Goal: Information Seeking & Learning: Learn about a topic

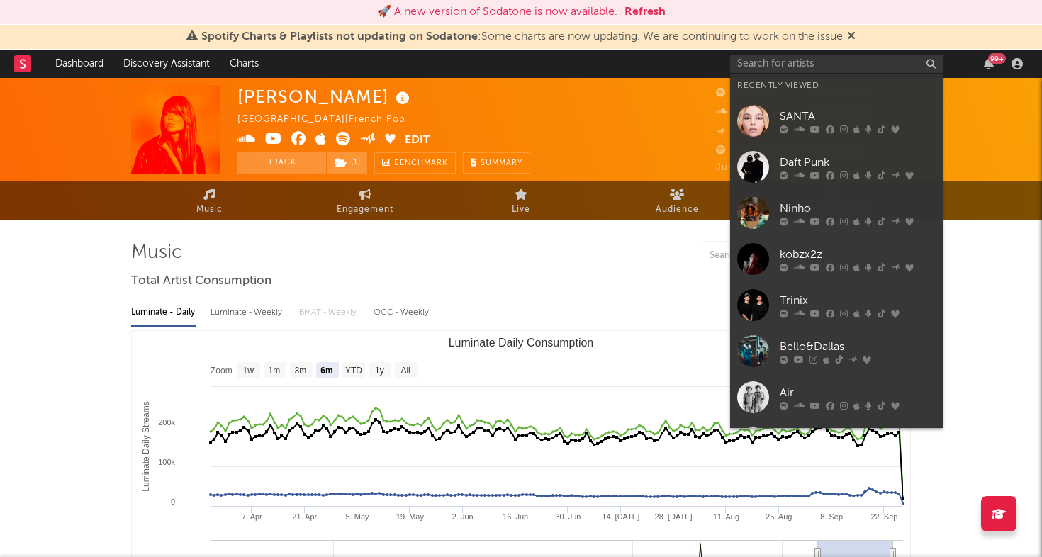
select select "6m"
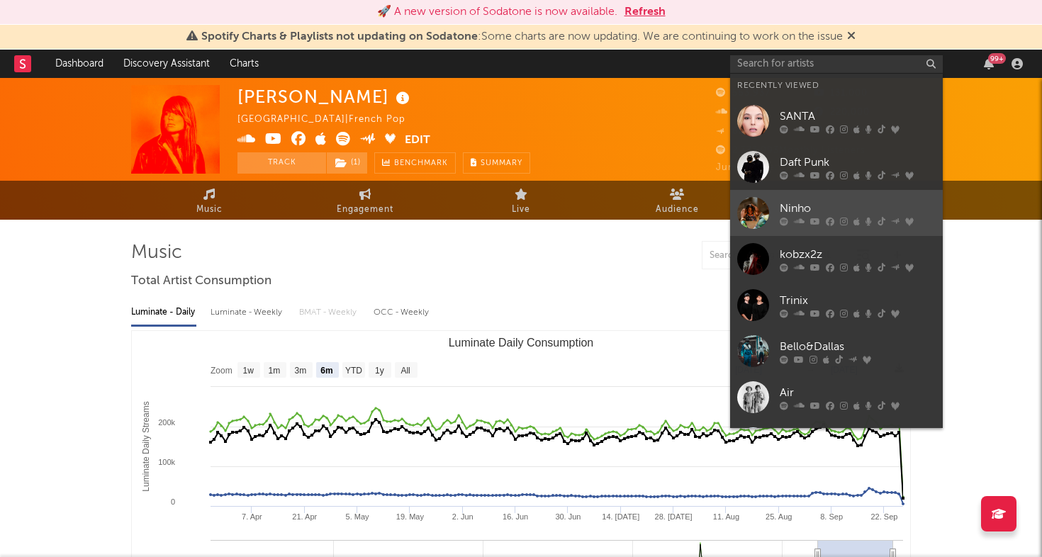
click at [781, 206] on div "Ninho" at bounding box center [858, 208] width 156 height 17
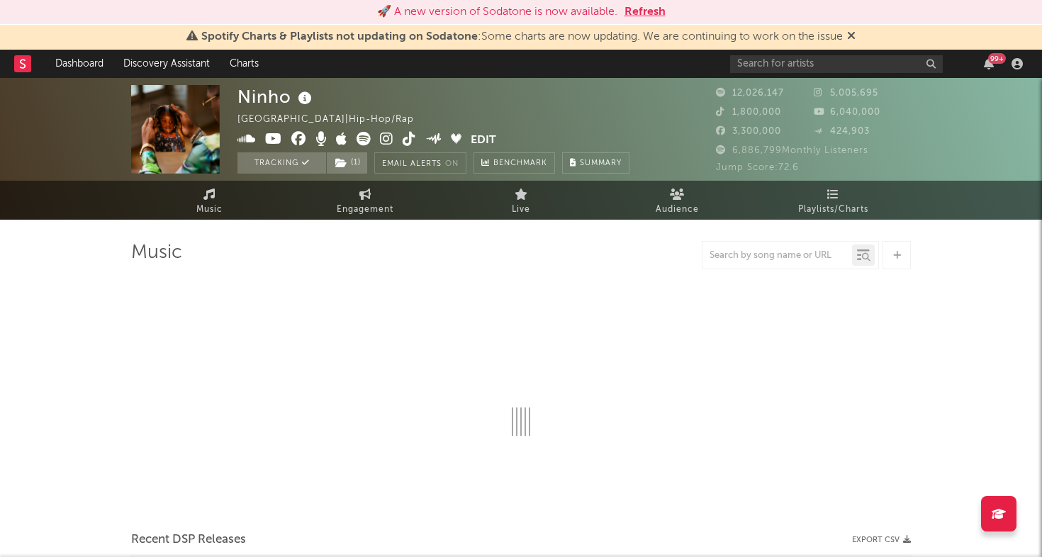
select select "6m"
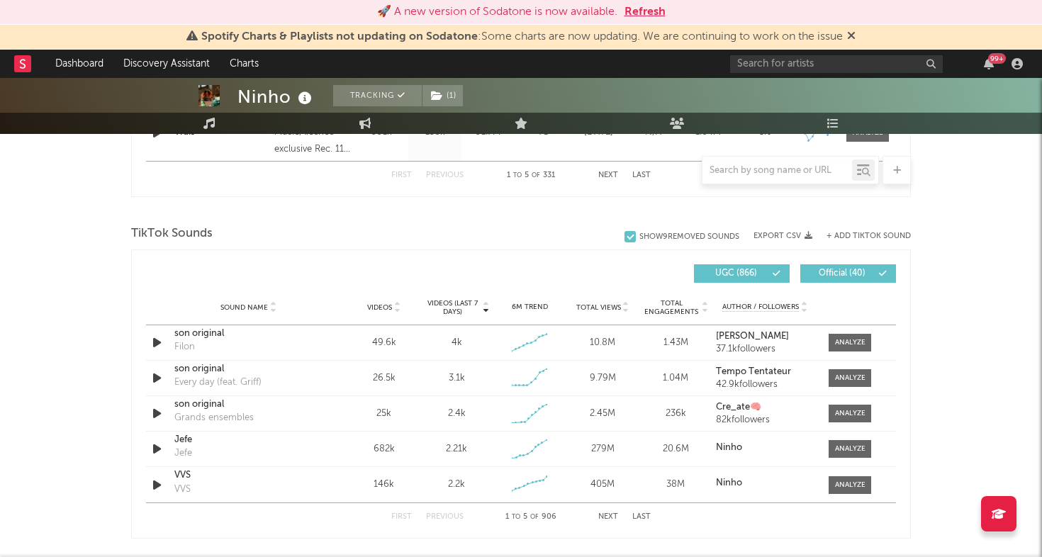
scroll to position [881, 0]
click at [745, 171] on input "text" at bounding box center [778, 170] width 150 height 11
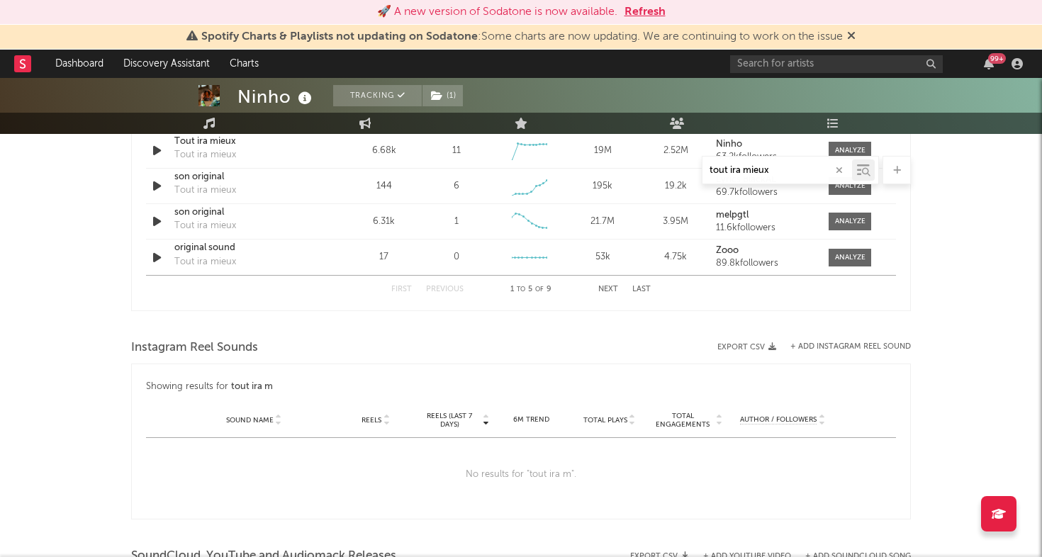
type input "tout ira mieux"
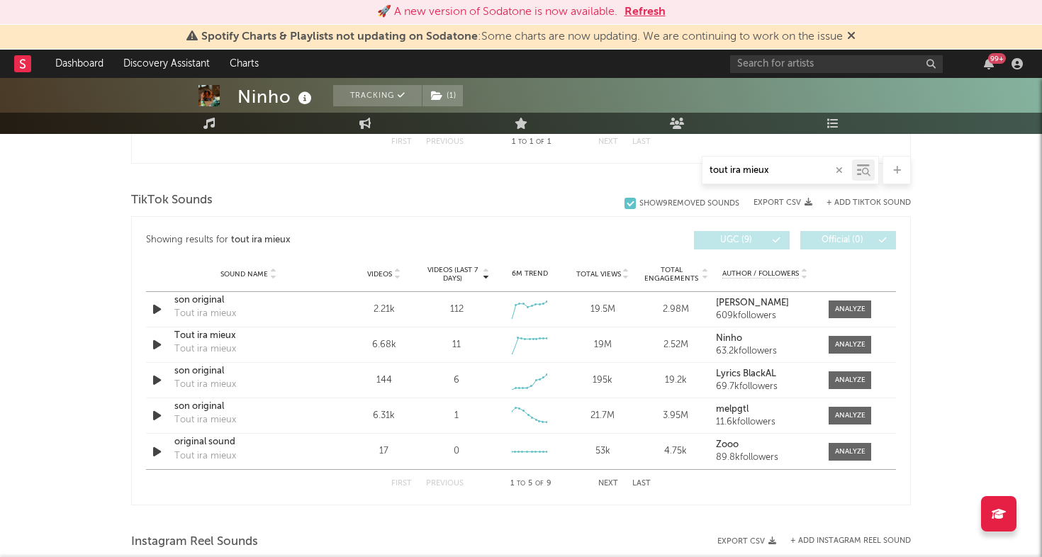
scroll to position [682, 0]
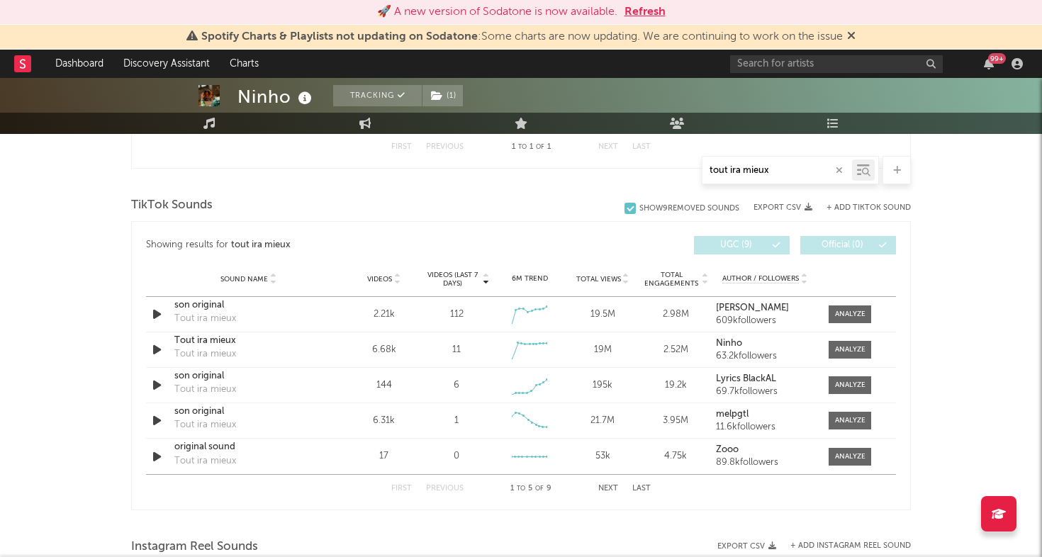
click at [838, 202] on div "+ Add TikTok Sound" at bounding box center [862, 208] width 99 height 14
click at [836, 206] on button "+ Add TikTok Sound" at bounding box center [869, 208] width 84 height 8
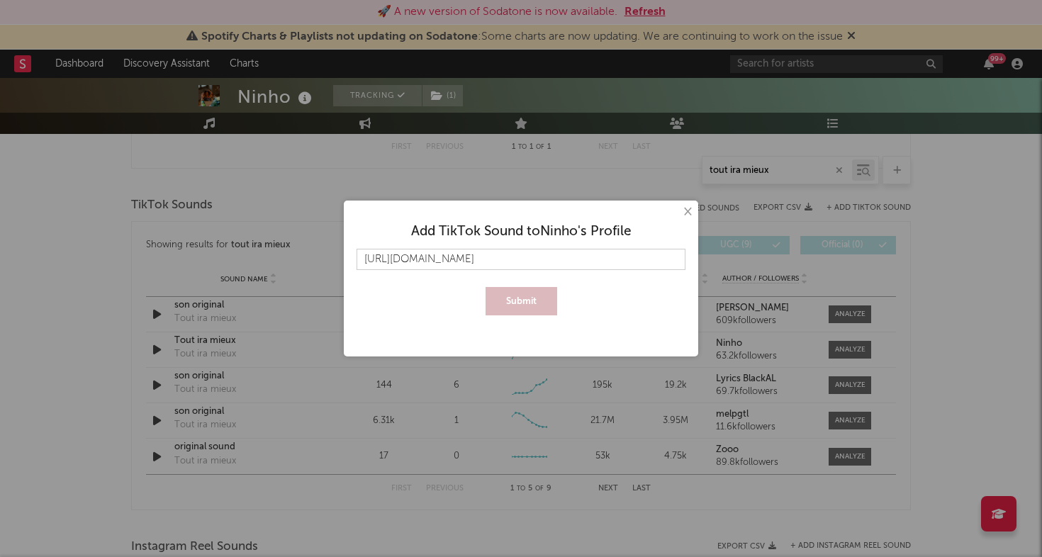
scroll to position [0, 8]
type input "[URL][DOMAIN_NAME]"
click at [501, 308] on button "Submit" at bounding box center [522, 301] width 72 height 28
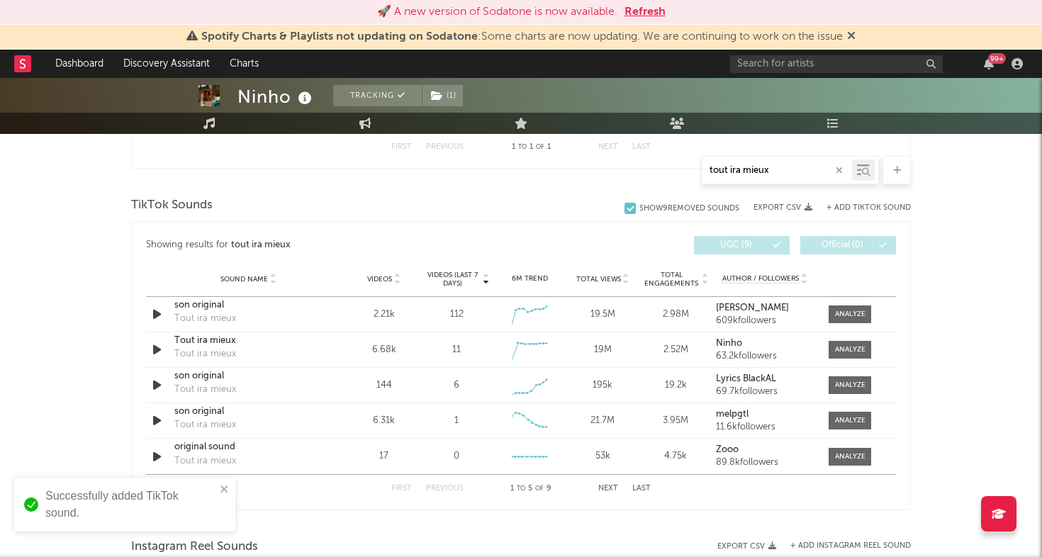
click at [837, 171] on icon "button" at bounding box center [839, 170] width 7 height 9
click at [784, 172] on input "text" at bounding box center [778, 170] width 150 height 11
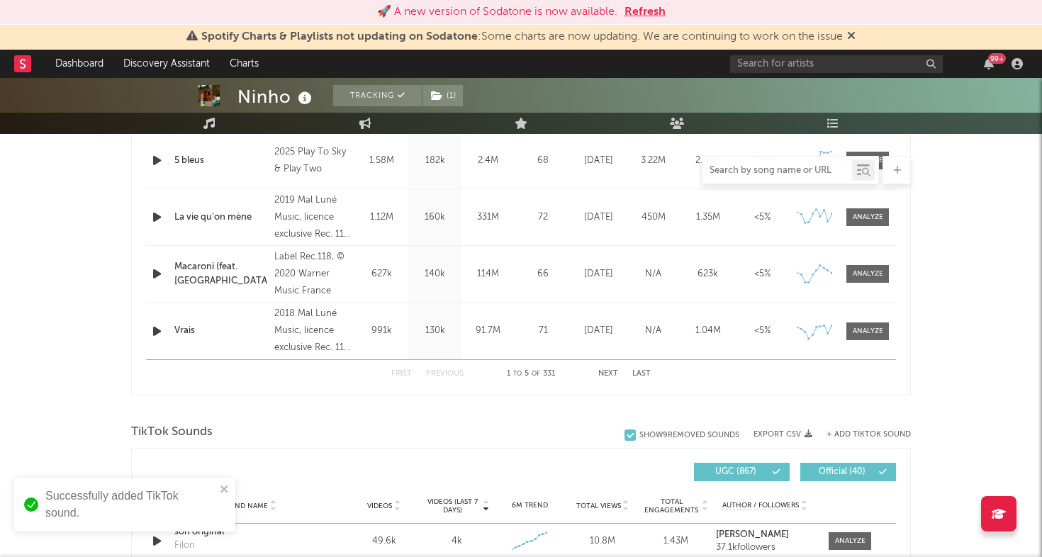
paste input "msq_mood"
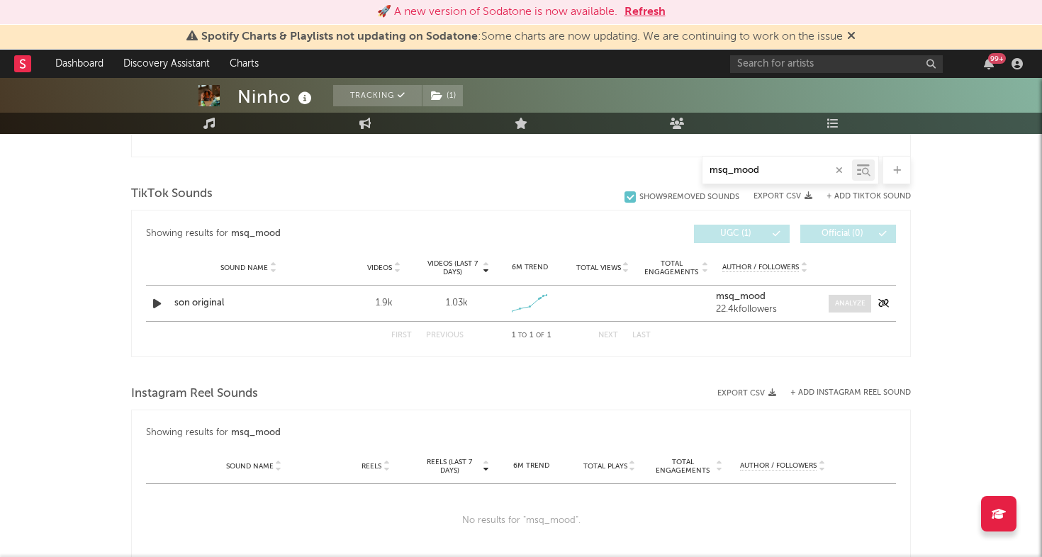
type input "msq_mood"
click at [854, 300] on div at bounding box center [850, 304] width 30 height 11
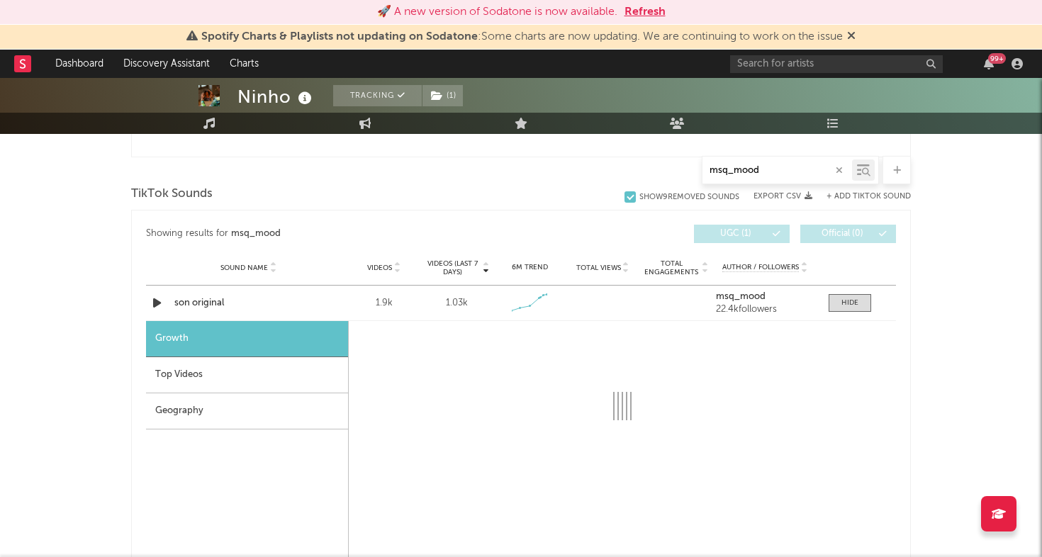
select select "1w"
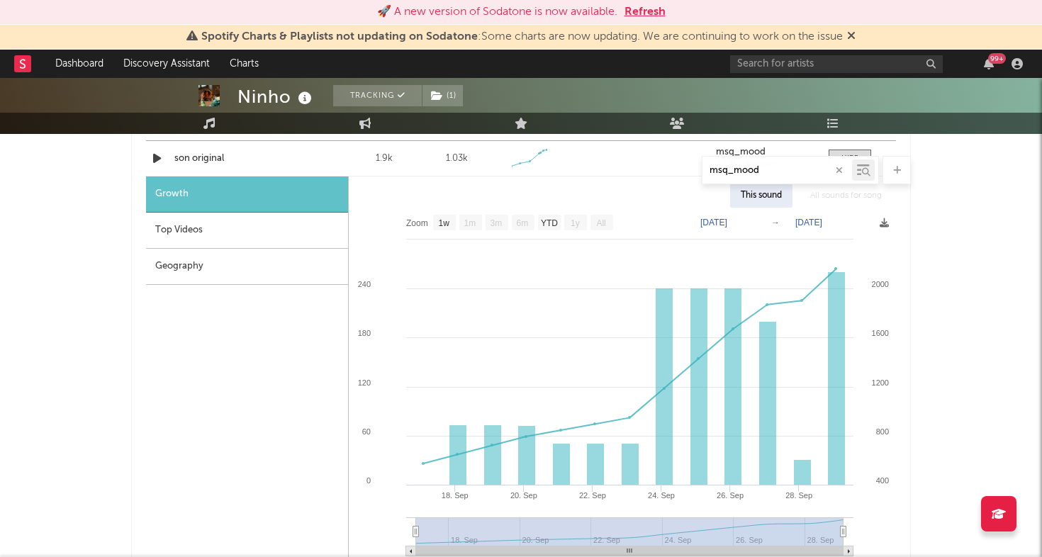
scroll to position [833, 0]
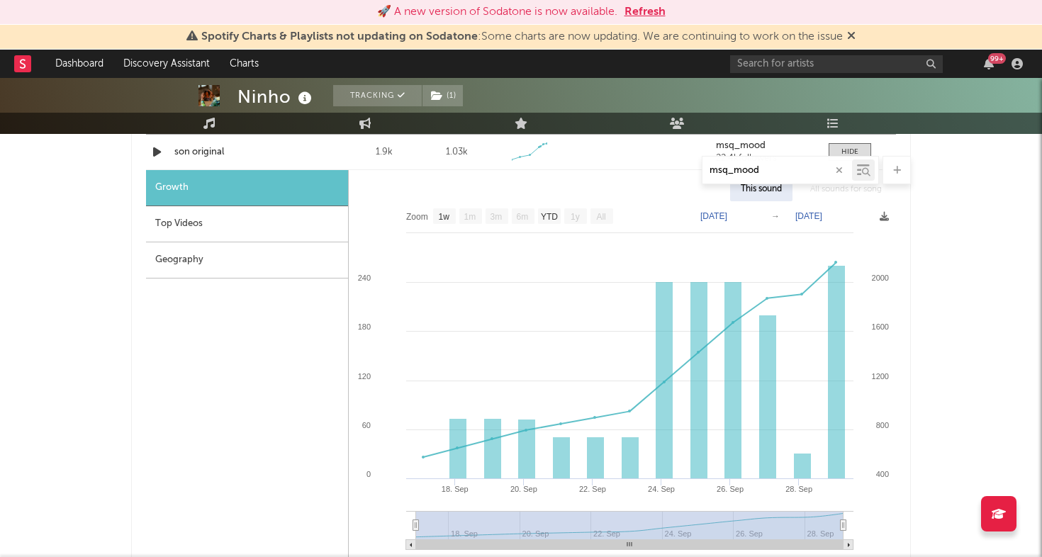
click at [233, 269] on div "Geography" at bounding box center [247, 261] width 202 height 36
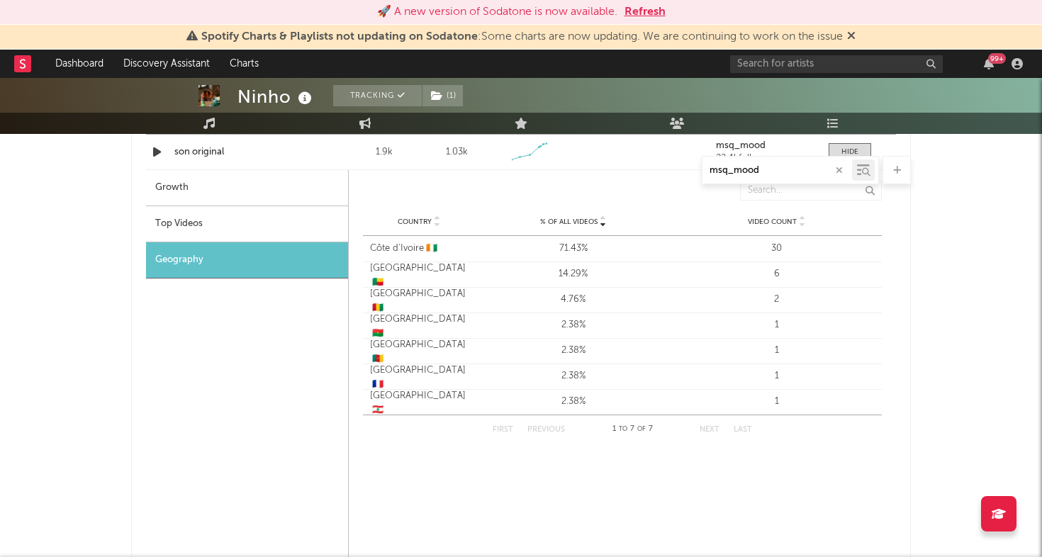
click at [238, 230] on div "Top Videos" at bounding box center [247, 224] width 202 height 36
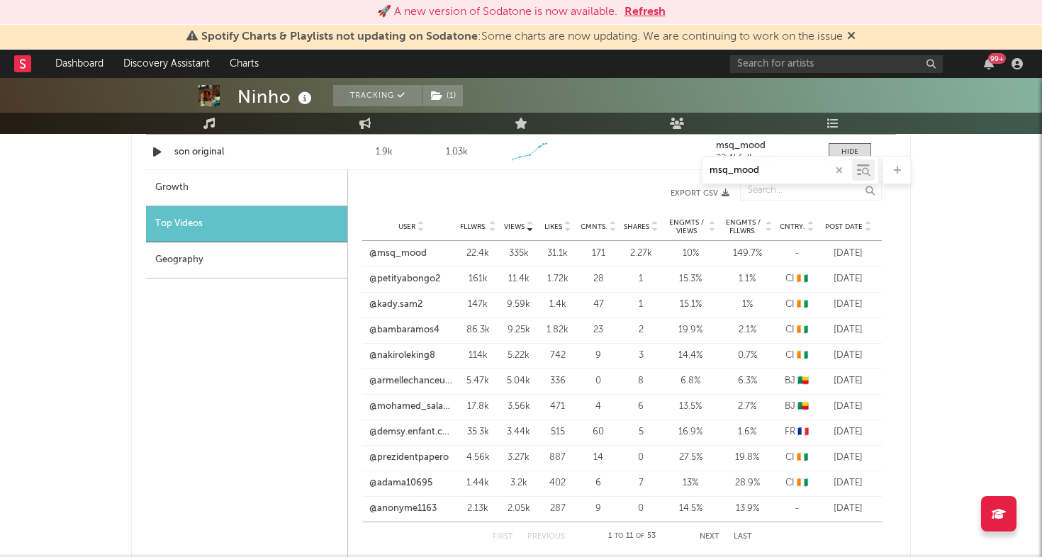
click at [842, 223] on span "Post Date" at bounding box center [844, 227] width 38 height 9
click at [425, 284] on link "@mr7foisimmortel" at bounding box center [408, 279] width 79 height 14
click at [423, 303] on link "@dictateurlemantaldacier" at bounding box center [411, 305] width 84 height 14
click at [418, 330] on link "@nakiroleking8" at bounding box center [402, 330] width 66 height 14
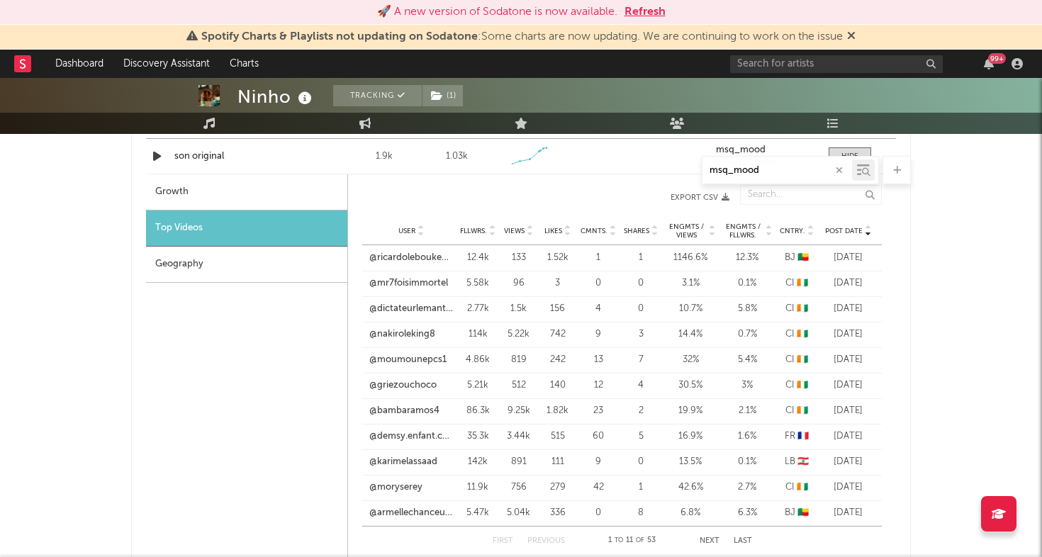
click at [518, 227] on span "Views" at bounding box center [514, 231] width 21 height 9
click at [411, 336] on link "@bambaramos4" at bounding box center [404, 335] width 70 height 14
click at [414, 364] on link "@nakiroleking8" at bounding box center [402, 360] width 66 height 14
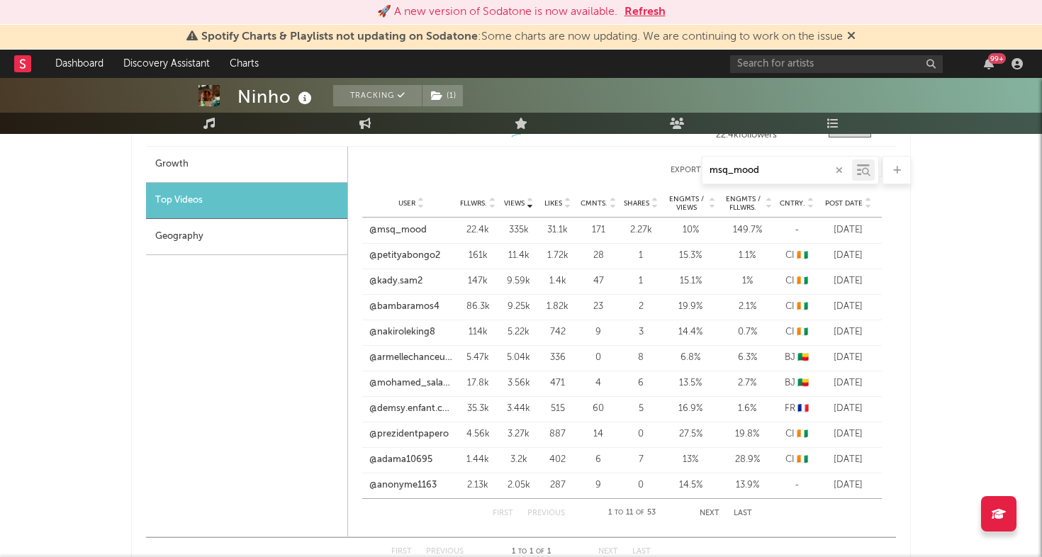
scroll to position [859, 0]
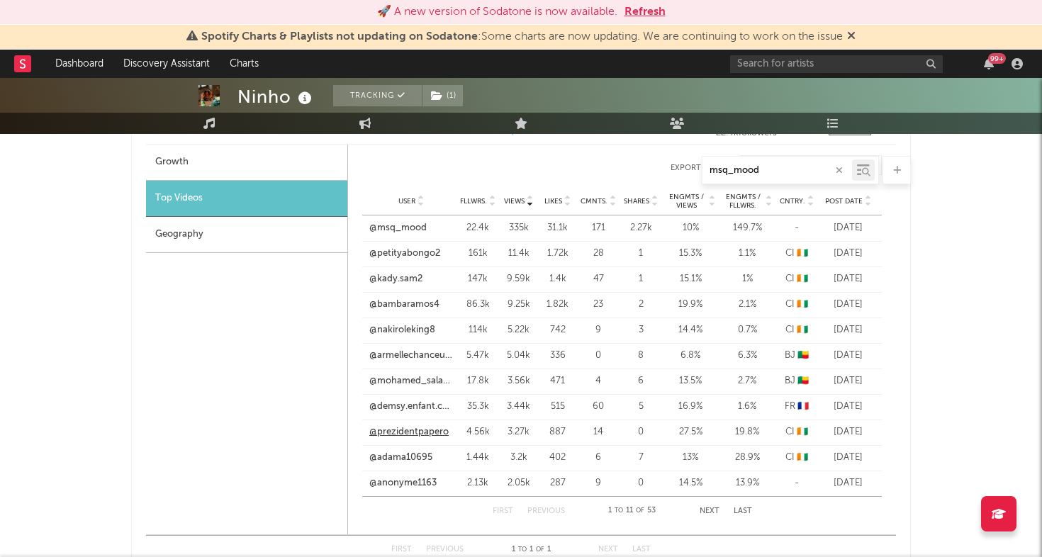
click at [418, 428] on link "@prezidentpapero" at bounding box center [408, 432] width 79 height 14
click at [707, 508] on button "Next" at bounding box center [710, 512] width 20 height 8
click at [396, 227] on link "@dictateurlemantaldacier" at bounding box center [411, 228] width 84 height 14
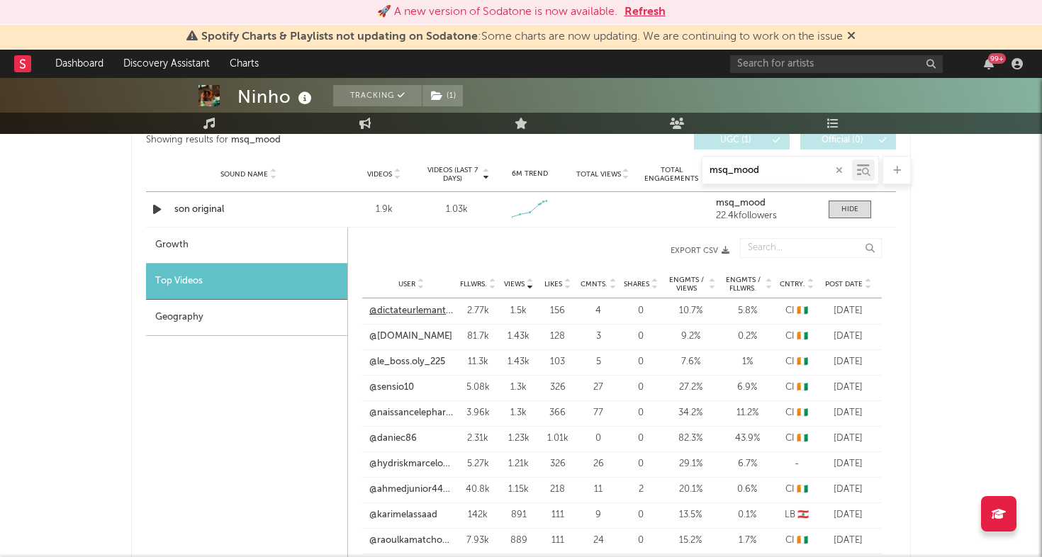
scroll to position [751, 0]
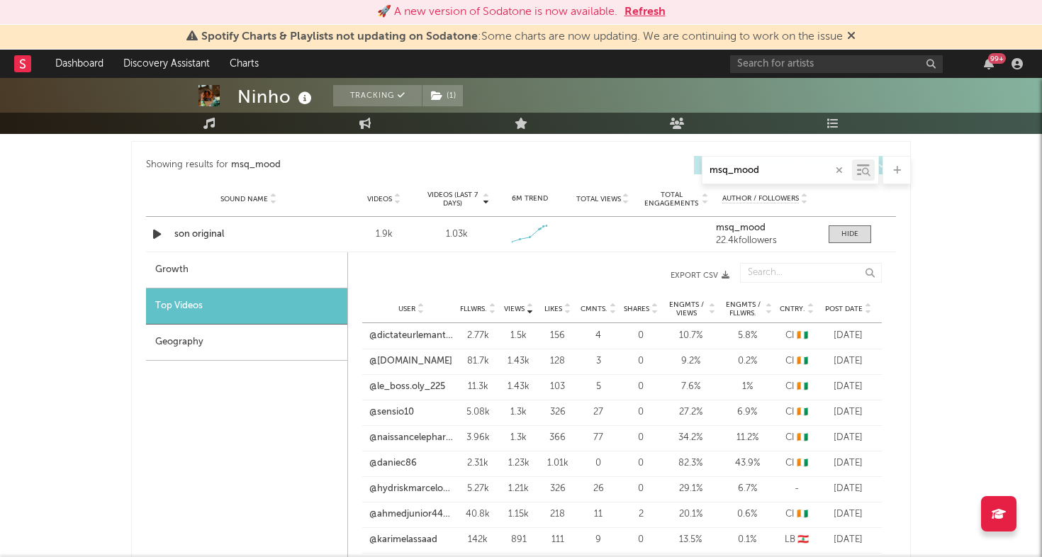
click at [245, 269] on div "Growth" at bounding box center [246, 270] width 201 height 36
select select "1w"
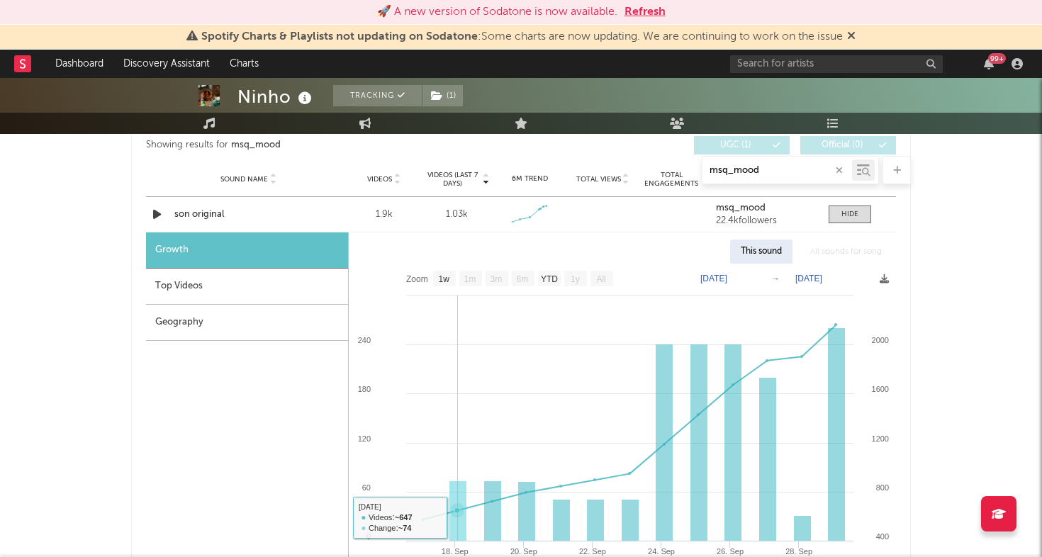
scroll to position [756, 0]
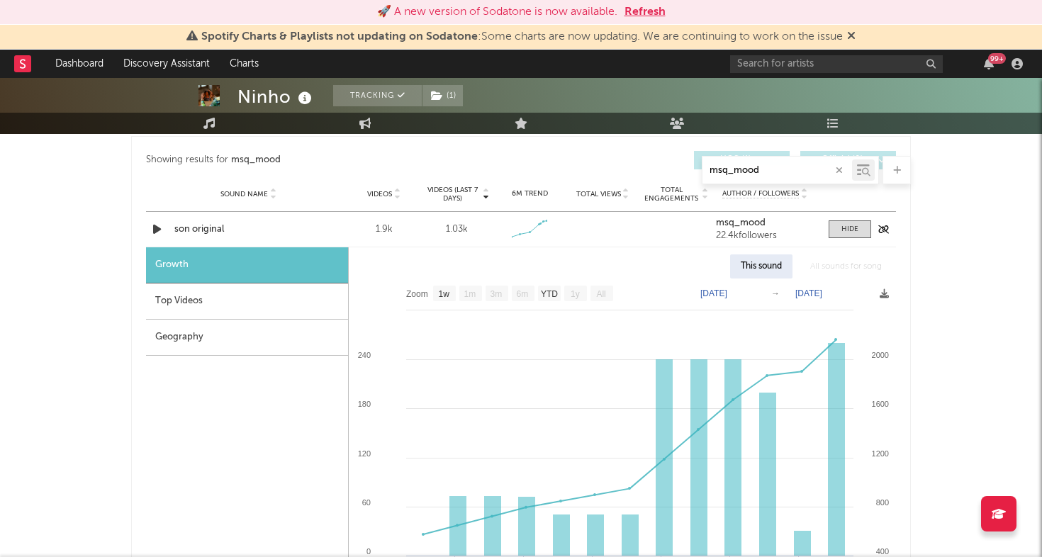
click at [207, 226] on div "son original" at bounding box center [248, 230] width 148 height 14
click at [849, 59] on input "text" at bounding box center [836, 64] width 213 height 18
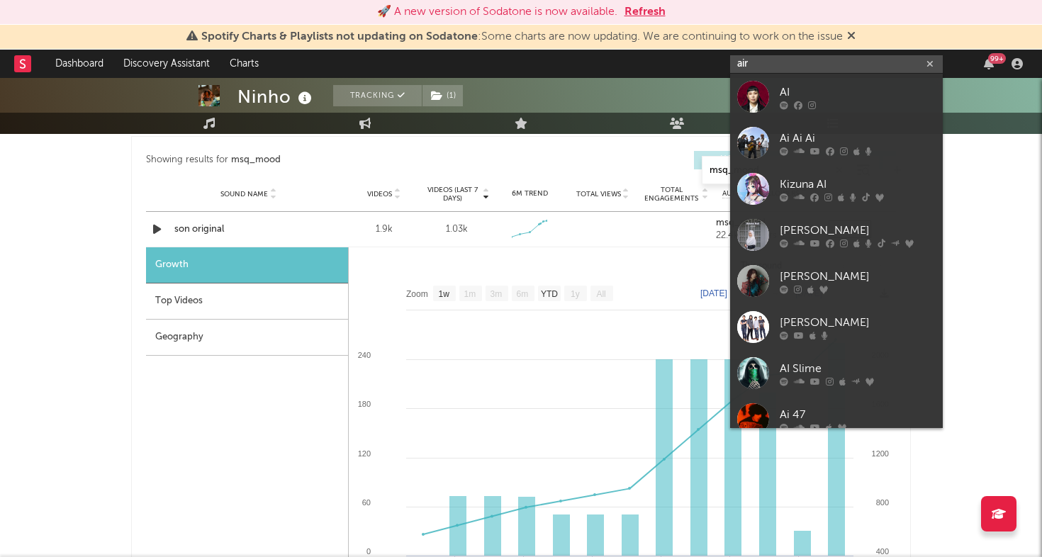
click at [829, 64] on input "air" at bounding box center [836, 64] width 213 height 18
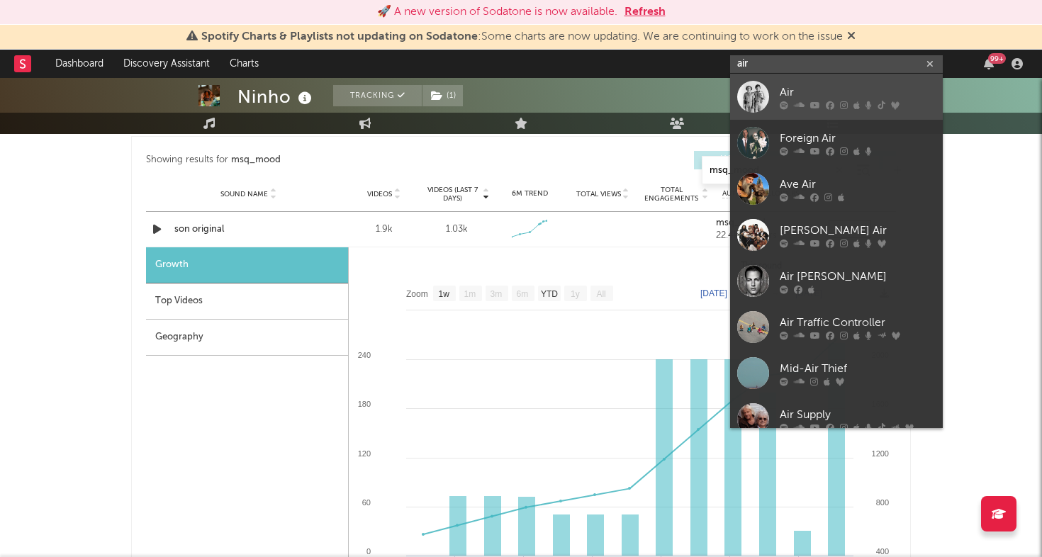
type input "air"
click at [756, 103] on div at bounding box center [753, 97] width 32 height 32
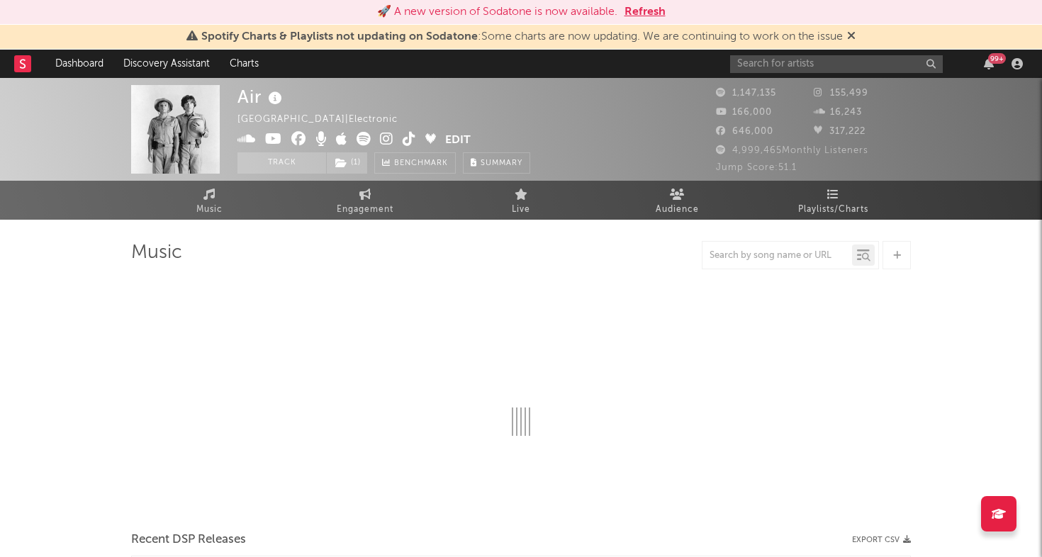
select select "6m"
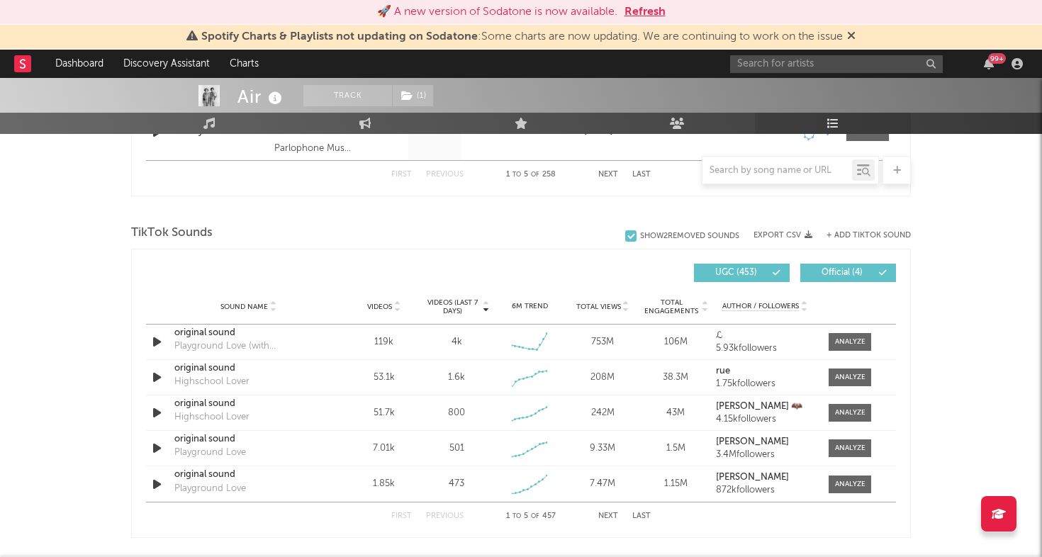
scroll to position [883, 0]
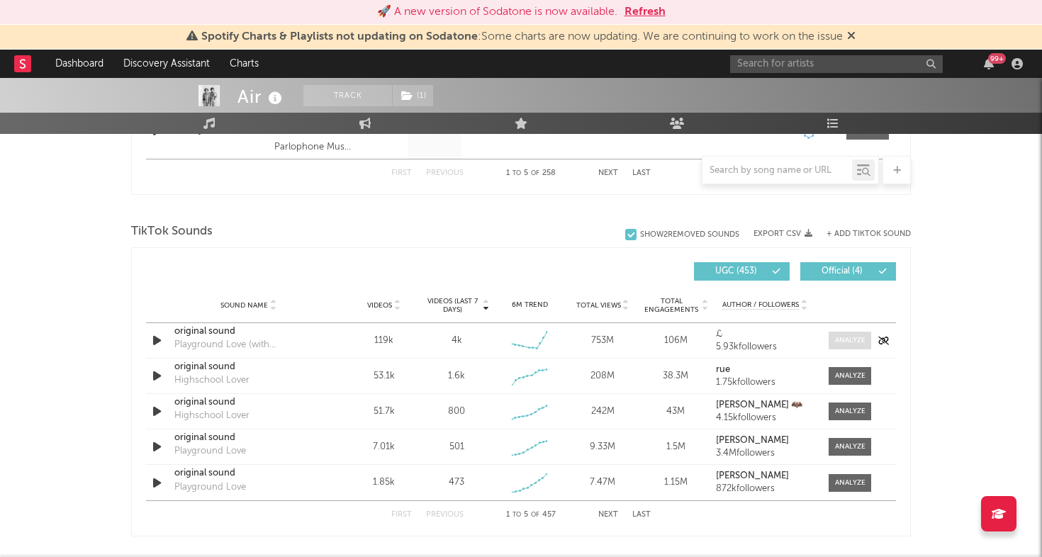
click at [843, 340] on div at bounding box center [850, 340] width 30 height 11
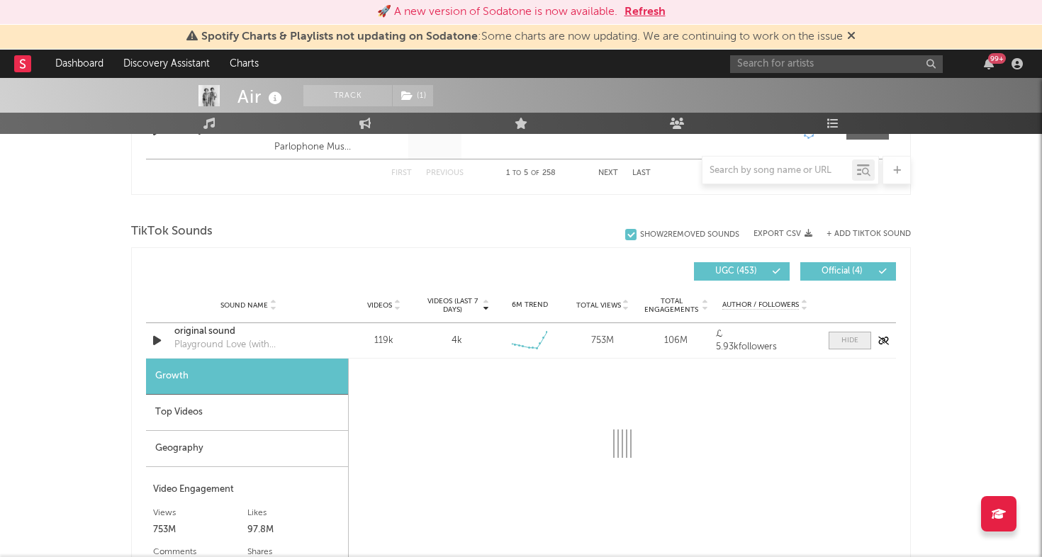
click at [843, 340] on div at bounding box center [850, 340] width 17 height 11
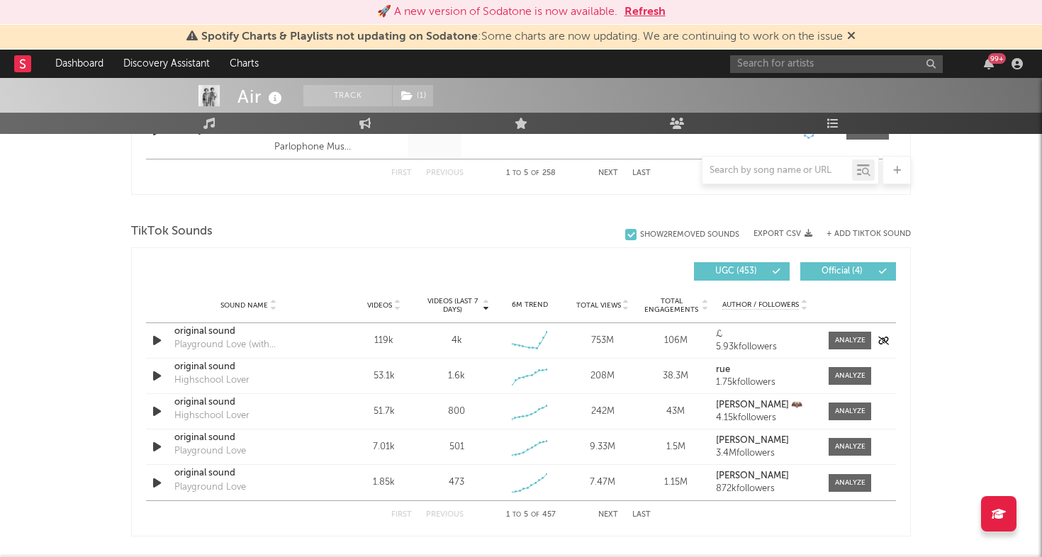
click at [156, 339] on icon "button" at bounding box center [157, 341] width 15 height 18
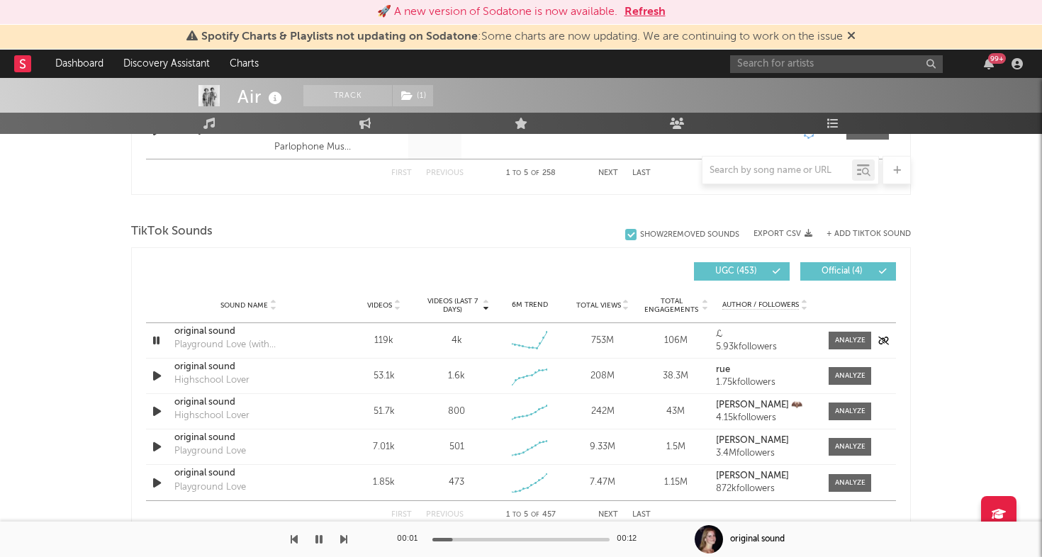
click at [156, 339] on icon "button" at bounding box center [156, 341] width 13 height 18
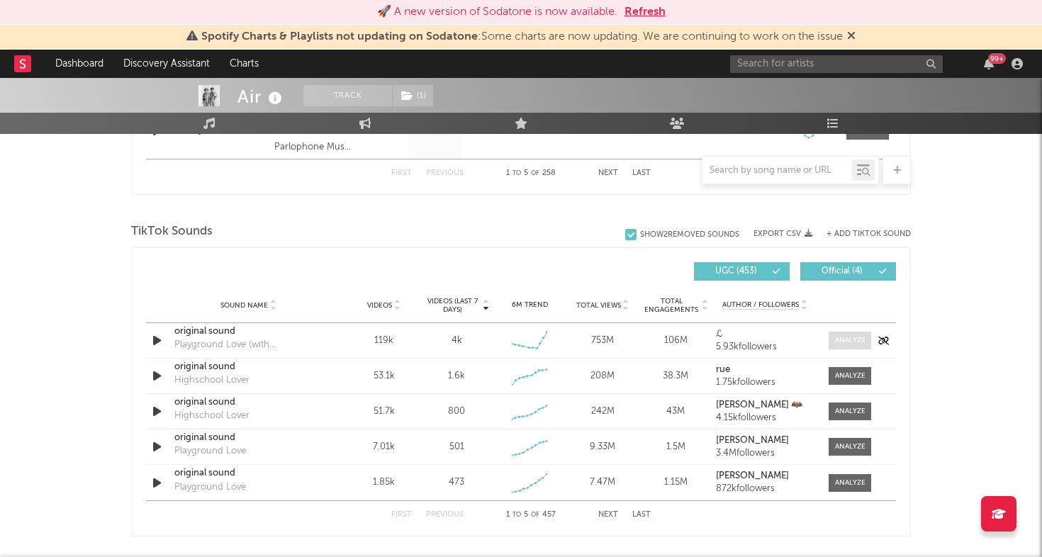
click at [855, 338] on div at bounding box center [850, 340] width 30 height 11
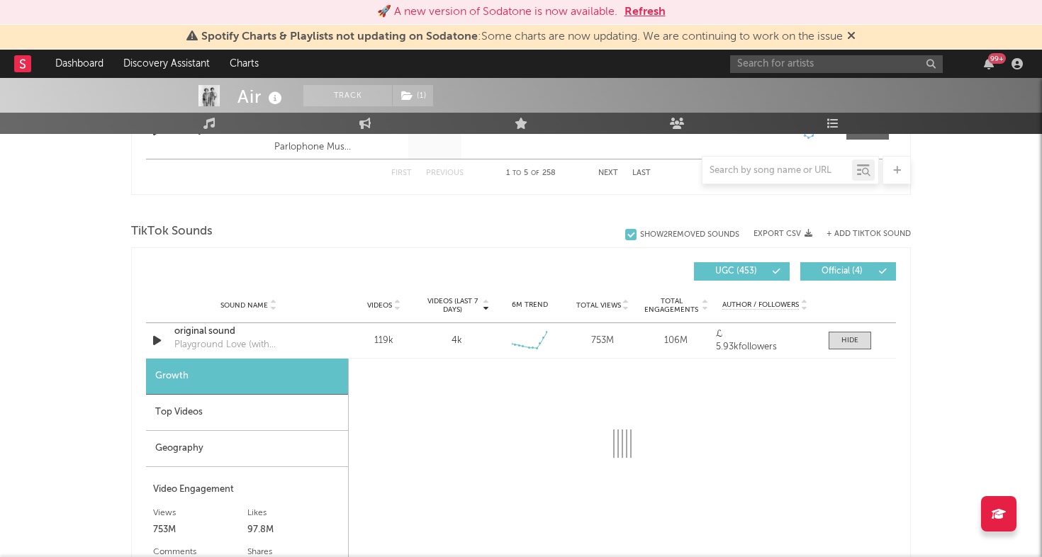
click at [252, 407] on div "Top Videos" at bounding box center [247, 413] width 202 height 36
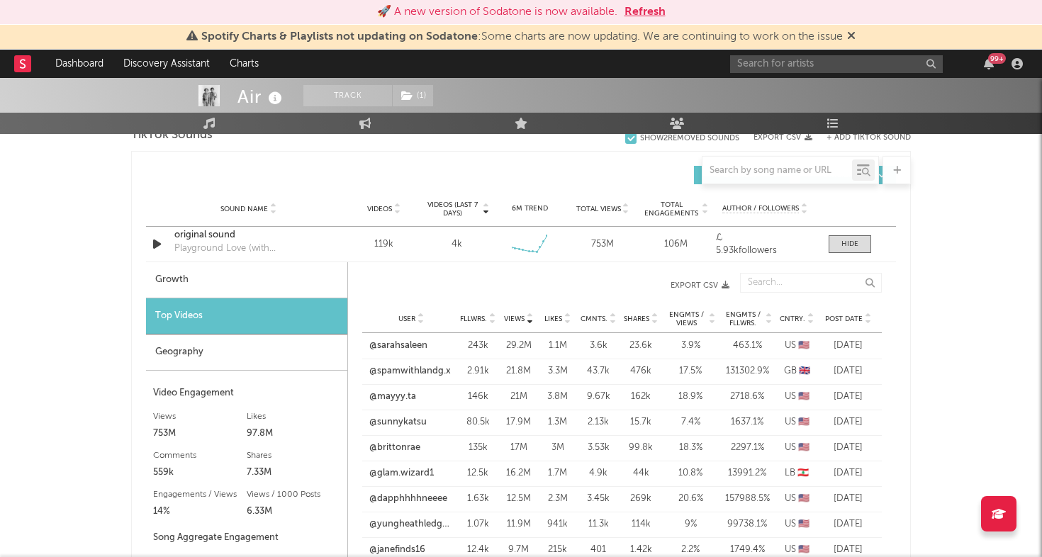
scroll to position [999, 0]
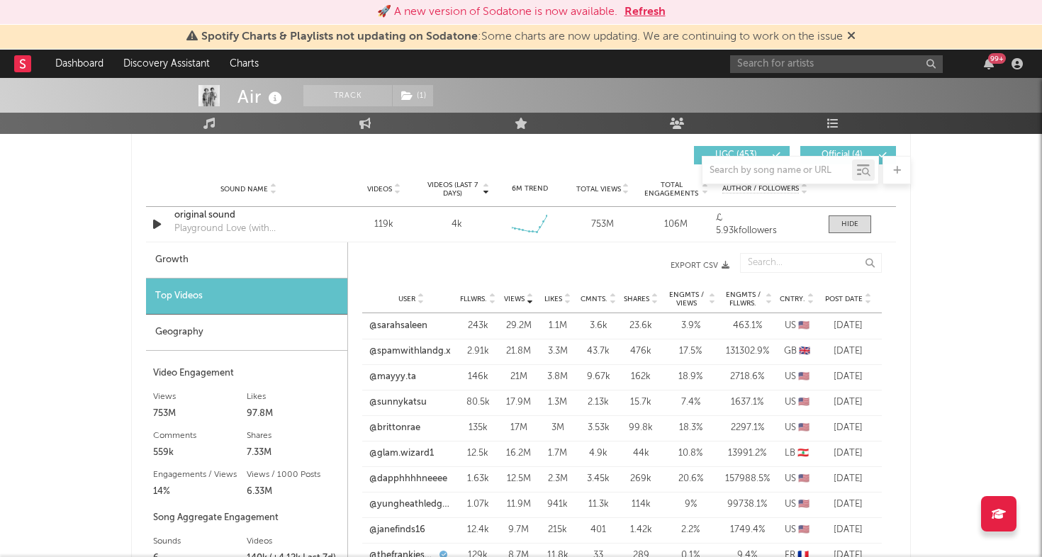
click at [848, 296] on span "Post Date" at bounding box center [844, 299] width 38 height 9
click at [857, 228] on div at bounding box center [850, 224] width 17 height 11
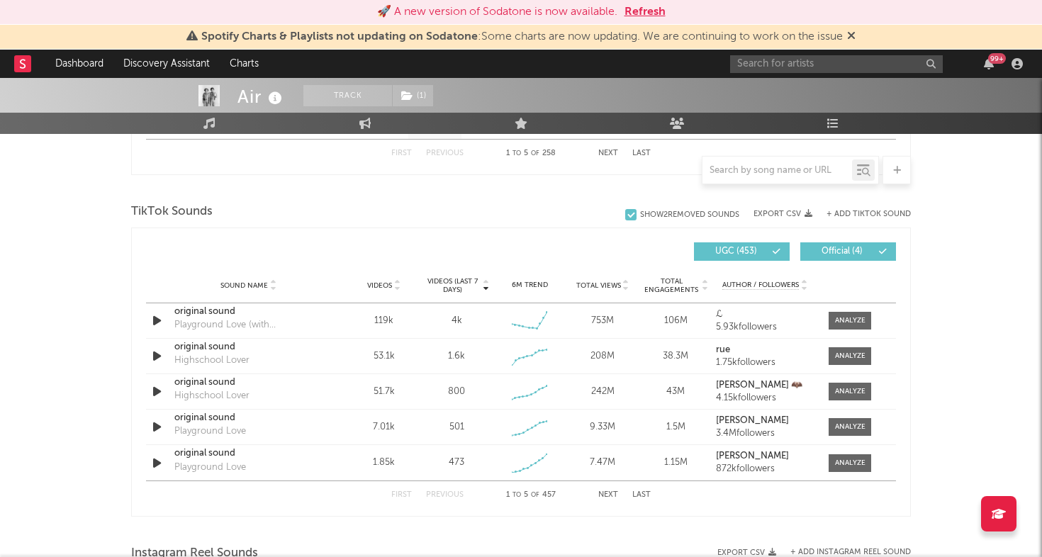
scroll to position [897, 0]
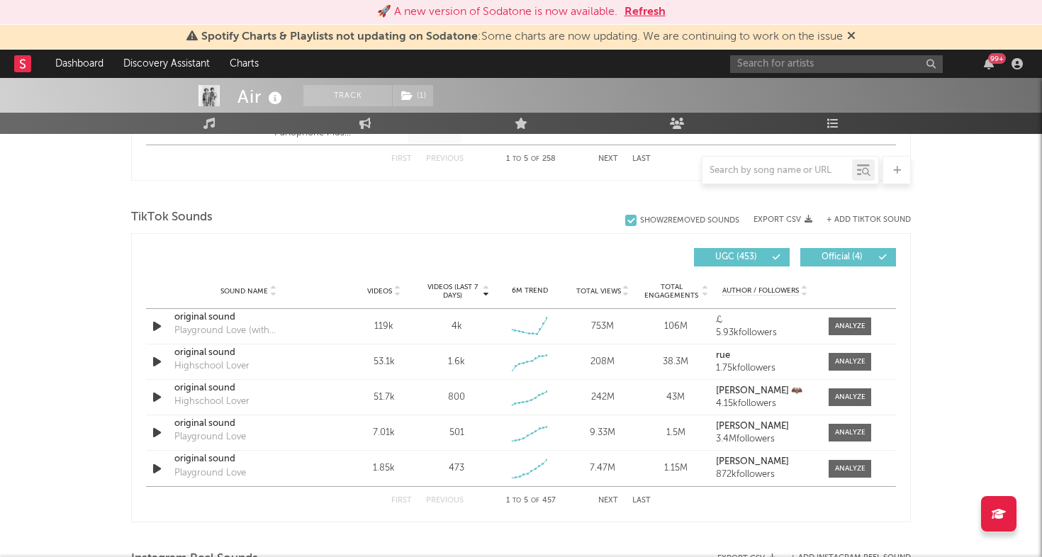
click at [853, 216] on button "+ Add TikTok Sound" at bounding box center [869, 220] width 84 height 8
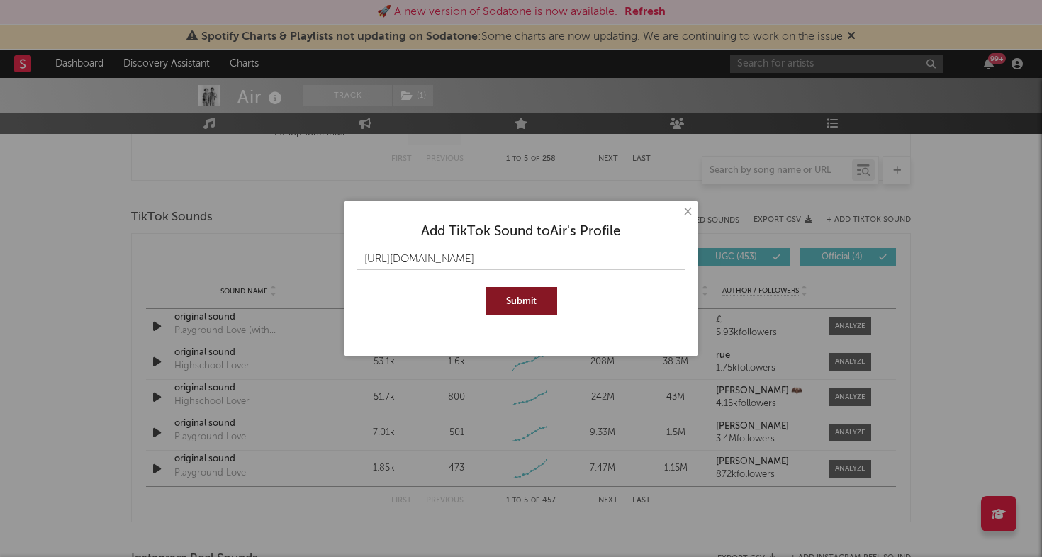
scroll to position [0, 21]
type input "[URL][DOMAIN_NAME]"
click at [498, 305] on button "Submit" at bounding box center [522, 301] width 72 height 28
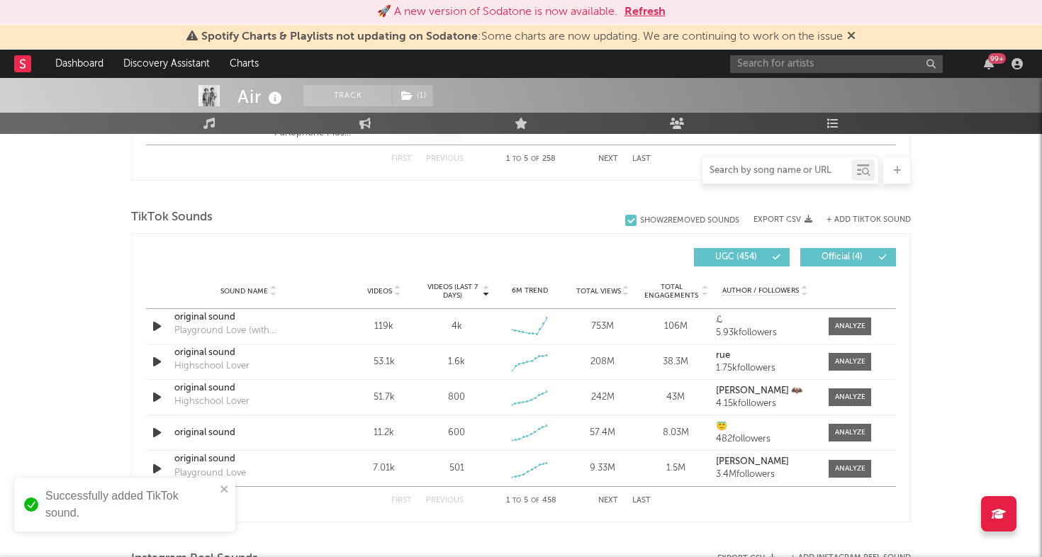
click at [746, 172] on input "text" at bounding box center [778, 170] width 150 height 11
paste input "😇 ∙"
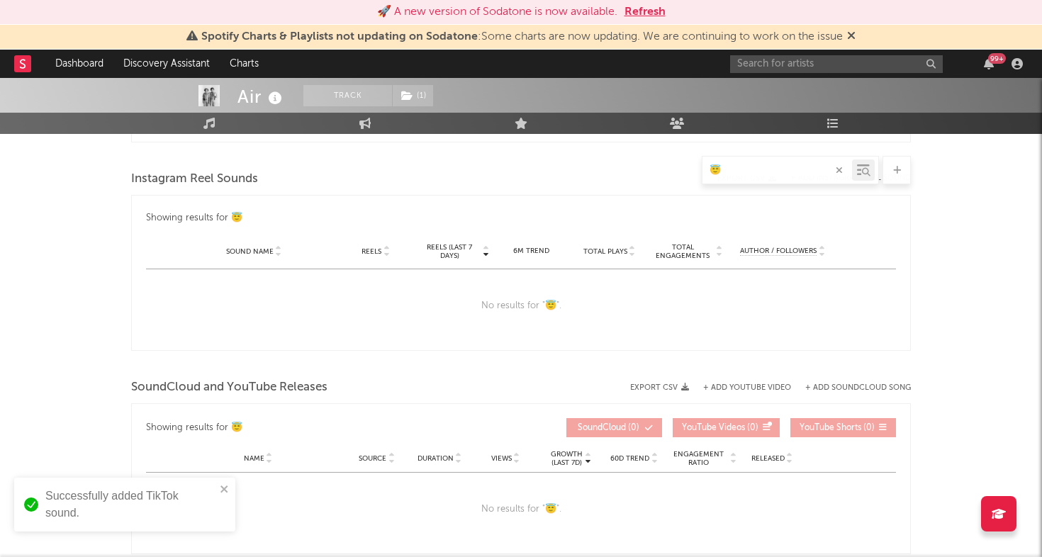
type input "😇"
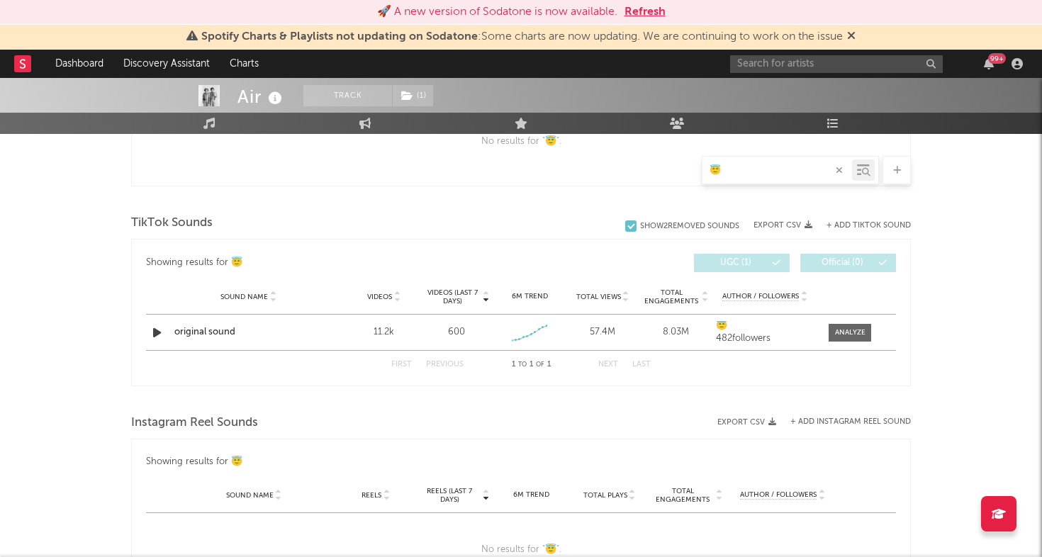
scroll to position [651, 0]
click at [849, 337] on div at bounding box center [850, 335] width 30 height 11
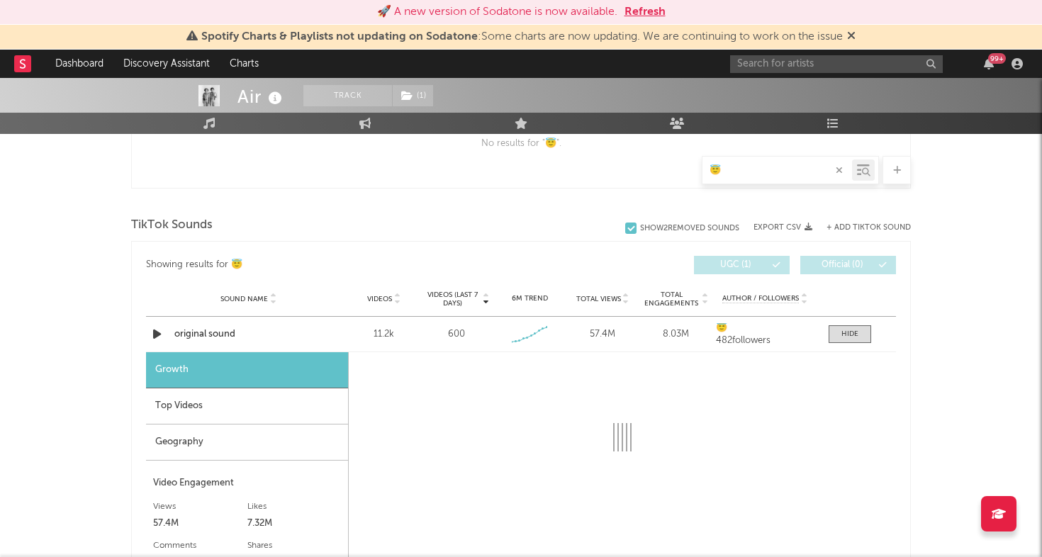
click at [252, 452] on div "Geography" at bounding box center [247, 443] width 202 height 36
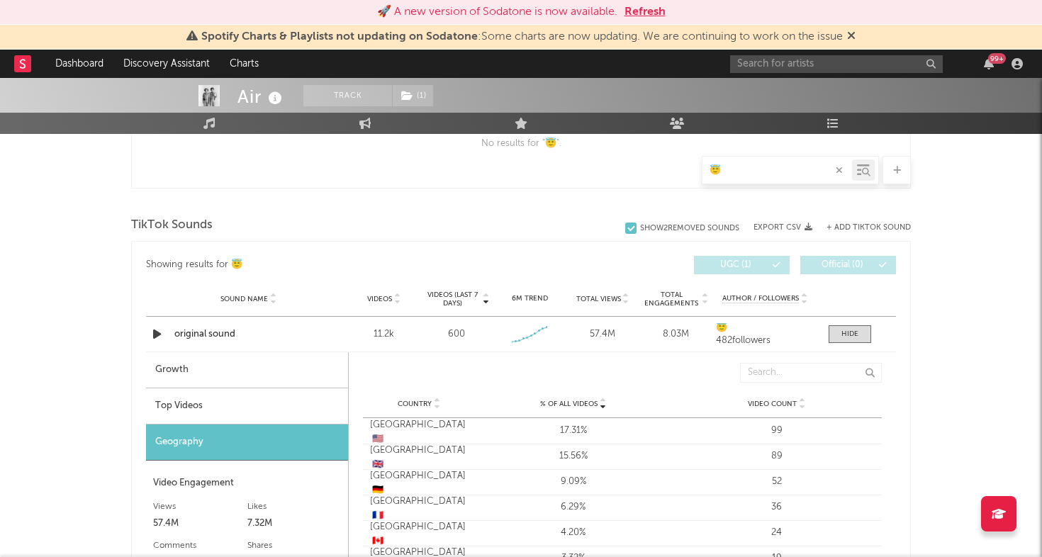
click at [258, 407] on div "Top Videos" at bounding box center [247, 407] width 202 height 36
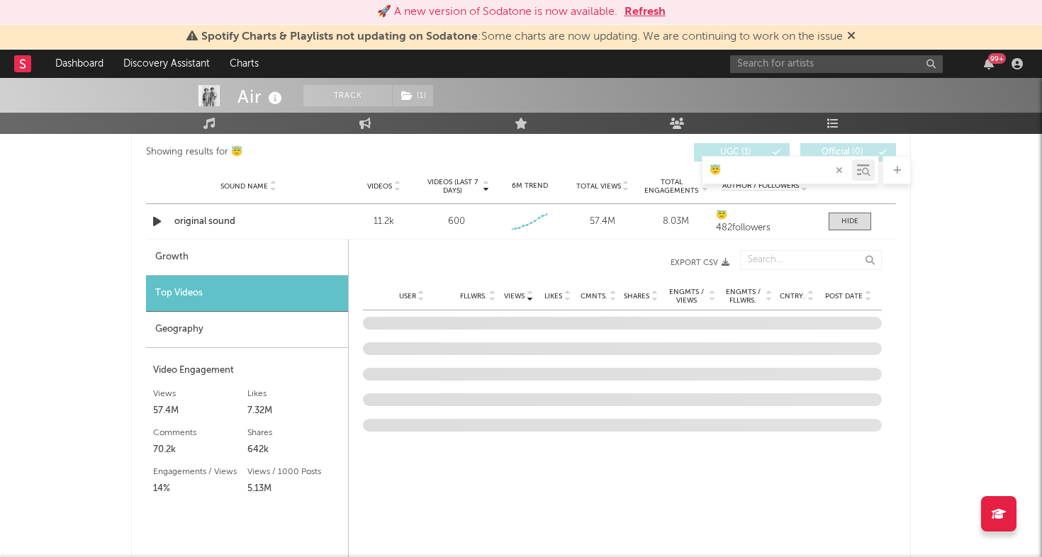
scroll to position [779, 0]
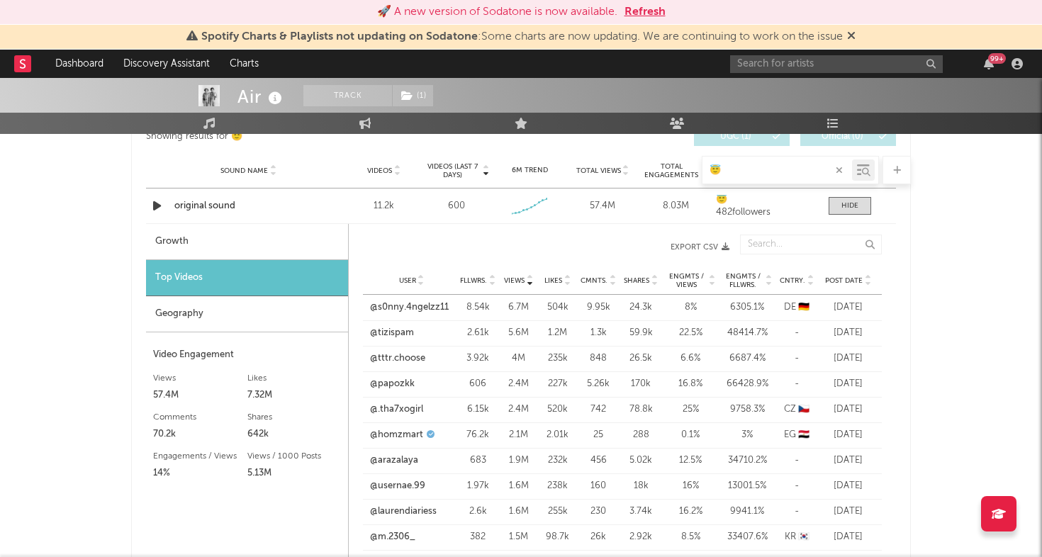
click at [841, 279] on span "Post Date" at bounding box center [844, 281] width 38 height 9
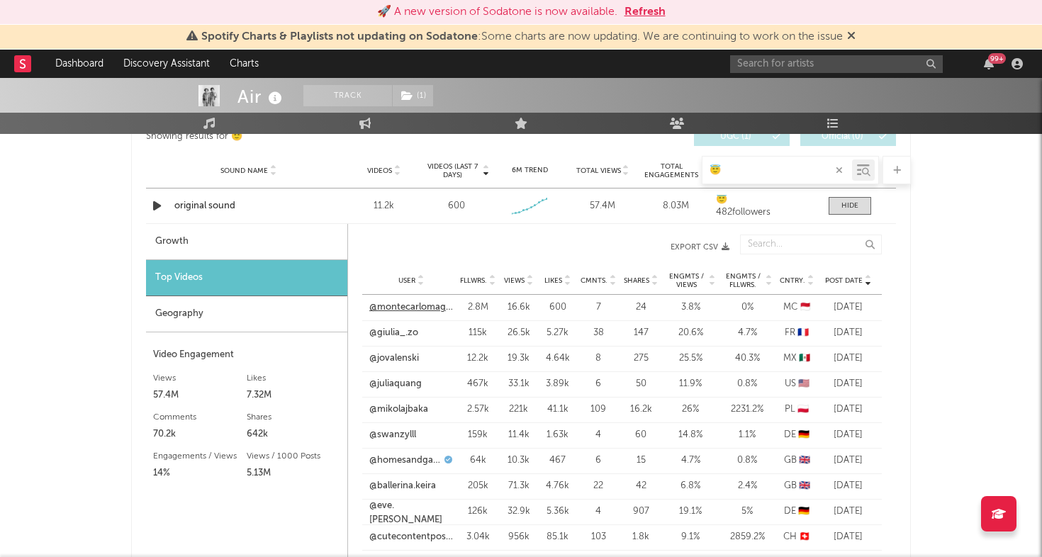
click at [415, 306] on link "@montecarlomagazine" at bounding box center [411, 308] width 84 height 14
click at [517, 278] on span "Views" at bounding box center [514, 281] width 21 height 9
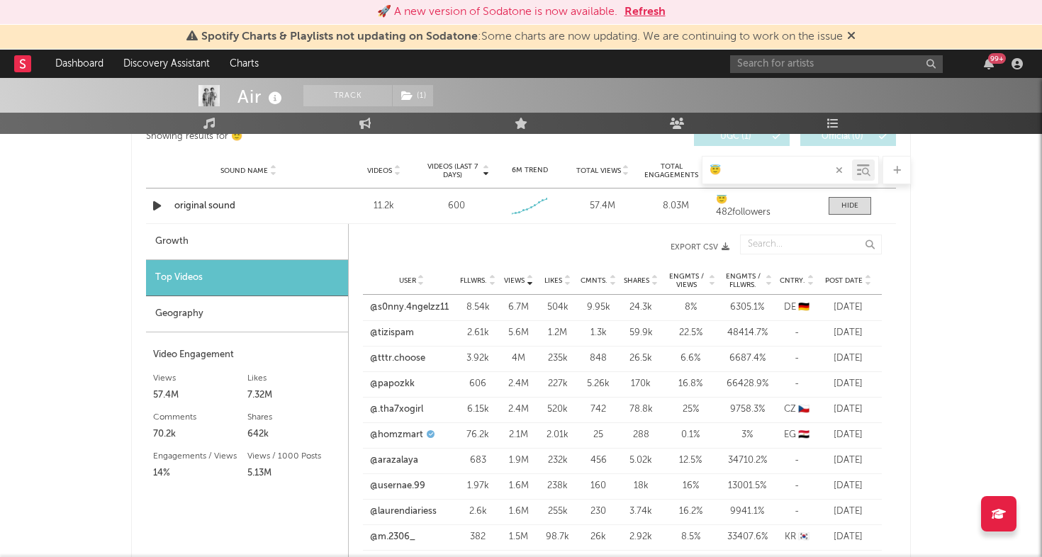
click at [848, 282] on span "Post Date" at bounding box center [844, 281] width 38 height 9
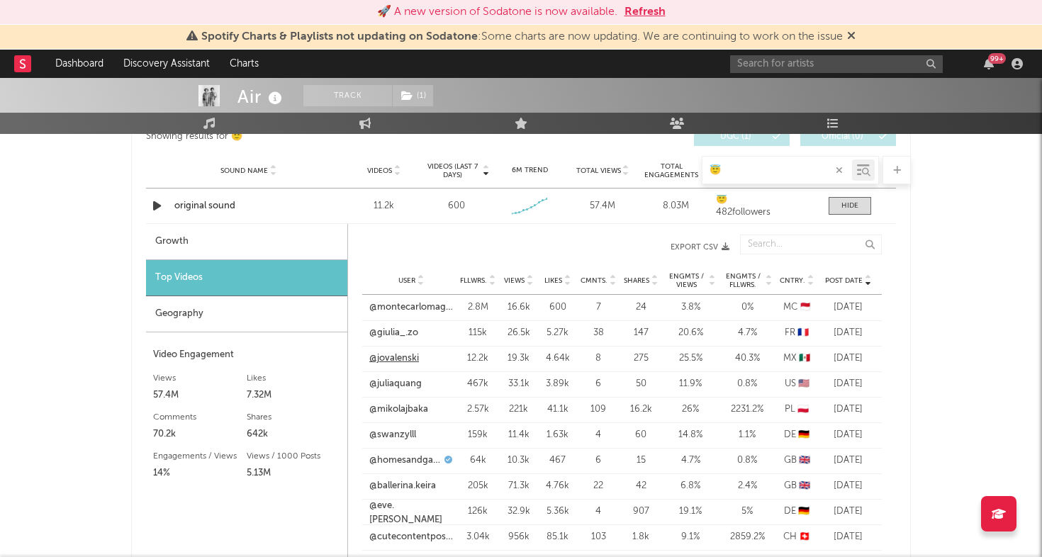
click at [403, 361] on link "@jovalenski" at bounding box center [394, 359] width 50 height 14
click at [408, 382] on link "@juliaquang" at bounding box center [395, 384] width 52 height 14
click at [876, 79] on div "1,147,135 155,499 166,000 16,243 646,000 317,222 4,999,465 Monthly Listeners Ju…" at bounding box center [813, 43] width 195 height 89
click at [869, 61] on input "text" at bounding box center [836, 64] width 213 height 18
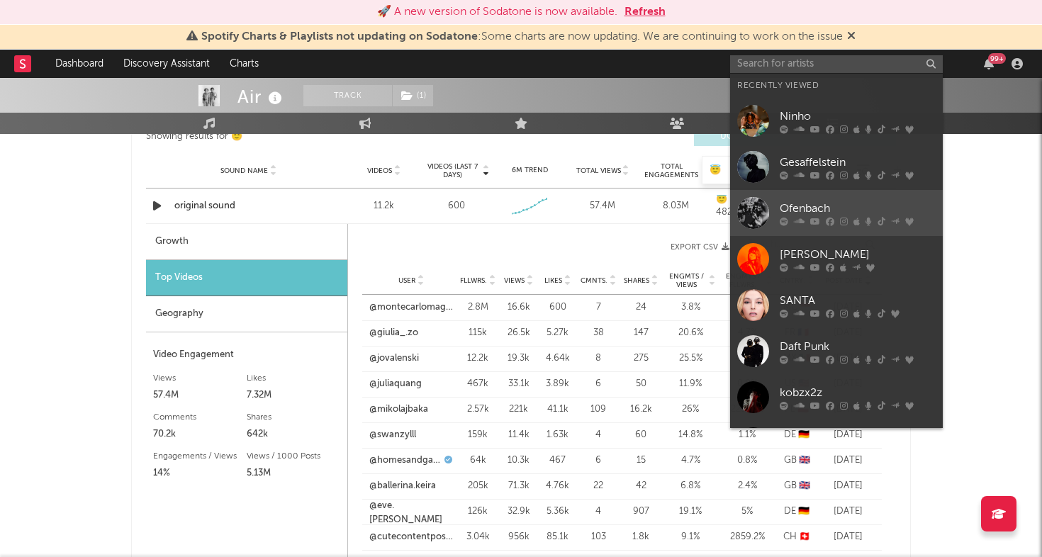
click at [753, 210] on div at bounding box center [753, 213] width 32 height 32
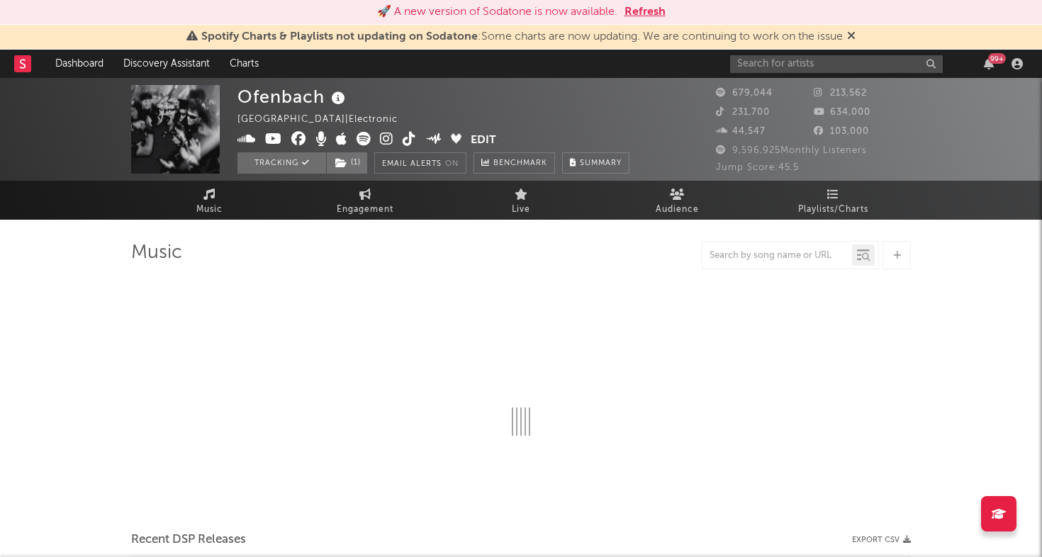
select select "6m"
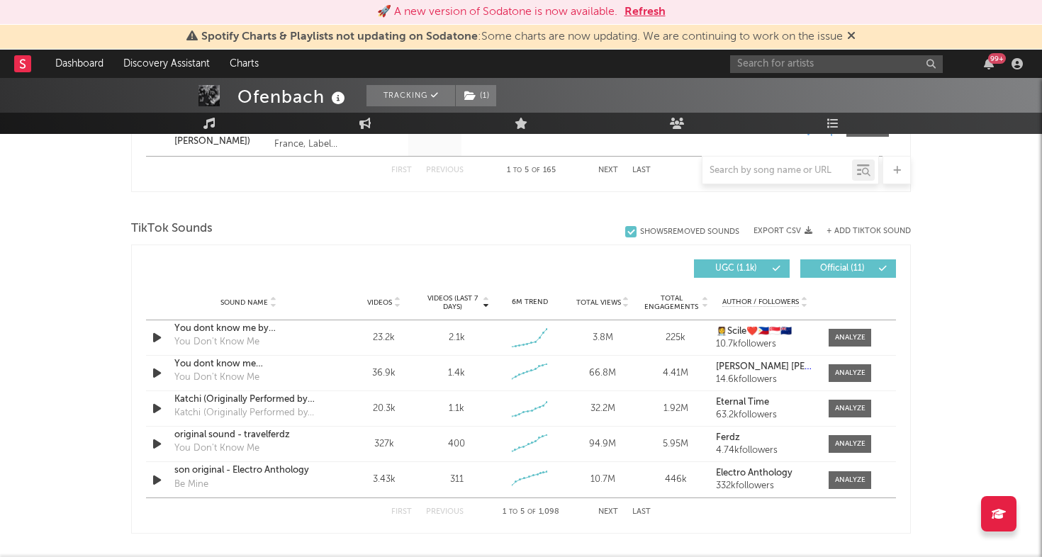
scroll to position [886, 0]
click at [744, 174] on input "text" at bounding box center [778, 170] width 150 height 11
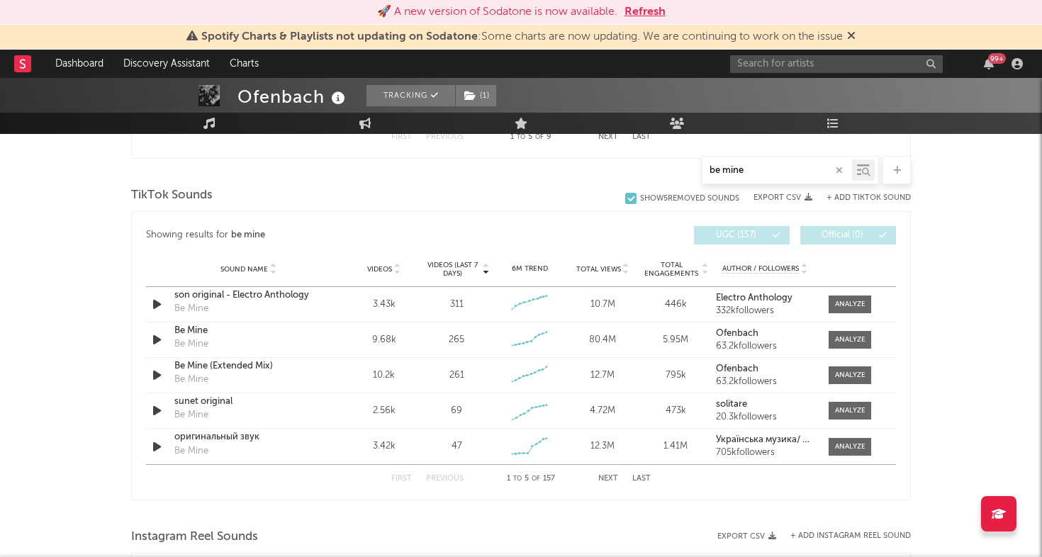
scroll to position [929, 0]
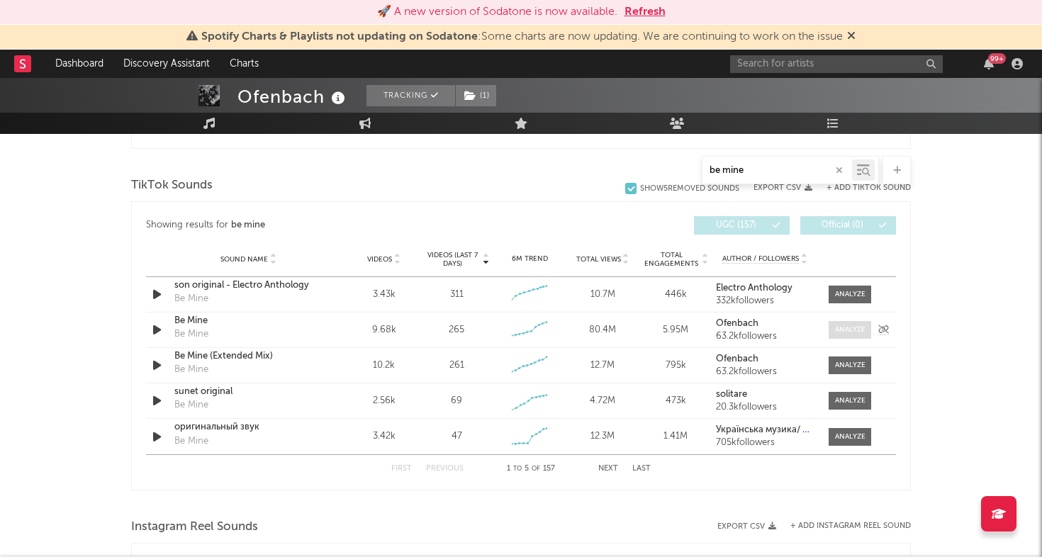
type input "be mine"
click at [830, 327] on span at bounding box center [850, 330] width 43 height 18
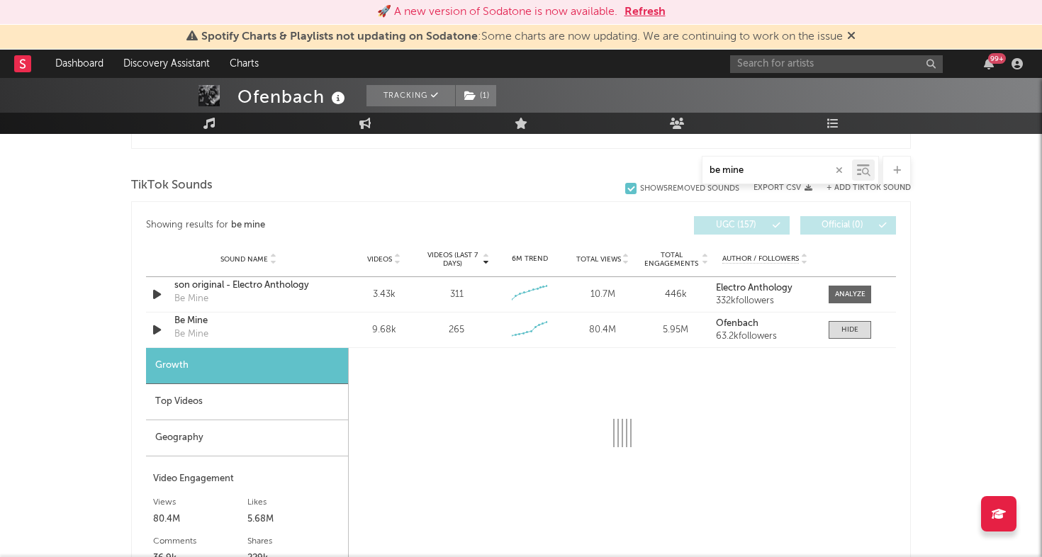
click at [260, 435] on div "Geography" at bounding box center [247, 438] width 202 height 36
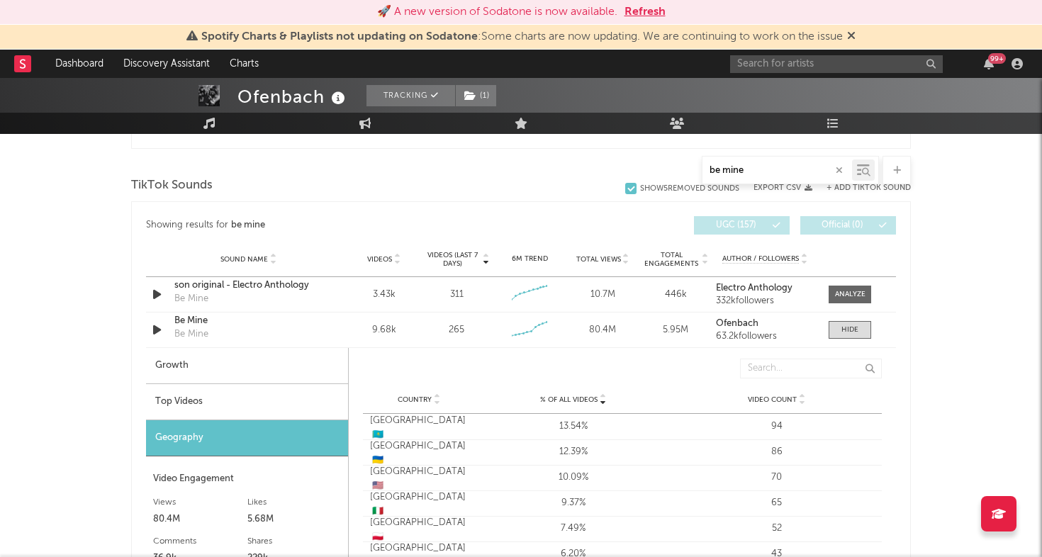
click at [267, 400] on div "Top Videos" at bounding box center [247, 402] width 202 height 36
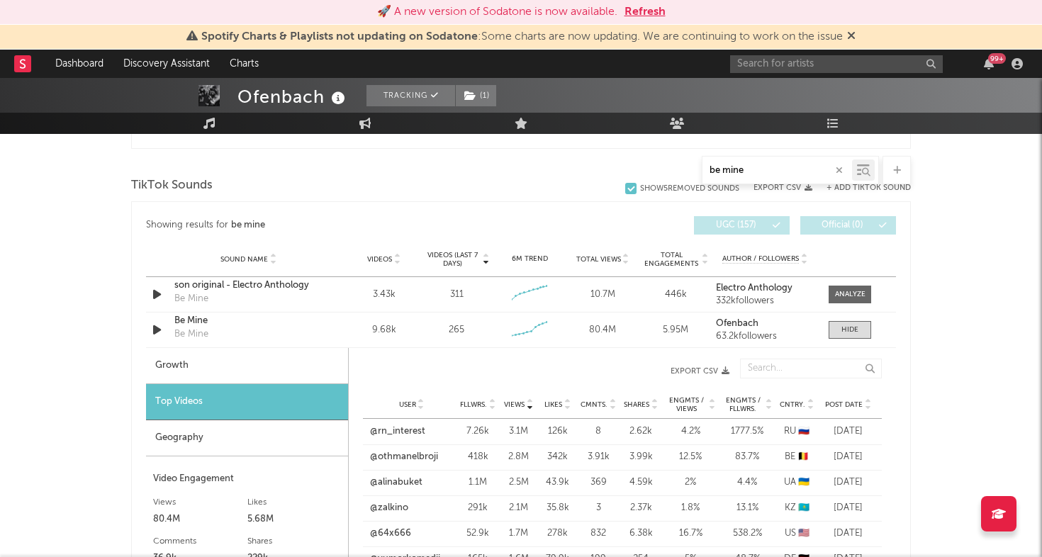
click at [848, 401] on span "Post Date" at bounding box center [844, 405] width 38 height 9
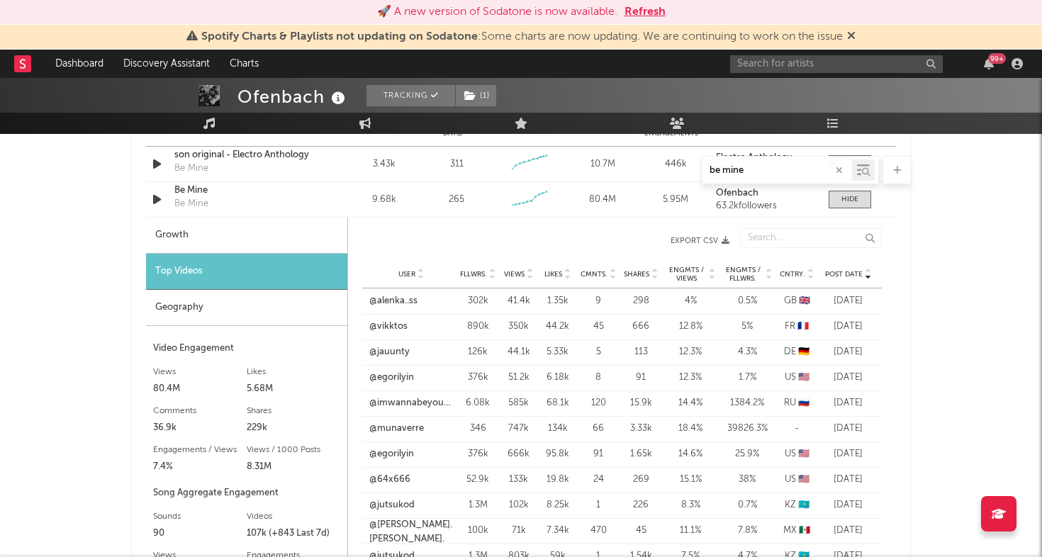
scroll to position [1072, 0]
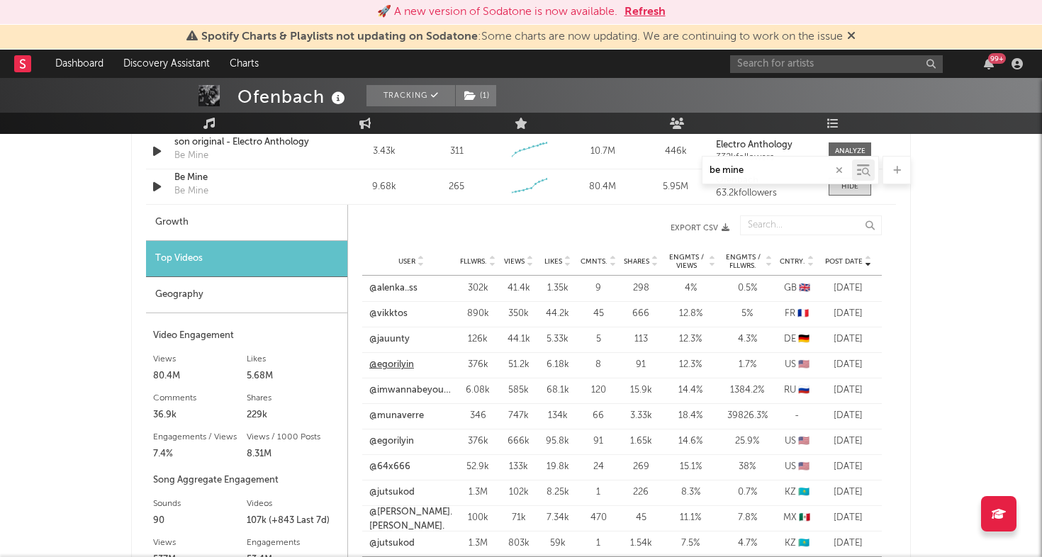
click at [406, 367] on link "@egorilyin" at bounding box center [391, 365] width 45 height 14
click at [398, 340] on link "@jauunty" at bounding box center [389, 340] width 40 height 14
click at [396, 395] on link "@imwannabeyoursbro" at bounding box center [411, 391] width 84 height 14
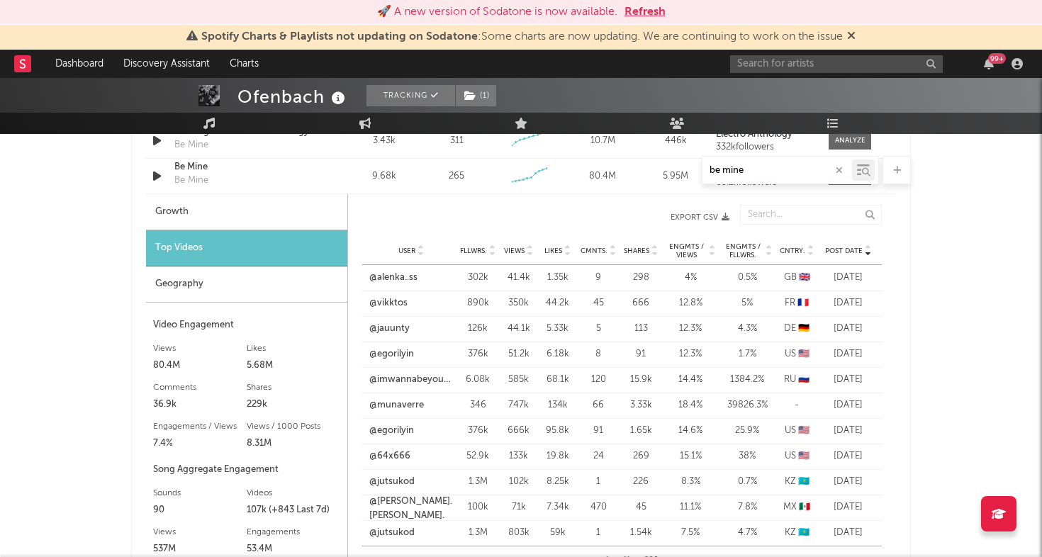
scroll to position [1069, 0]
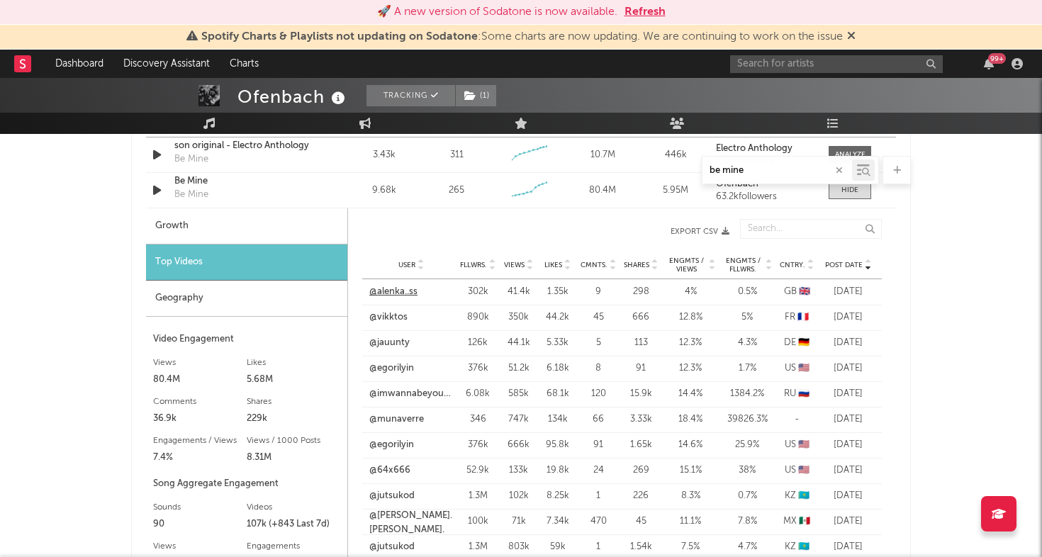
click at [403, 289] on link "@alenka..ss" at bounding box center [393, 292] width 48 height 14
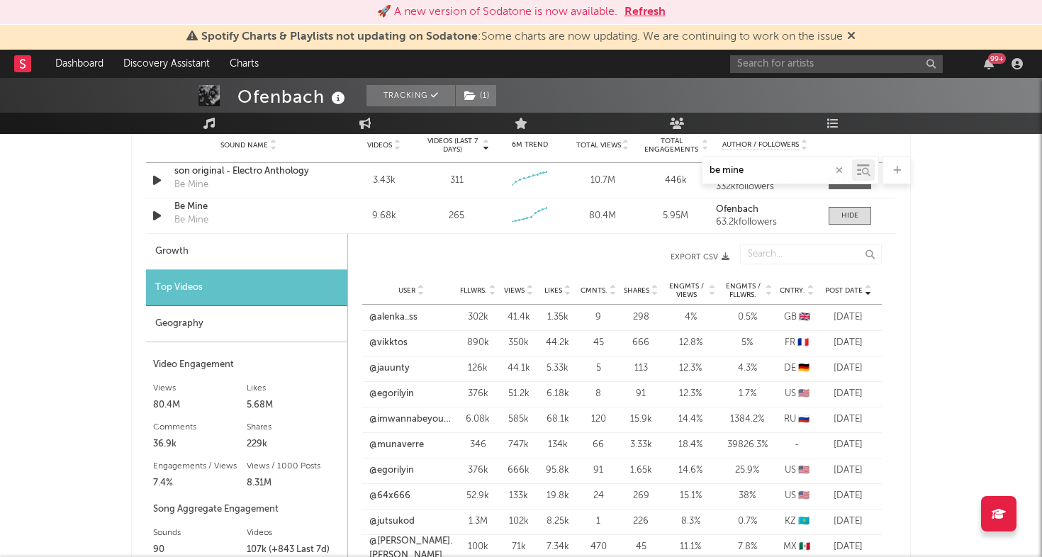
scroll to position [1030, 0]
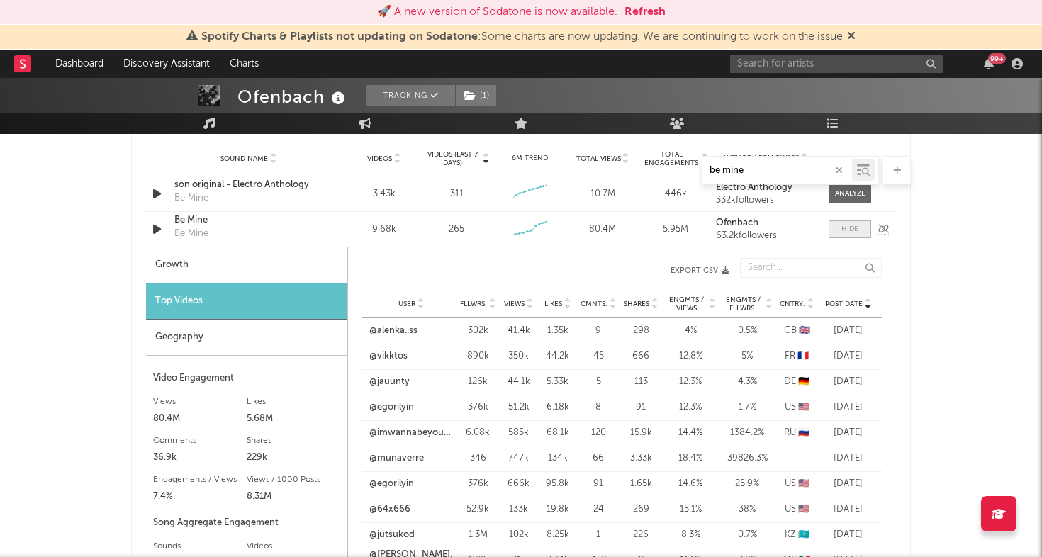
click at [849, 223] on span at bounding box center [850, 230] width 43 height 18
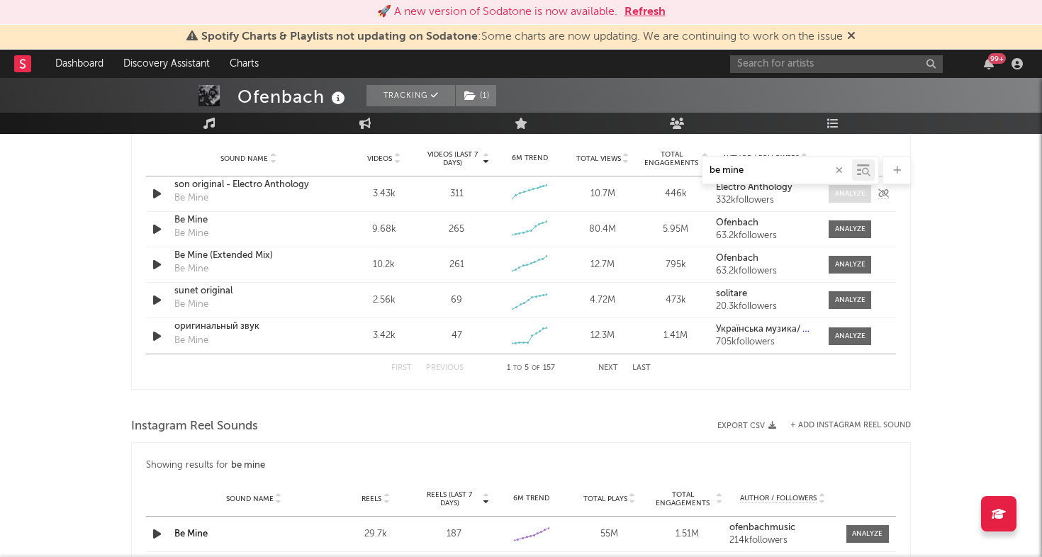
click at [842, 200] on span at bounding box center [850, 194] width 43 height 18
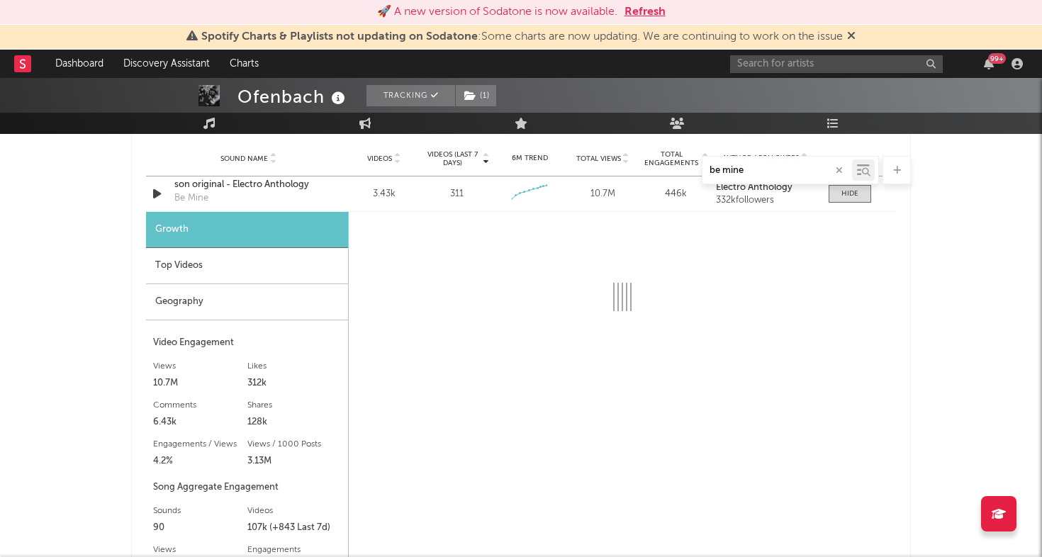
click at [255, 305] on div "Geography" at bounding box center [247, 302] width 202 height 36
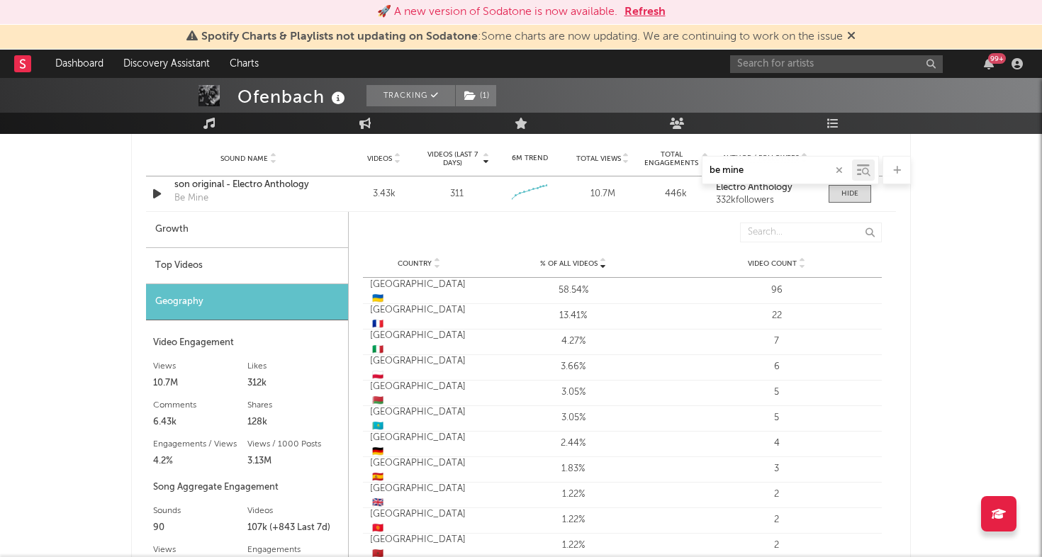
click at [263, 259] on div "Top Videos" at bounding box center [247, 266] width 202 height 36
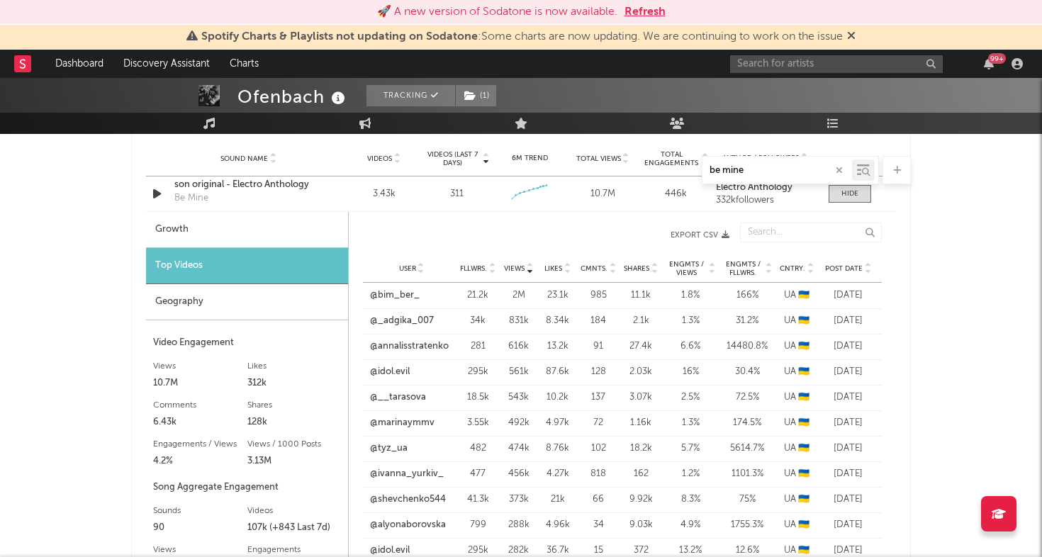
click at [834, 265] on span "Post Date" at bounding box center [844, 268] width 38 height 9
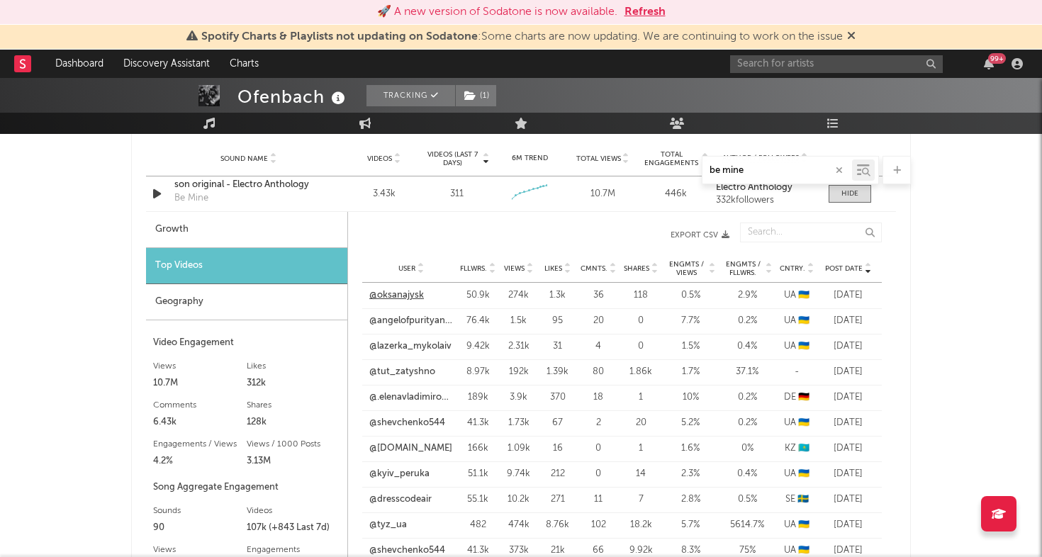
click at [413, 296] on link "@oksanajysk" at bounding box center [396, 296] width 55 height 14
click at [414, 320] on link "@angelofpurityandjustice" at bounding box center [411, 321] width 84 height 14
click at [427, 344] on link "@lazerka_mykolaiv" at bounding box center [410, 347] width 82 height 14
click at [403, 422] on link "@shevchenko544" at bounding box center [407, 423] width 76 height 14
click at [406, 471] on link "@kyiv_peruka" at bounding box center [399, 474] width 60 height 14
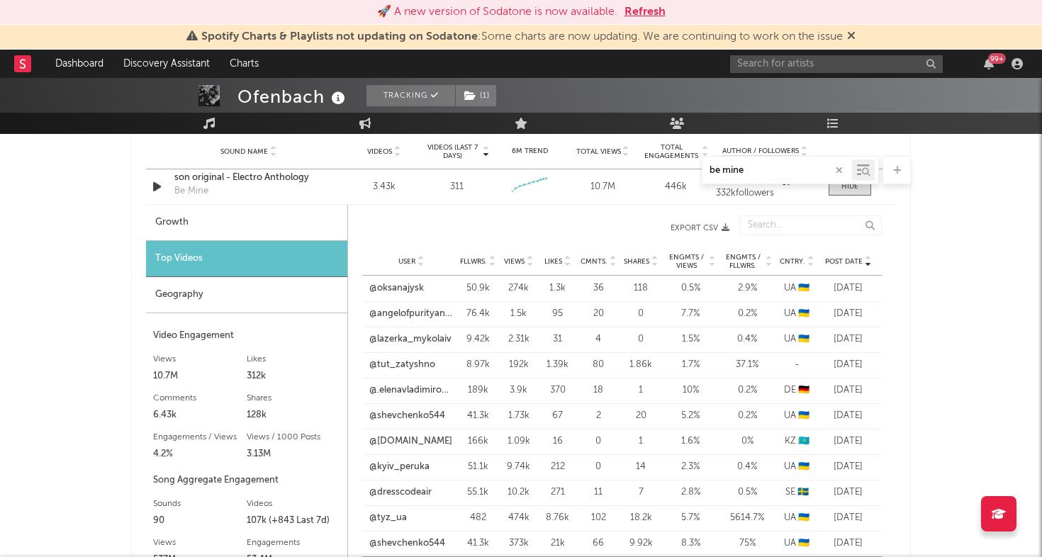
scroll to position [1033, 0]
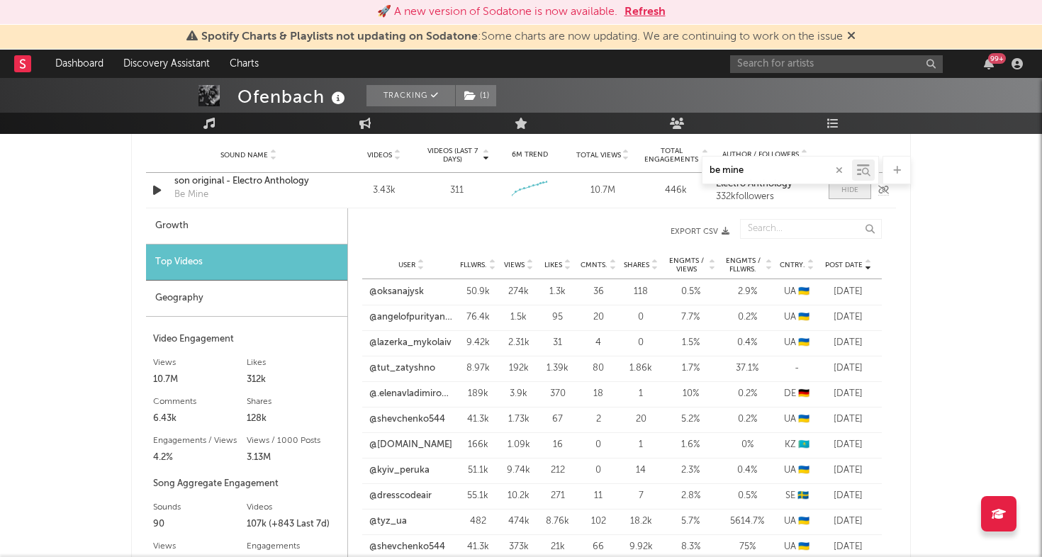
click at [852, 194] on div at bounding box center [850, 190] width 17 height 11
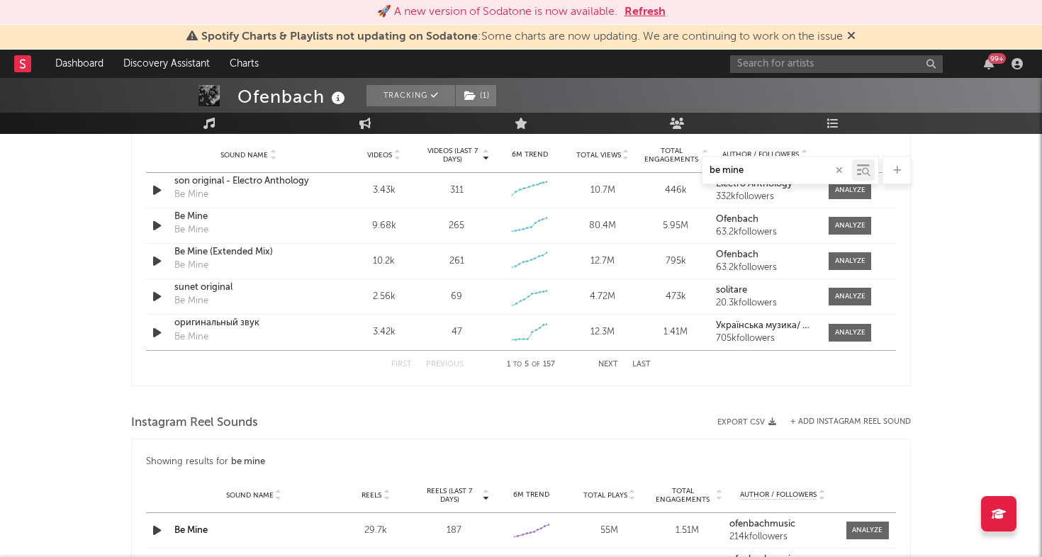
click at [362, 150] on div "Videos" at bounding box center [384, 155] width 66 height 11
click at [374, 152] on span "Videos" at bounding box center [379, 155] width 25 height 9
click at [845, 194] on div at bounding box center [850, 190] width 30 height 11
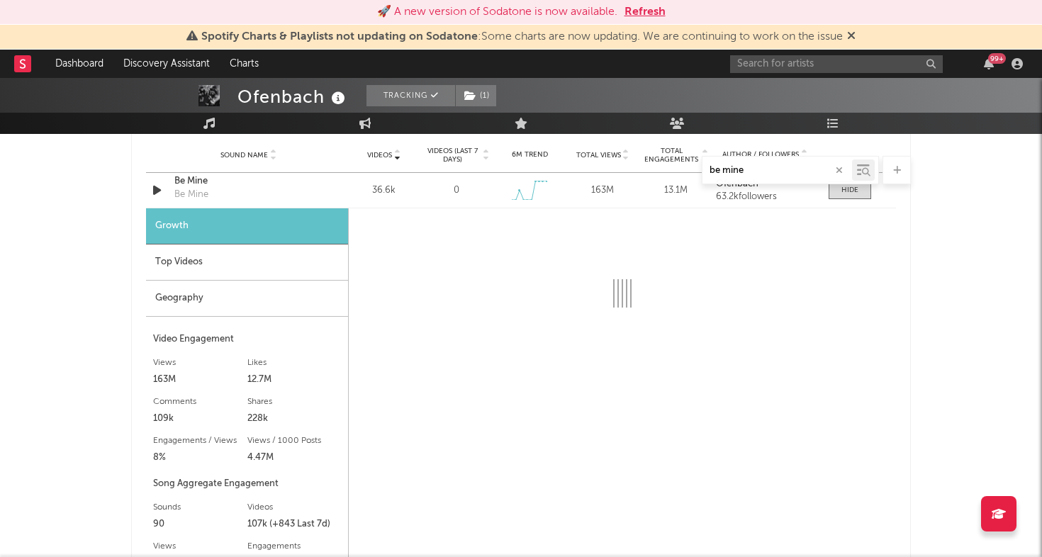
click at [243, 266] on div "Top Videos" at bounding box center [247, 263] width 202 height 36
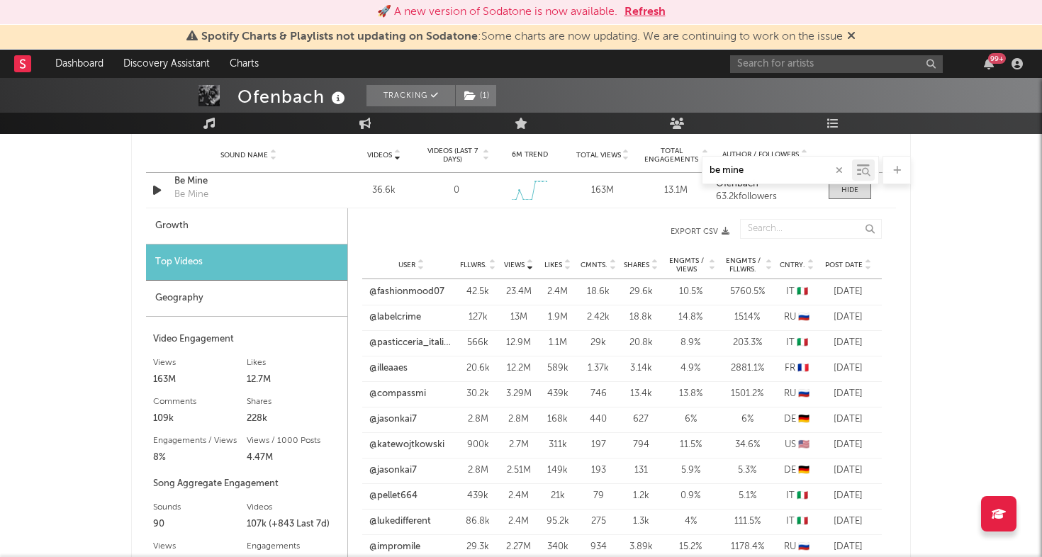
click at [844, 264] on span "Post Date" at bounding box center [844, 265] width 38 height 9
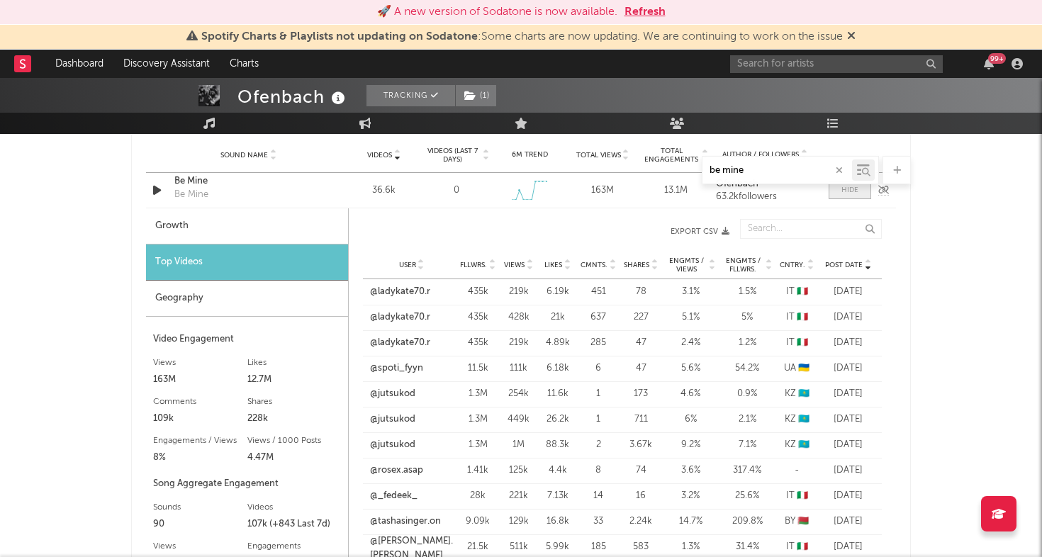
click at [849, 191] on div at bounding box center [850, 190] width 17 height 11
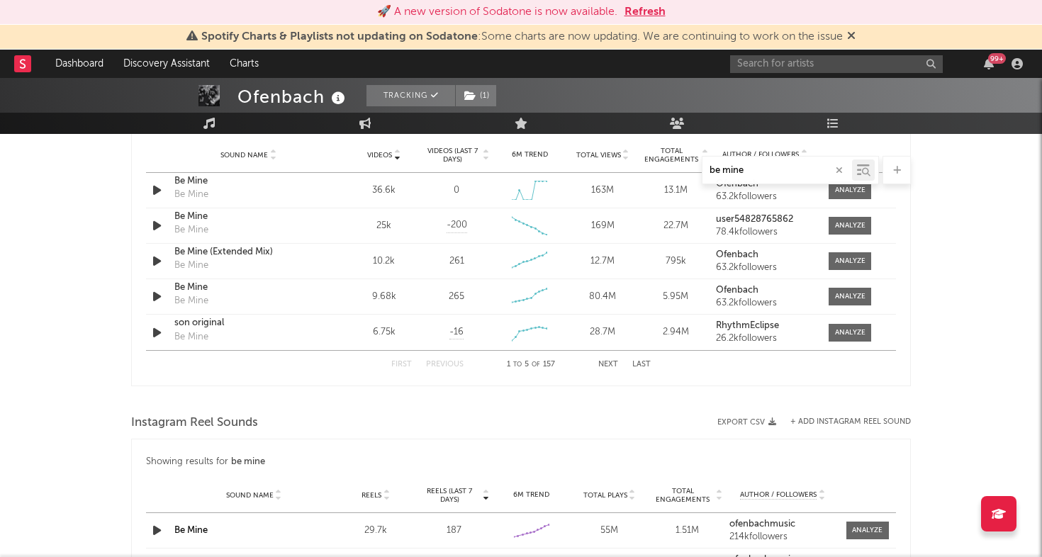
scroll to position [1004, 0]
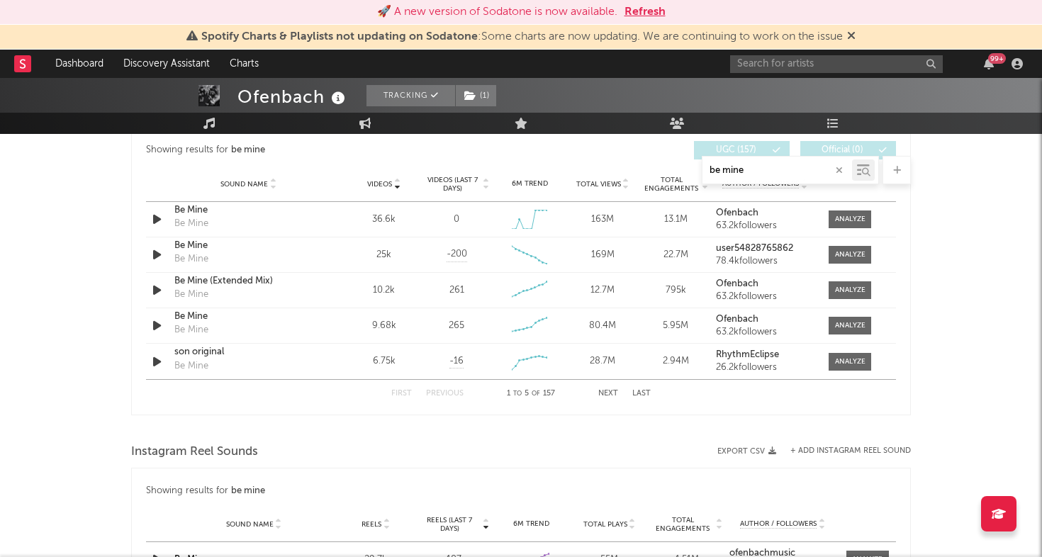
click at [613, 392] on button "Next" at bounding box center [608, 394] width 20 height 8
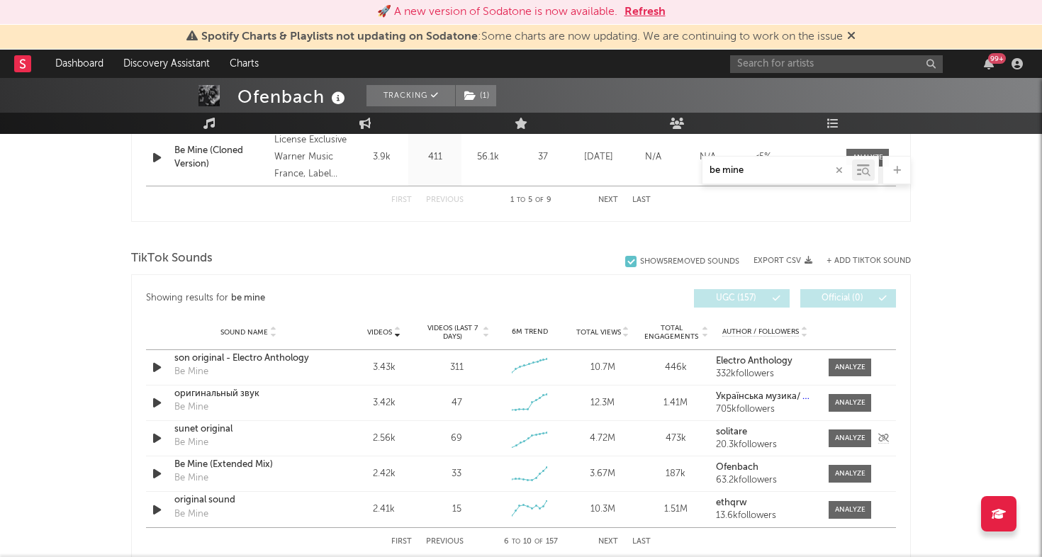
scroll to position [854, 0]
click at [849, 261] on button "+ Add TikTok Sound" at bounding box center [869, 263] width 84 height 8
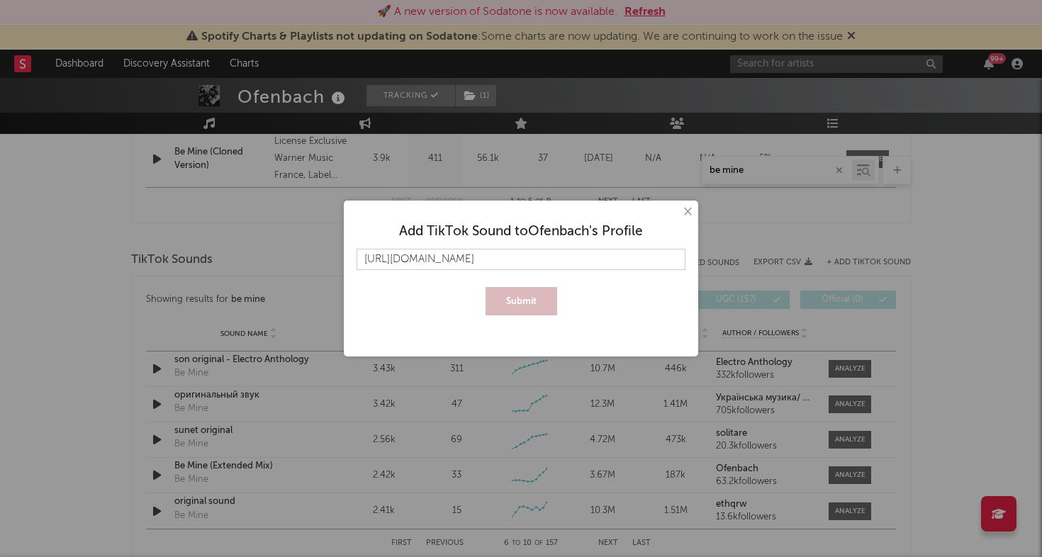
scroll to position [0, 629]
type input "[URL][DOMAIN_NAME]"
click at [524, 299] on button "Submit" at bounding box center [522, 301] width 72 height 28
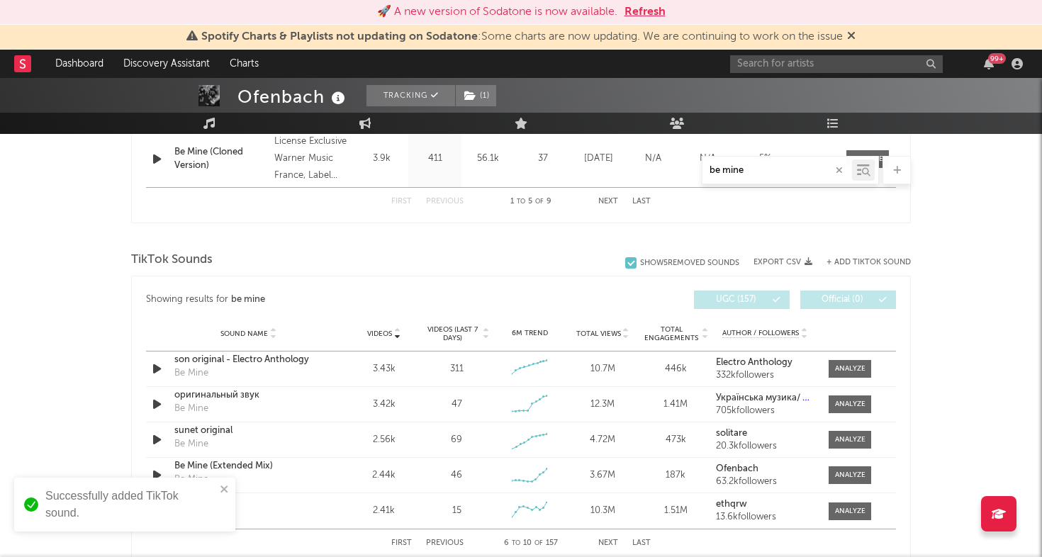
click at [769, 172] on input "be mine" at bounding box center [778, 170] width 150 height 11
paste input "𝕤𝕚𝕣.𝕖𝕣𝕠𝕜 ∙ 98 videos"
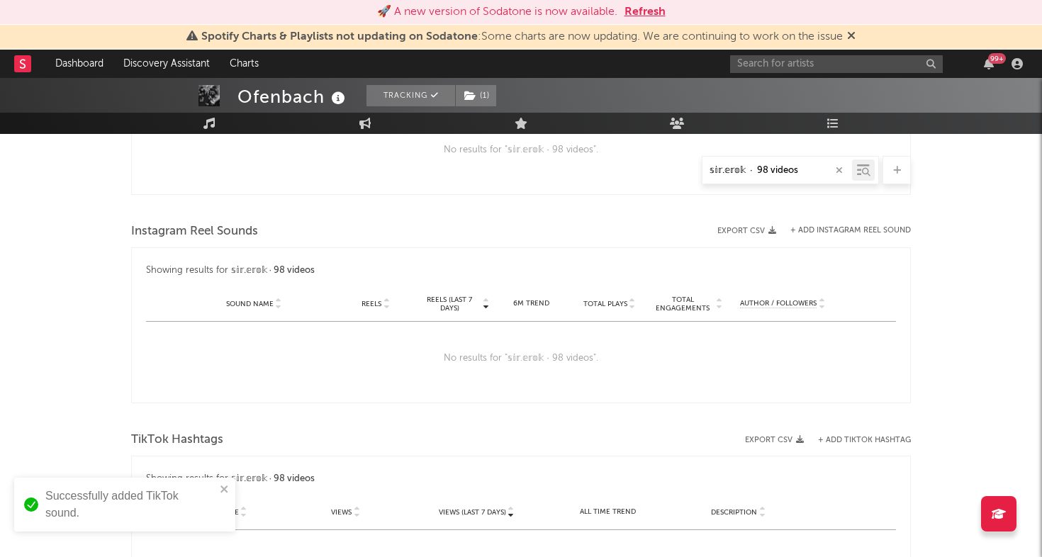
drag, startPoint x: 745, startPoint y: 170, endPoint x: 867, endPoint y: 170, distance: 122.0
click at [867, 170] on div "𝕤𝕚𝕣.𝕖𝕣𝕠𝕜 ∙ 98 videos" at bounding box center [790, 170] width 177 height 28
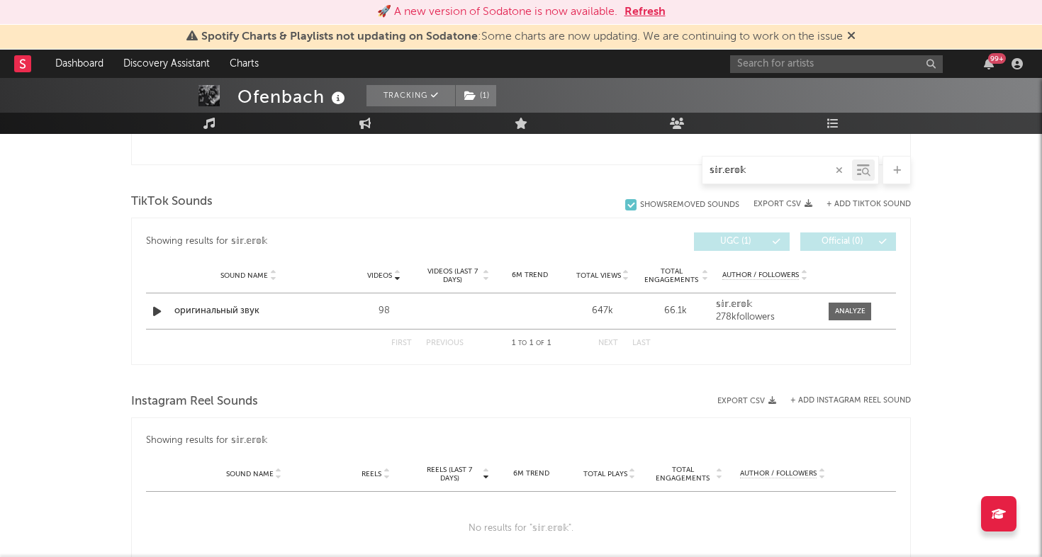
scroll to position [673, 0]
type input "𝕤𝕚𝕣.𝕖𝕣𝕠𝕜"
click at [863, 310] on div at bounding box center [850, 313] width 30 height 11
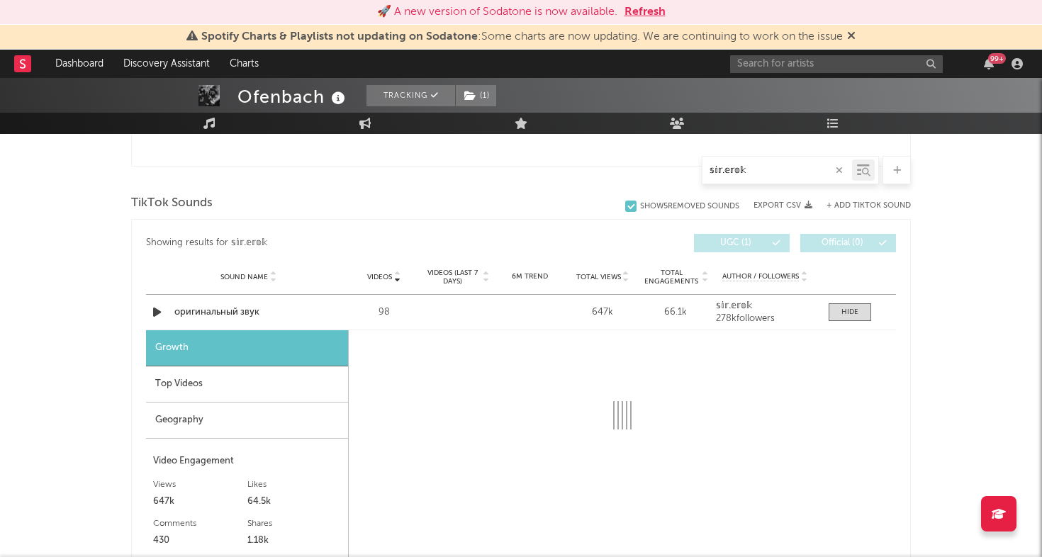
select select "1w"
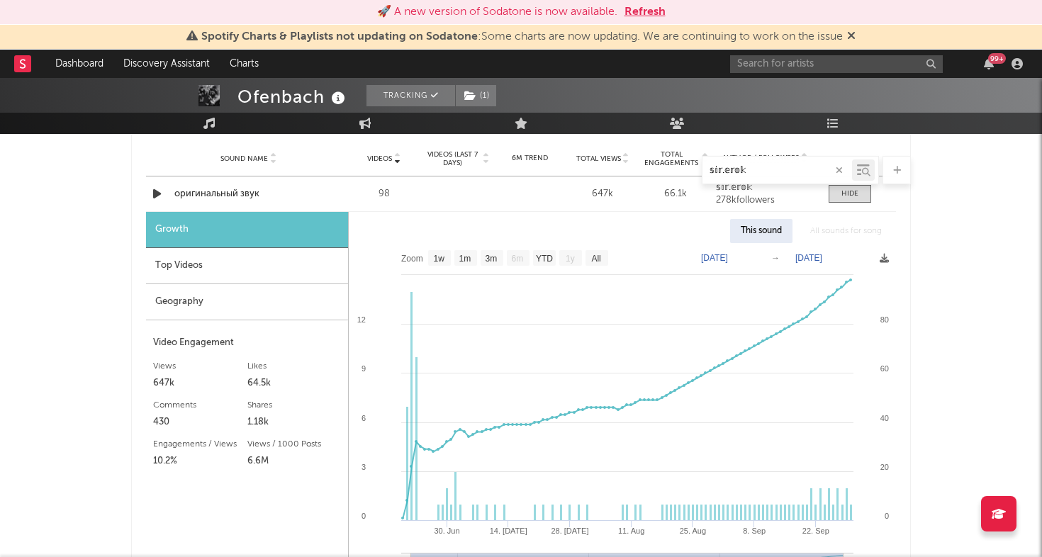
scroll to position [790, 0]
click at [241, 274] on div "Top Videos" at bounding box center [247, 268] width 202 height 36
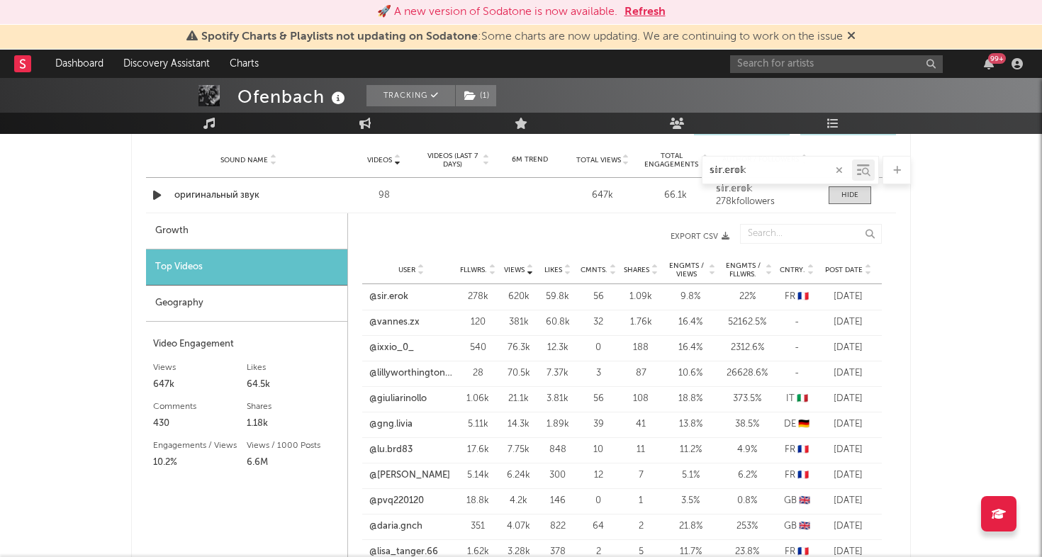
click at [835, 264] on div "Post Date" at bounding box center [848, 269] width 53 height 11
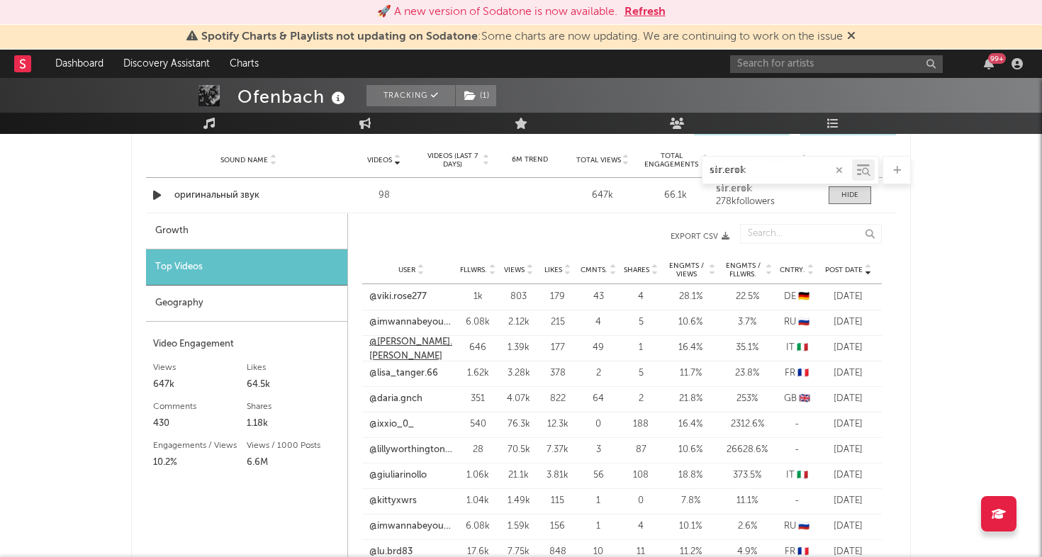
click at [413, 350] on link "@[PERSON_NAME].[PERSON_NAME]" at bounding box center [411, 349] width 84 height 28
click at [418, 472] on link "@giuliarinollo" at bounding box center [397, 476] width 57 height 14
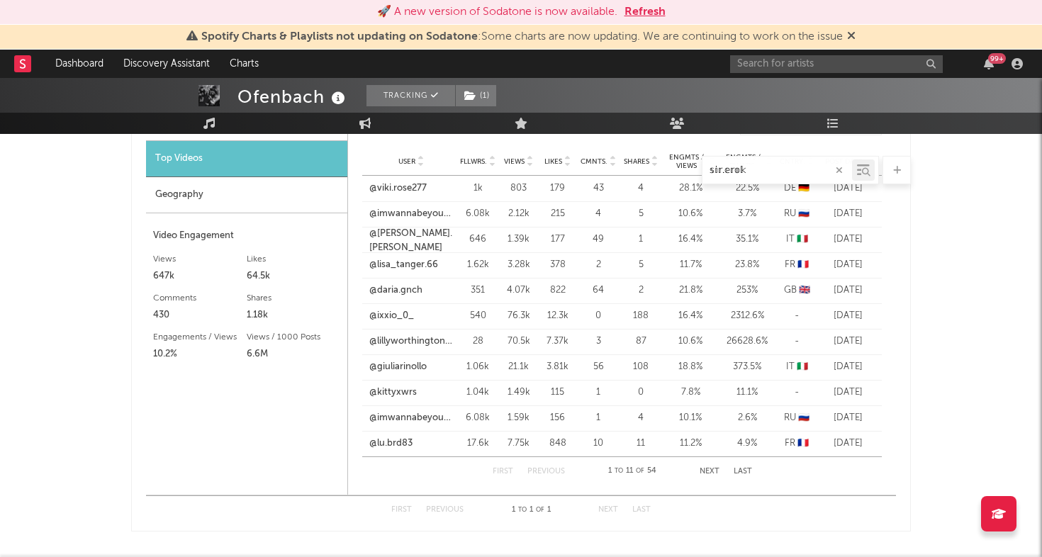
scroll to position [908, 0]
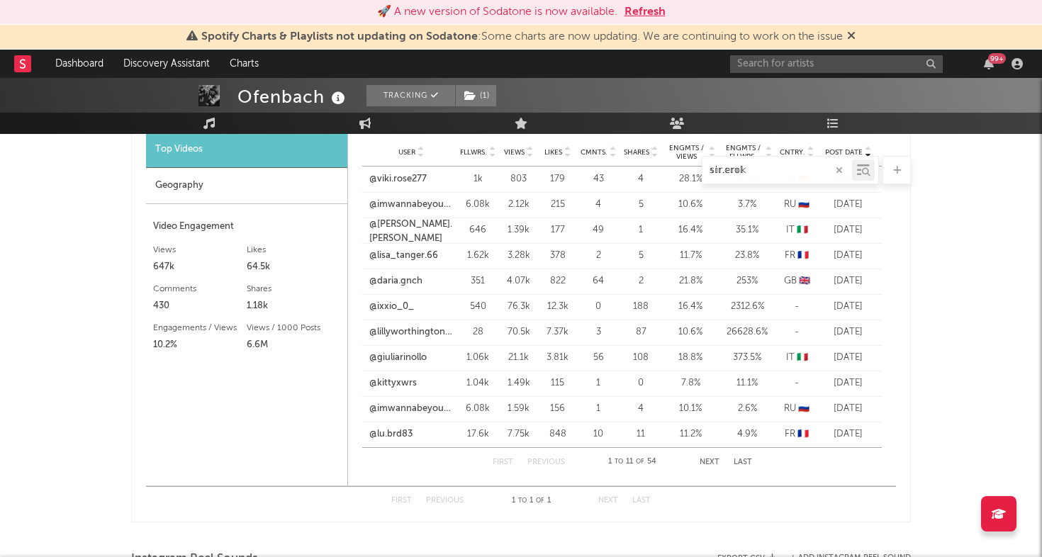
click at [715, 459] on button "Next" at bounding box center [710, 463] width 20 height 8
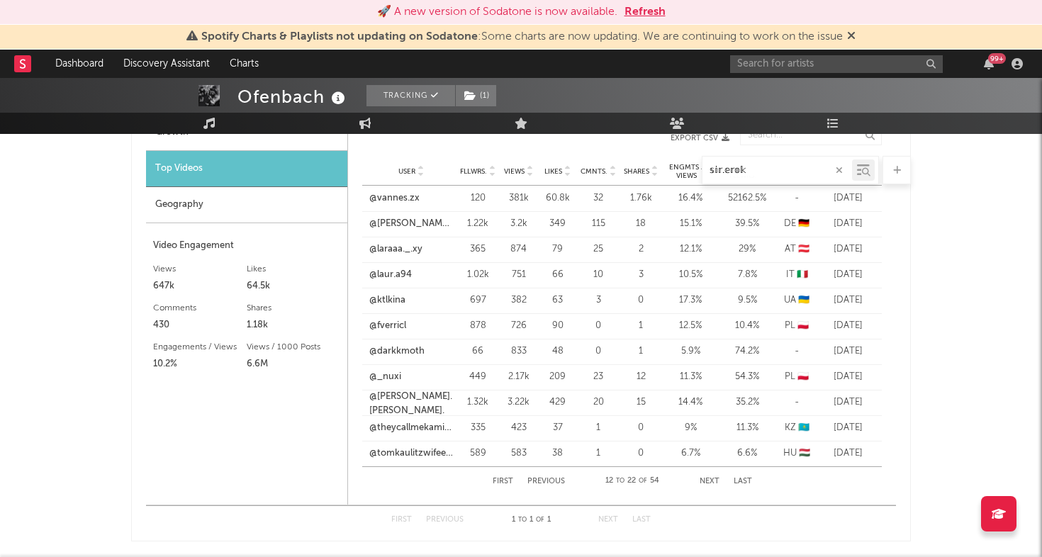
scroll to position [889, 0]
click at [552, 479] on button "Previous" at bounding box center [547, 481] width 38 height 8
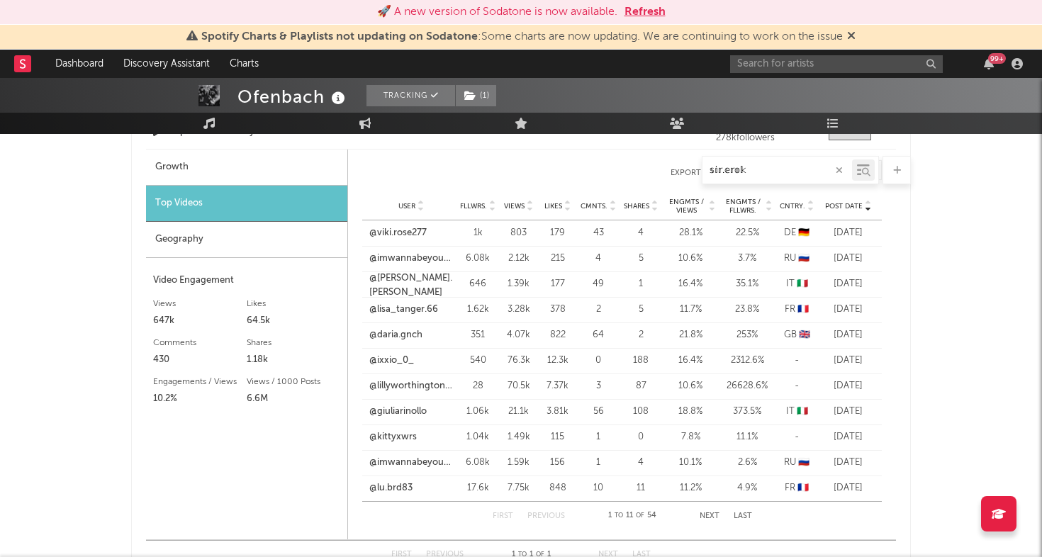
scroll to position [842, 0]
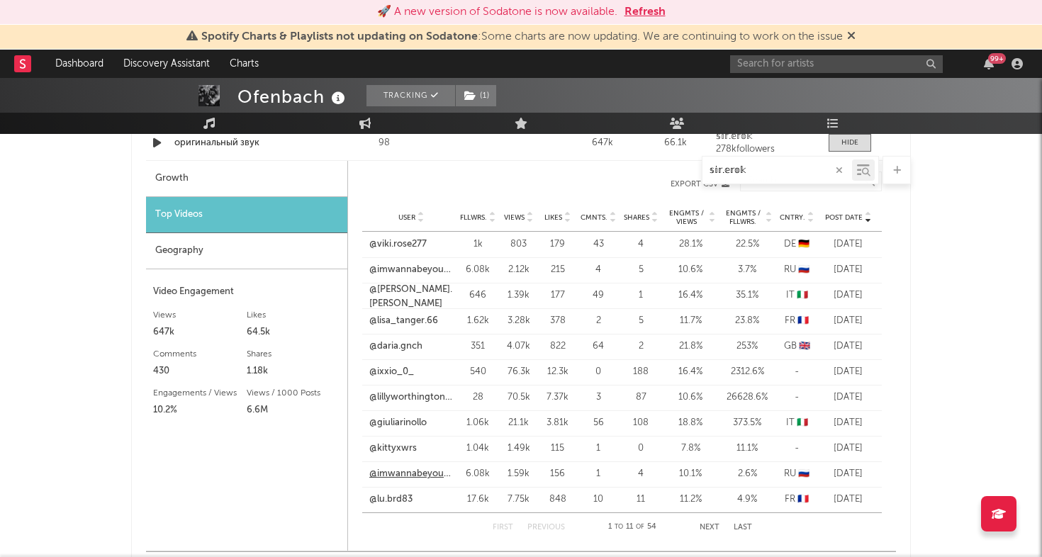
click at [409, 477] on link "@imwannabeyoursbro" at bounding box center [411, 474] width 84 height 14
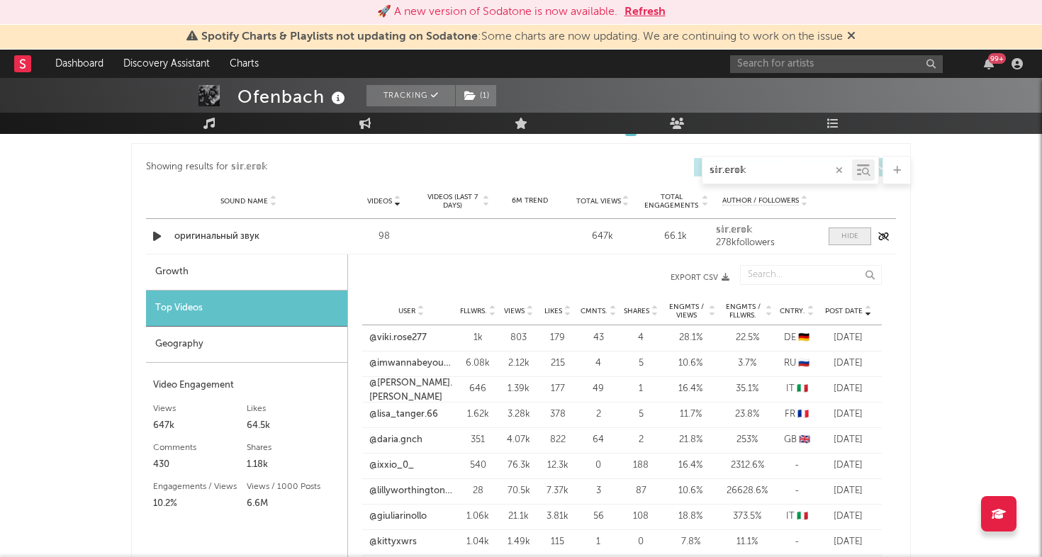
scroll to position [739, 0]
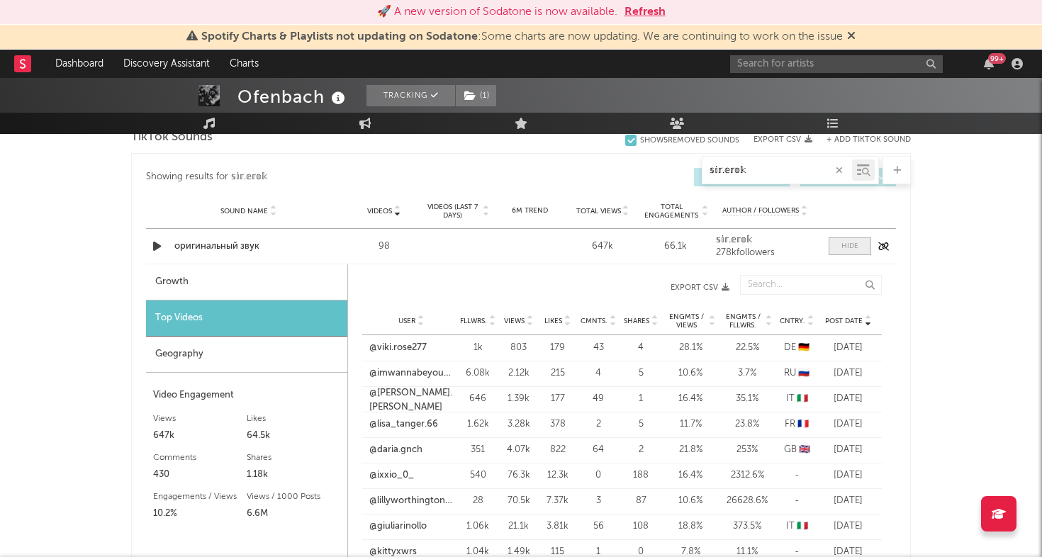
click at [857, 247] on div at bounding box center [850, 246] width 17 height 11
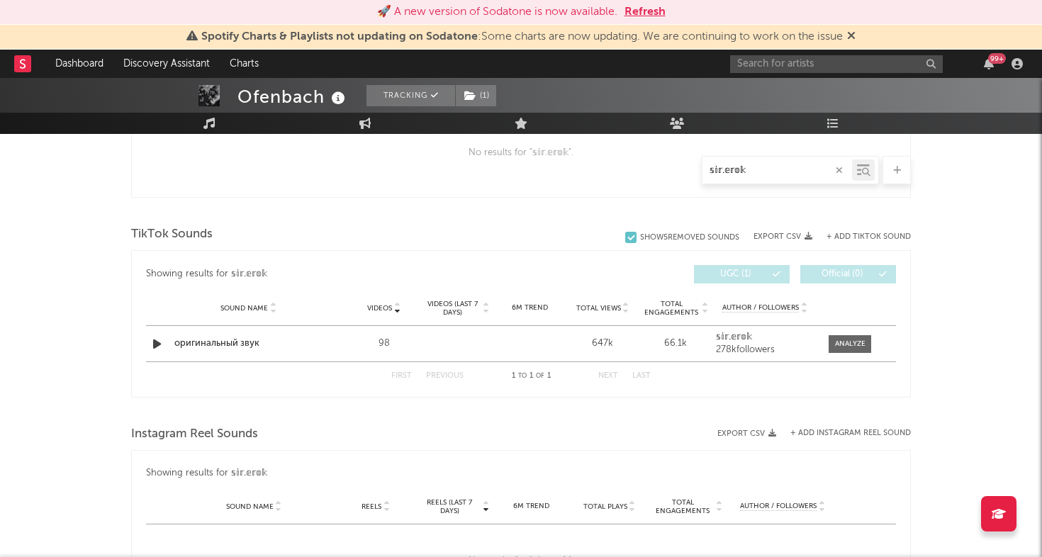
scroll to position [636, 0]
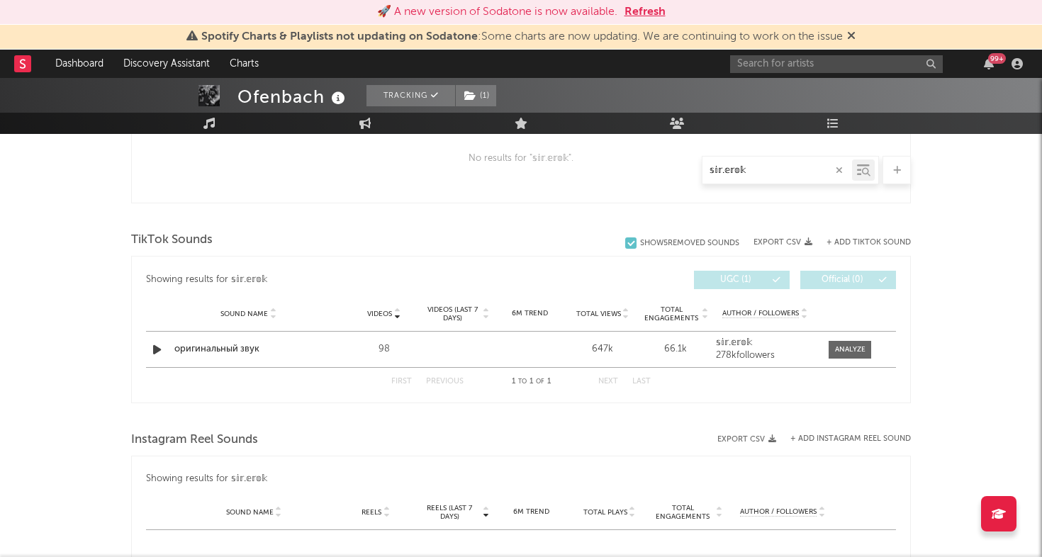
click at [840, 239] on button "+ Add TikTok Sound" at bounding box center [869, 243] width 84 height 8
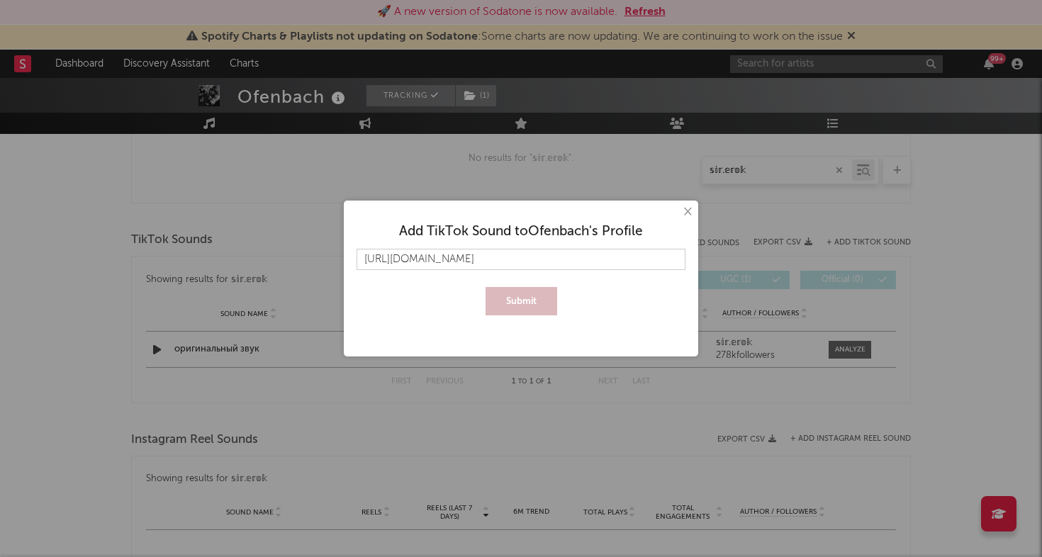
scroll to position [0, 21]
type input "[URL][DOMAIN_NAME]"
click at [530, 294] on button "Submit" at bounding box center [522, 301] width 72 height 28
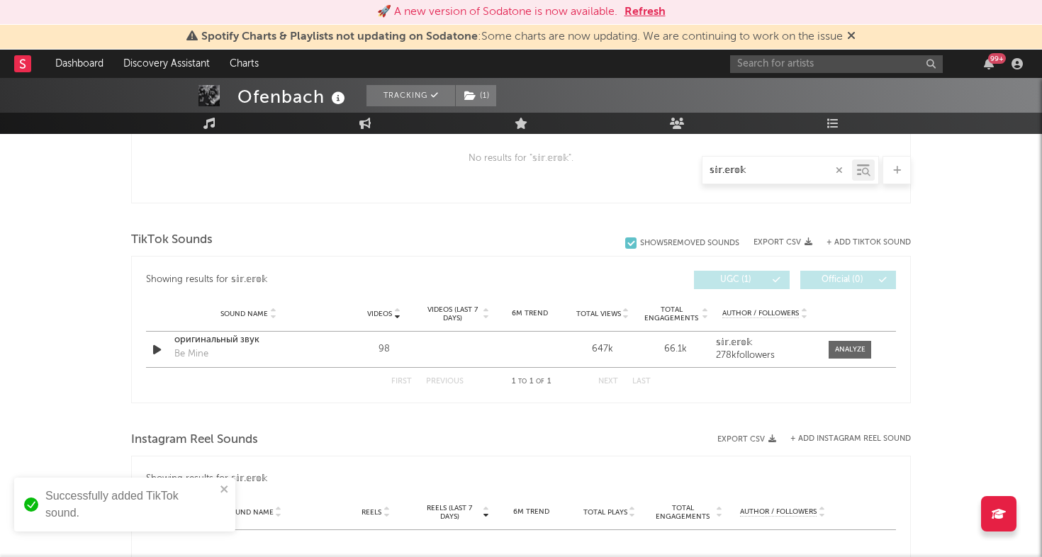
scroll to position [629, 0]
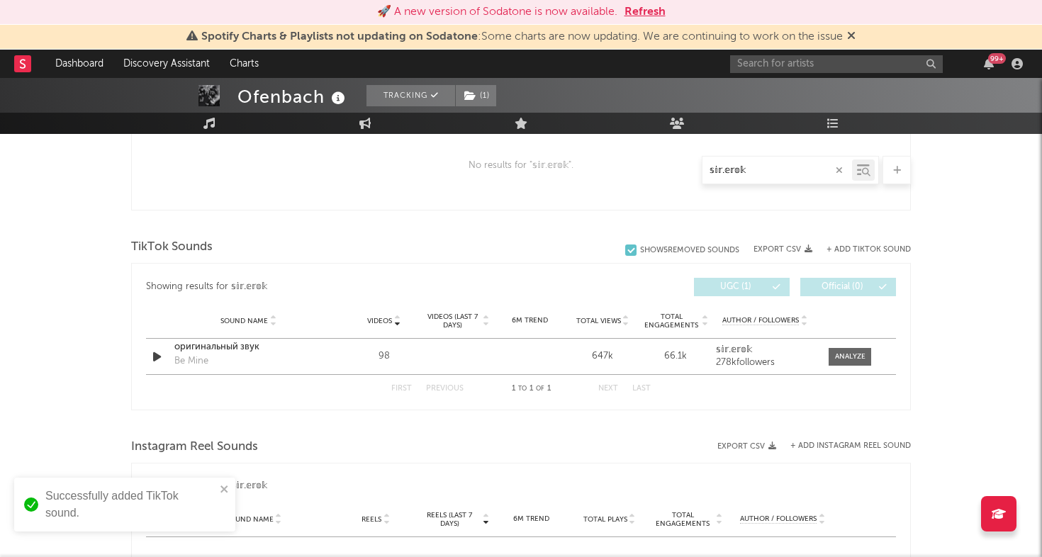
click at [803, 169] on input "𝕤𝕚𝕣.𝕖𝕣𝕠𝕜" at bounding box center [778, 170] width 150 height 11
paste input "Weekendsounds ∙ 1058 videos"
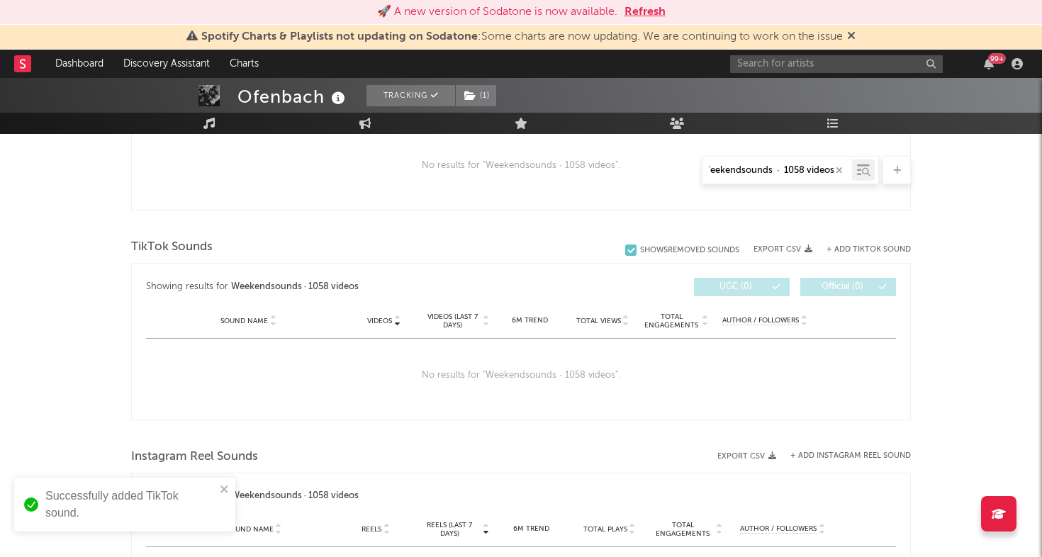
scroll to position [0, 12]
drag, startPoint x: 769, startPoint y: 172, endPoint x: 896, endPoint y: 174, distance: 126.9
click at [896, 174] on div "Weekendsounds ∙ 1058 videos" at bounding box center [521, 170] width 780 height 28
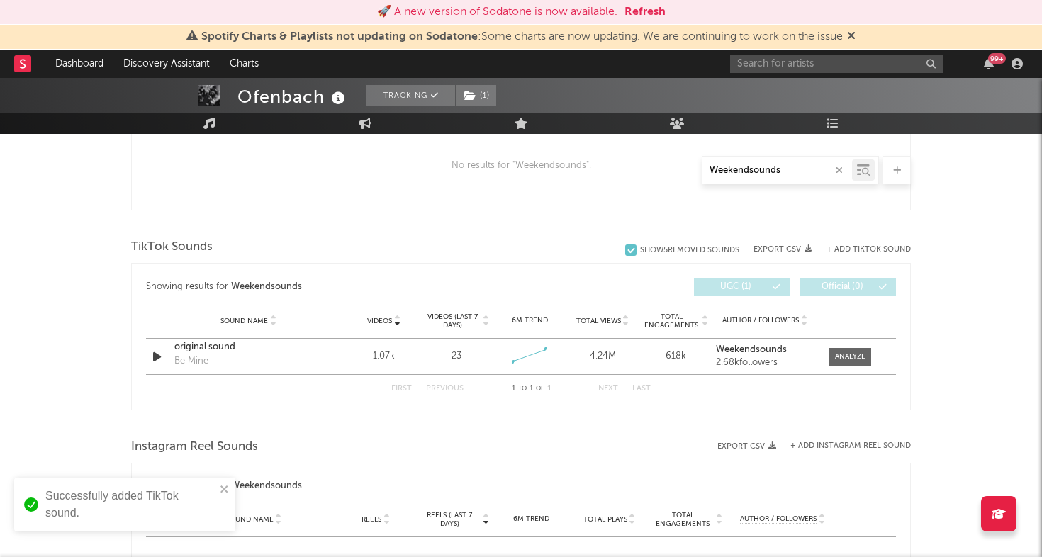
type input "Weekendsounds"
click at [843, 353] on div at bounding box center [850, 357] width 30 height 11
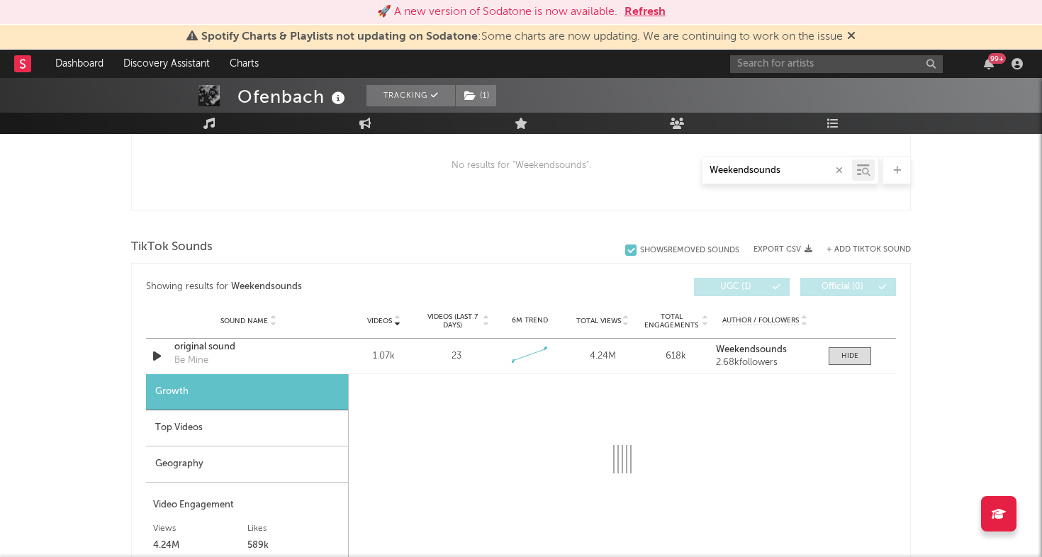
click at [267, 457] on div "Geography" at bounding box center [247, 465] width 202 height 36
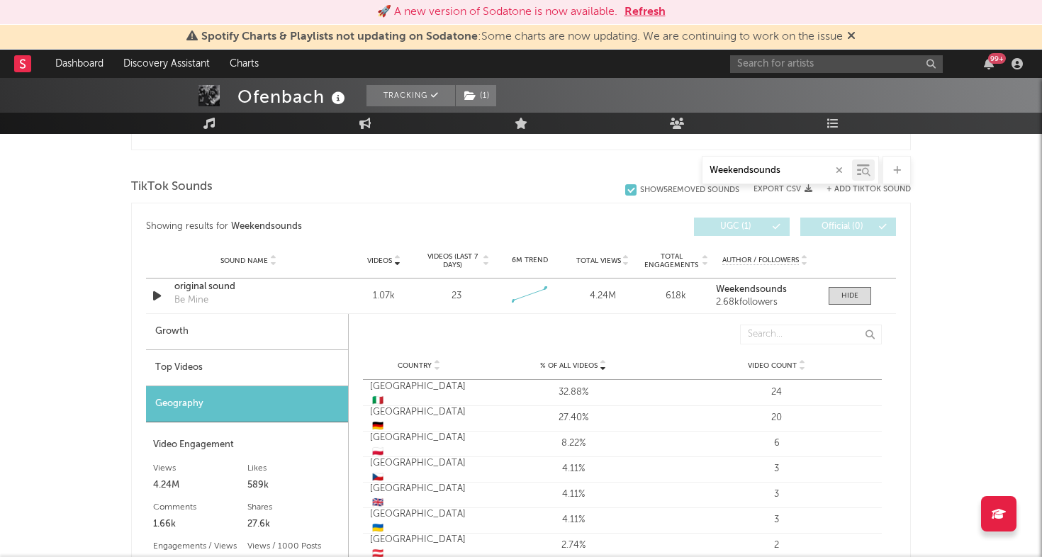
scroll to position [699, 0]
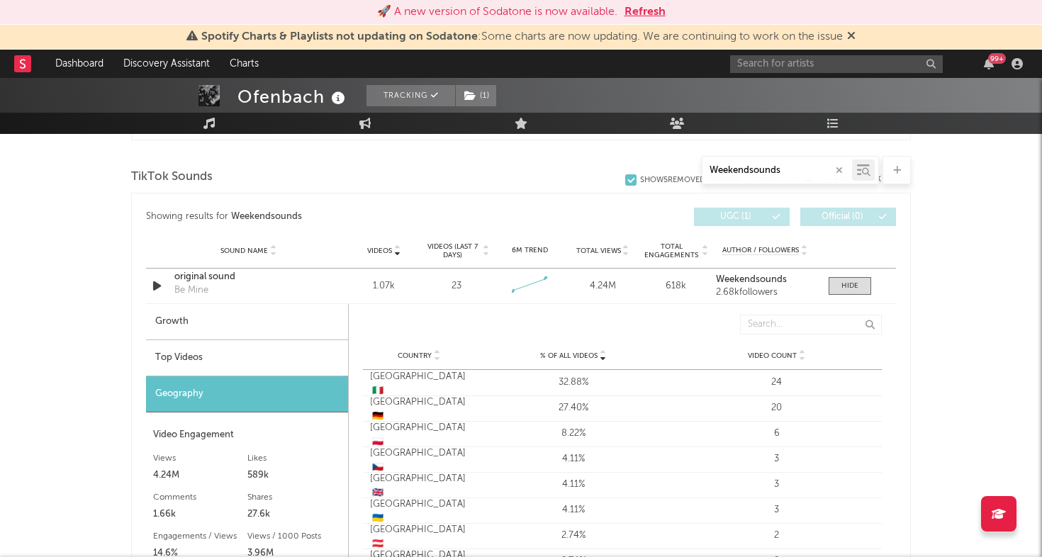
click at [289, 308] on div "Growth" at bounding box center [247, 322] width 202 height 36
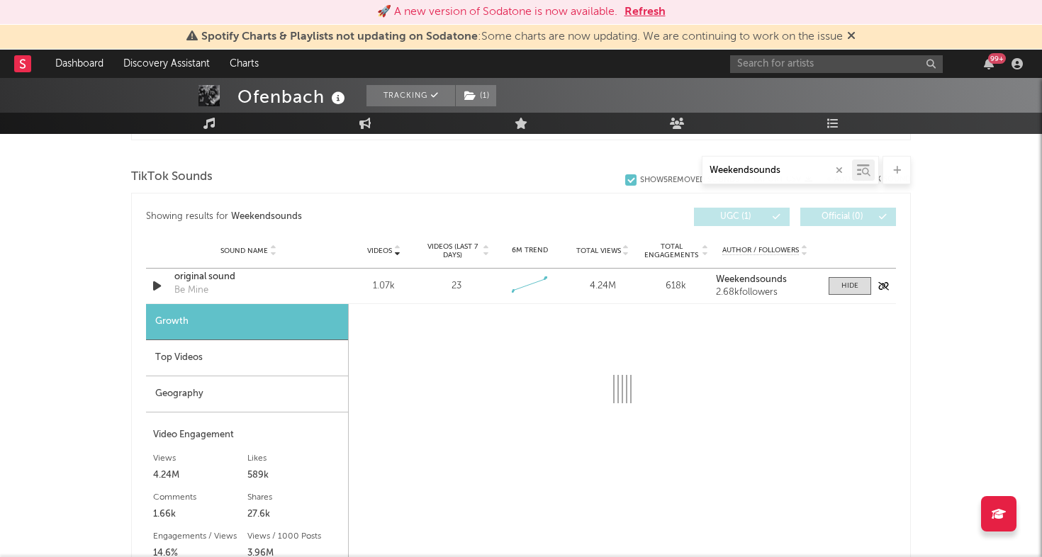
select select "6m"
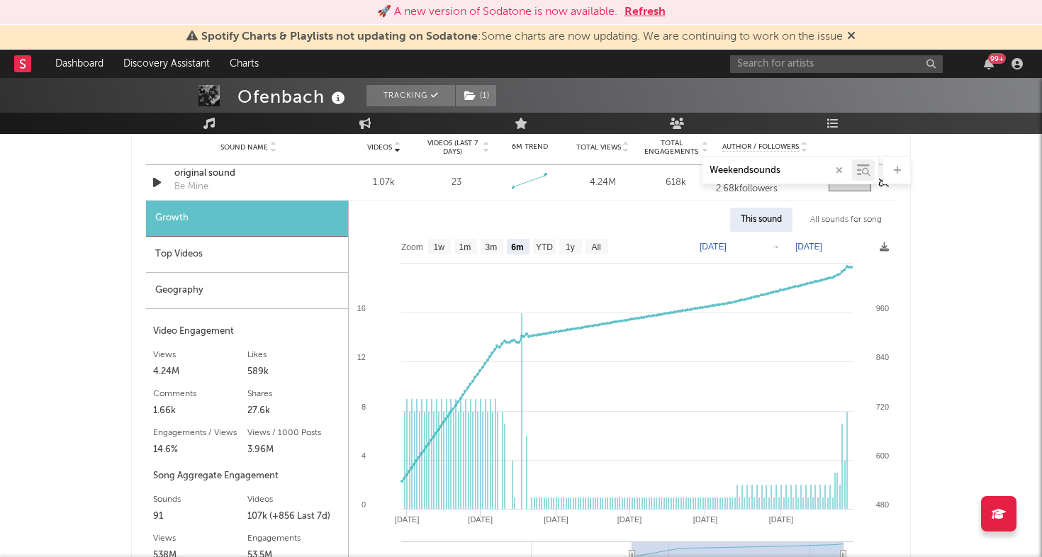
scroll to position [803, 0]
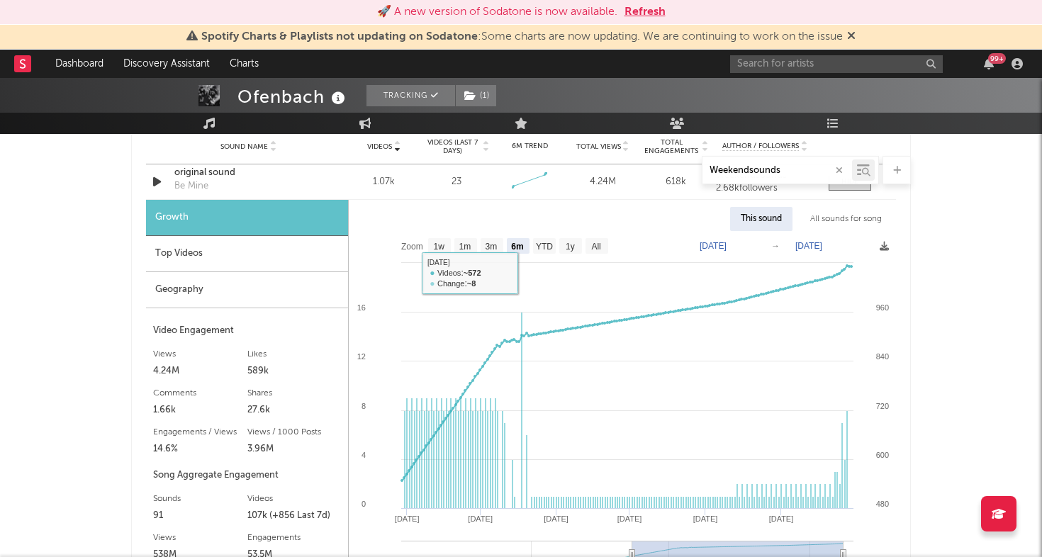
click at [282, 255] on div "Top Videos" at bounding box center [247, 254] width 202 height 36
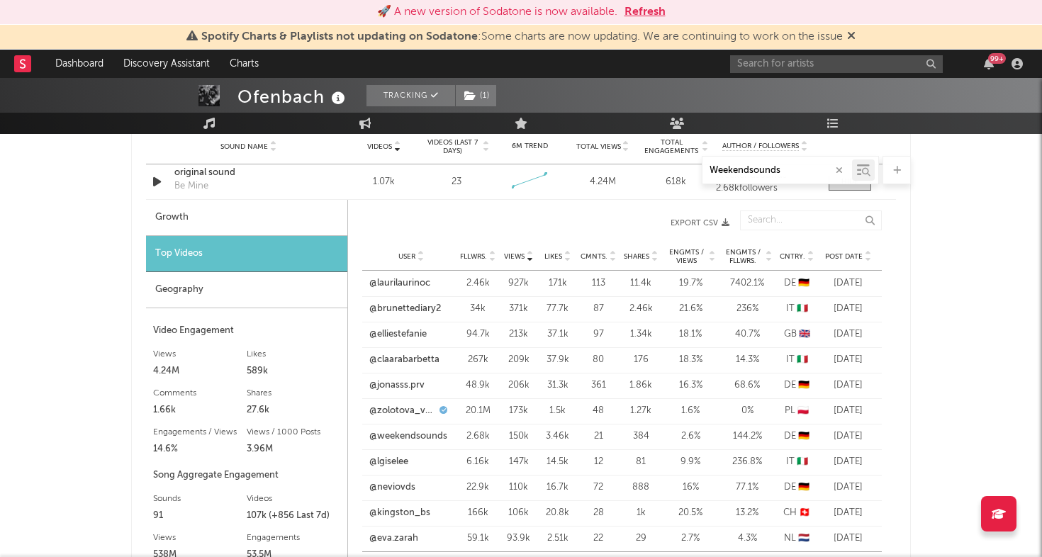
click at [849, 257] on span "Post Date" at bounding box center [844, 256] width 38 height 9
click at [416, 284] on link "@claarabarbetta" at bounding box center [404, 284] width 70 height 14
click at [856, 194] on div "Sound Name original sound Be Mine Videos 1.07k Videos (last 7 days) 23 Weekly G…" at bounding box center [521, 182] width 750 height 35
click at [834, 169] on button "button" at bounding box center [839, 170] width 11 height 13
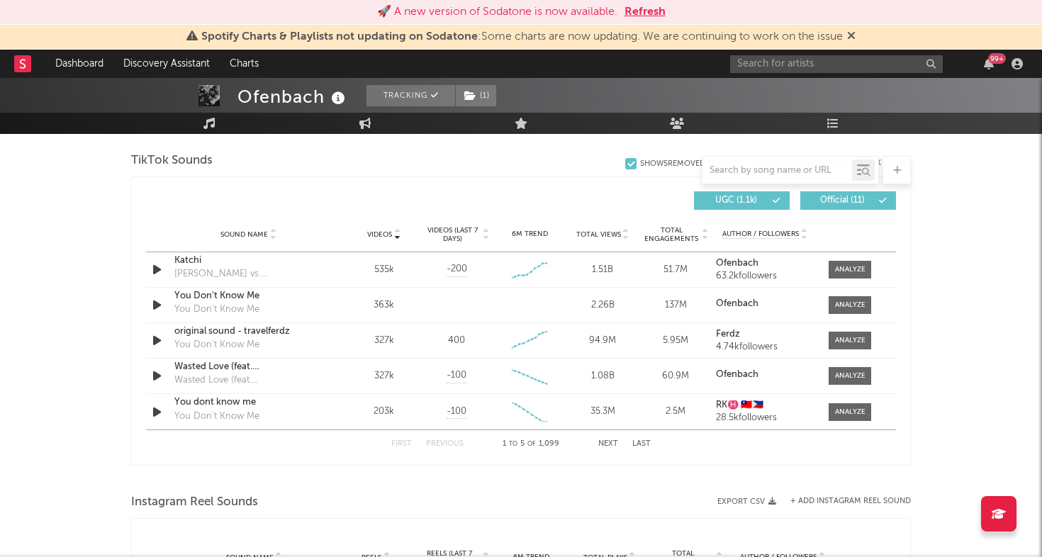
scroll to position [940, 0]
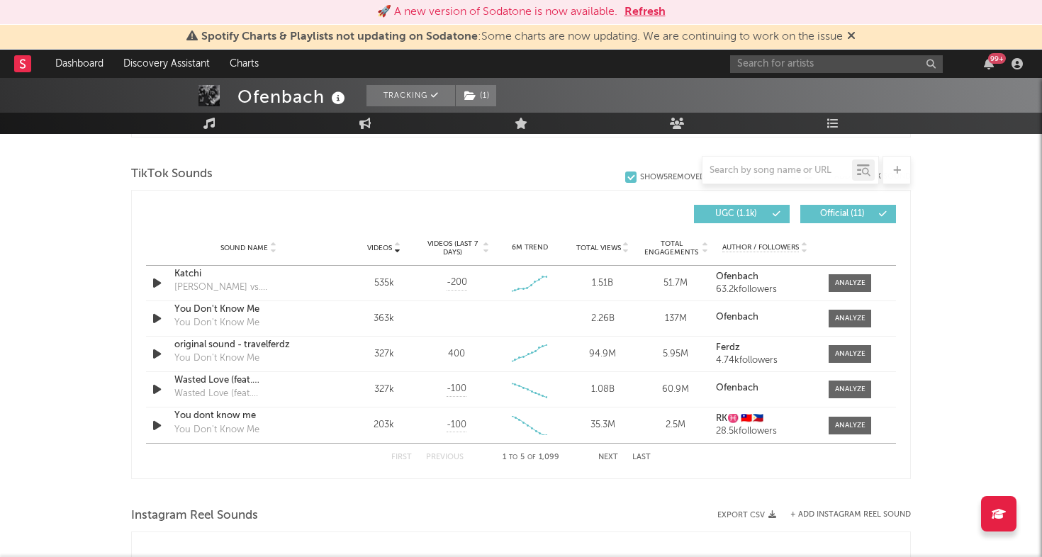
click at [457, 244] on span "Videos (last 7 days)" at bounding box center [452, 248] width 57 height 17
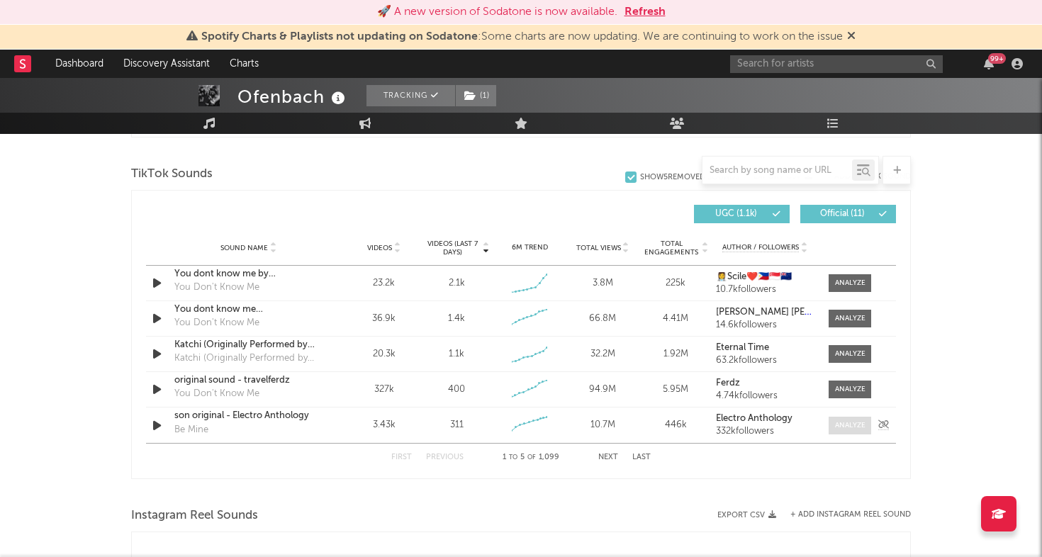
click at [840, 424] on div at bounding box center [850, 425] width 30 height 11
select select "6m"
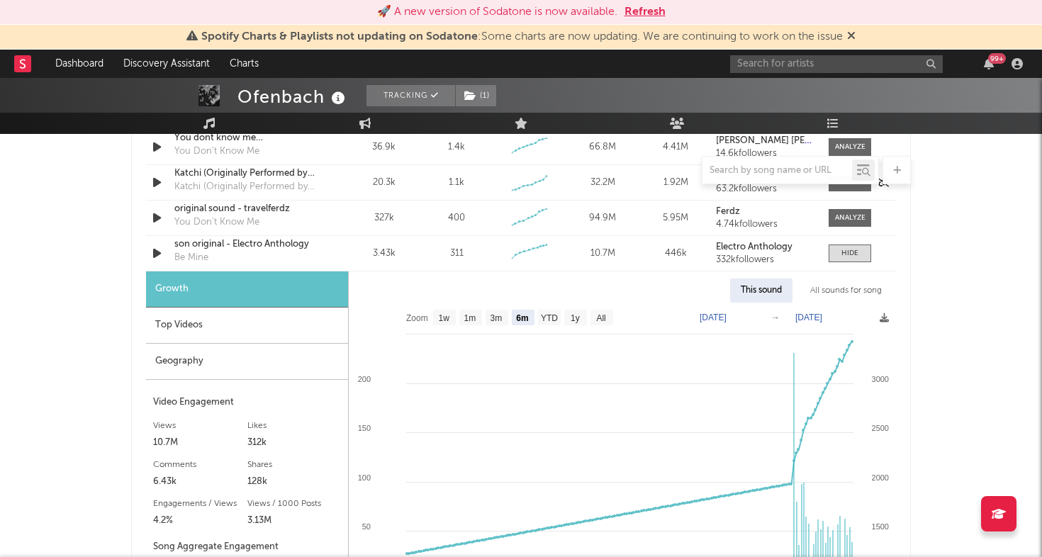
scroll to position [1137, 0]
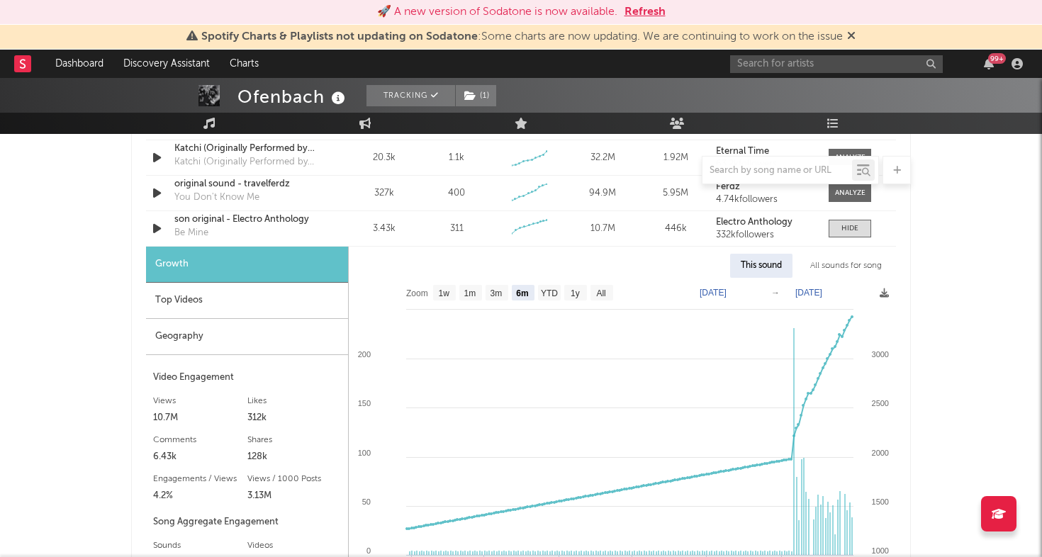
click at [238, 303] on div "Top Videos" at bounding box center [247, 301] width 202 height 36
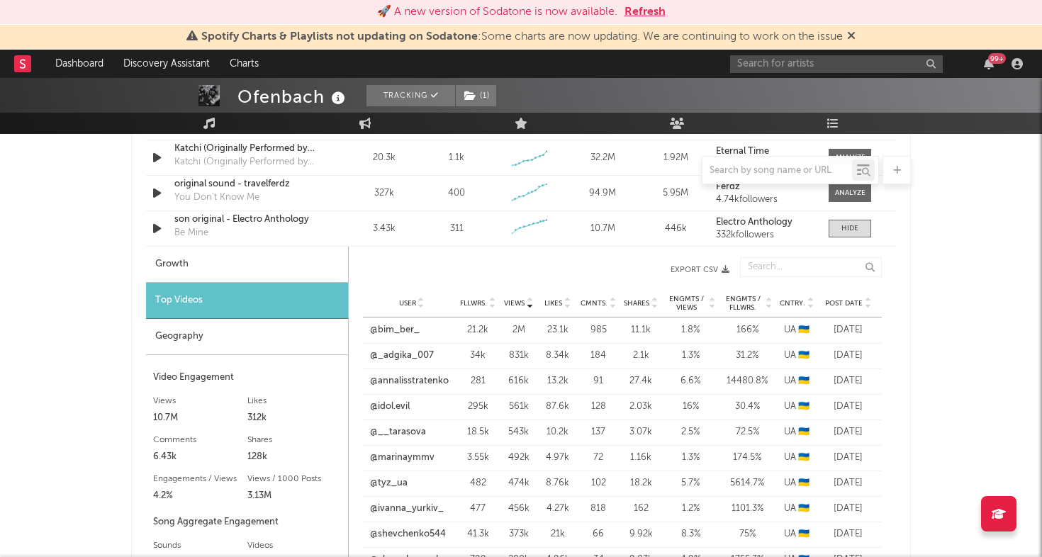
click at [849, 301] on span "Post Date" at bounding box center [844, 303] width 38 height 9
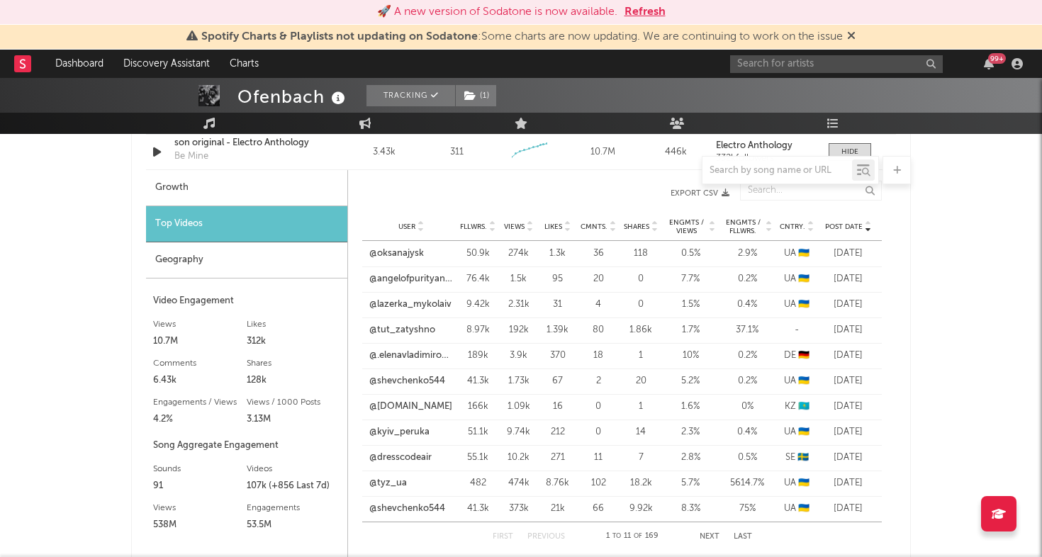
scroll to position [1245, 0]
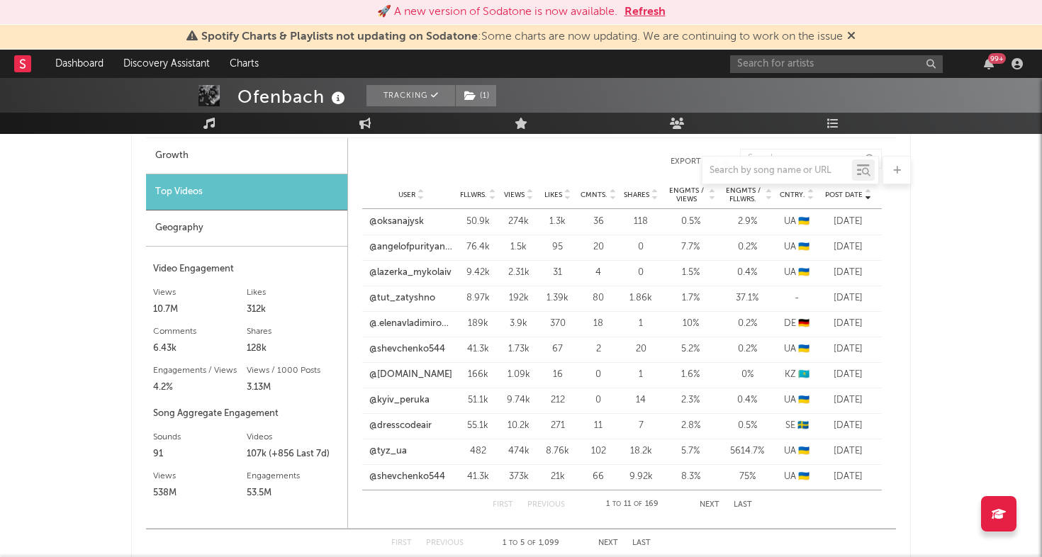
click at [705, 501] on button "Next" at bounding box center [710, 505] width 20 height 8
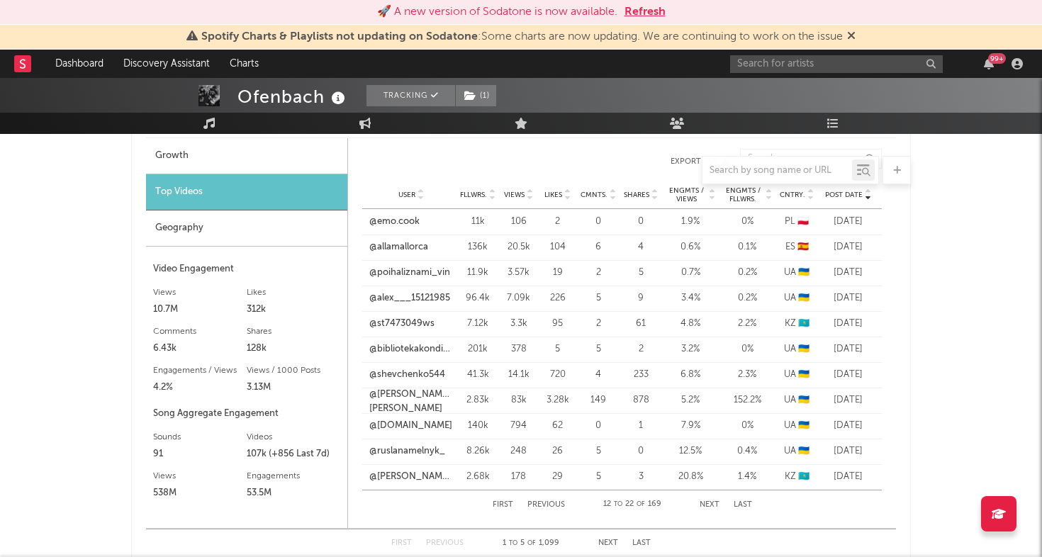
click at [705, 501] on button "Next" at bounding box center [710, 505] width 20 height 8
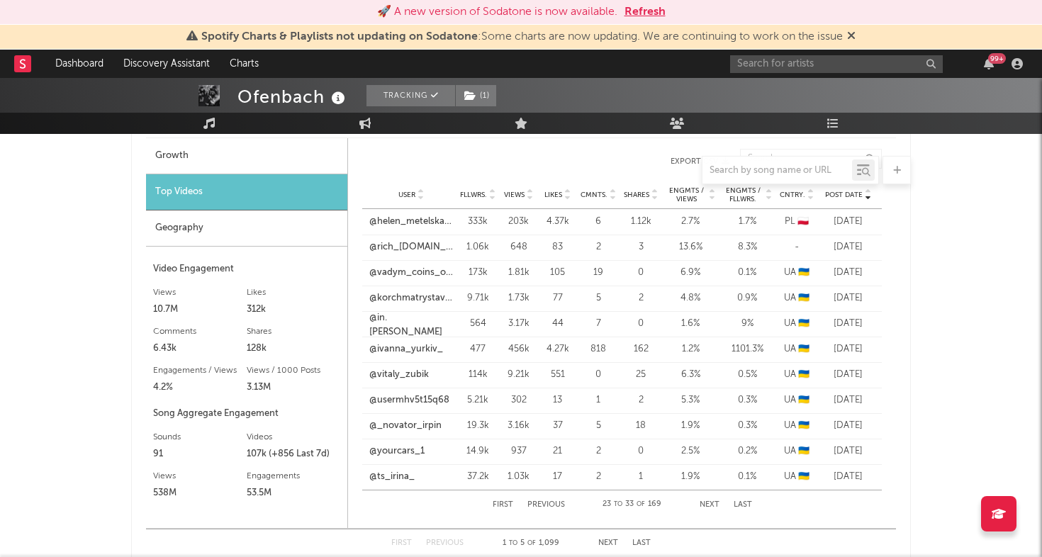
click at [705, 501] on button "Next" at bounding box center [710, 505] width 20 height 8
click at [502, 502] on button "First" at bounding box center [503, 505] width 21 height 8
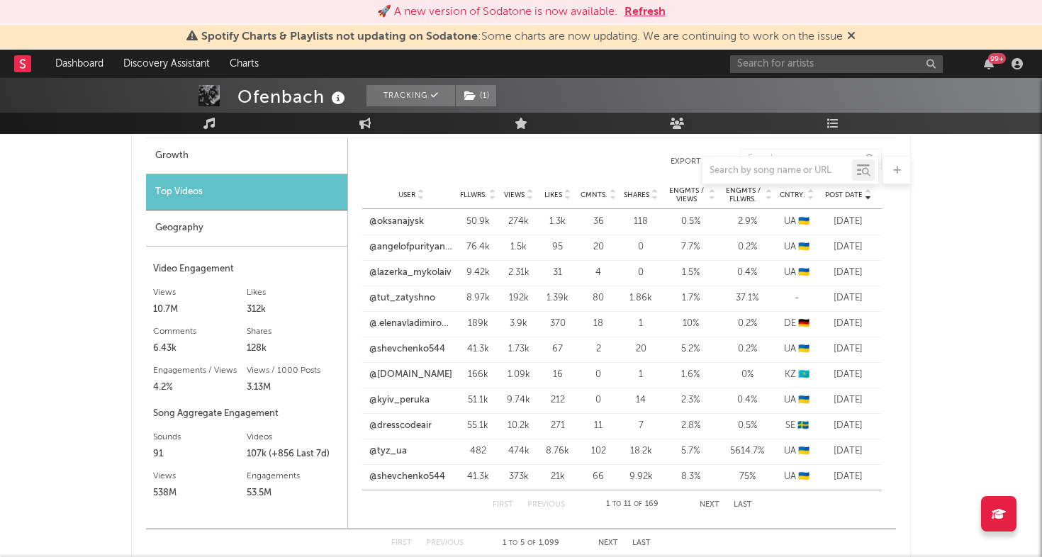
scroll to position [1210, 0]
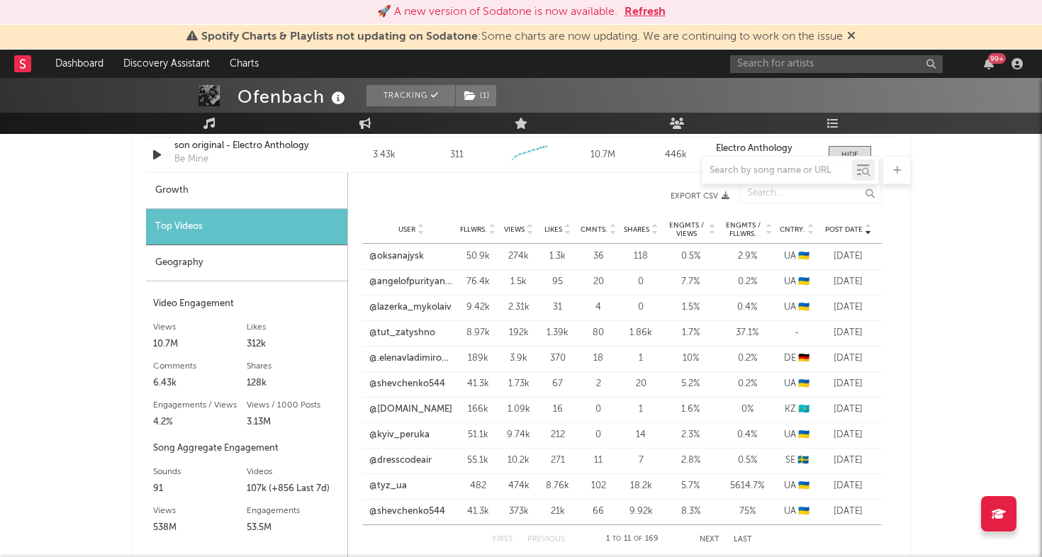
click at [281, 184] on div "Growth" at bounding box center [246, 191] width 201 height 36
select select "6m"
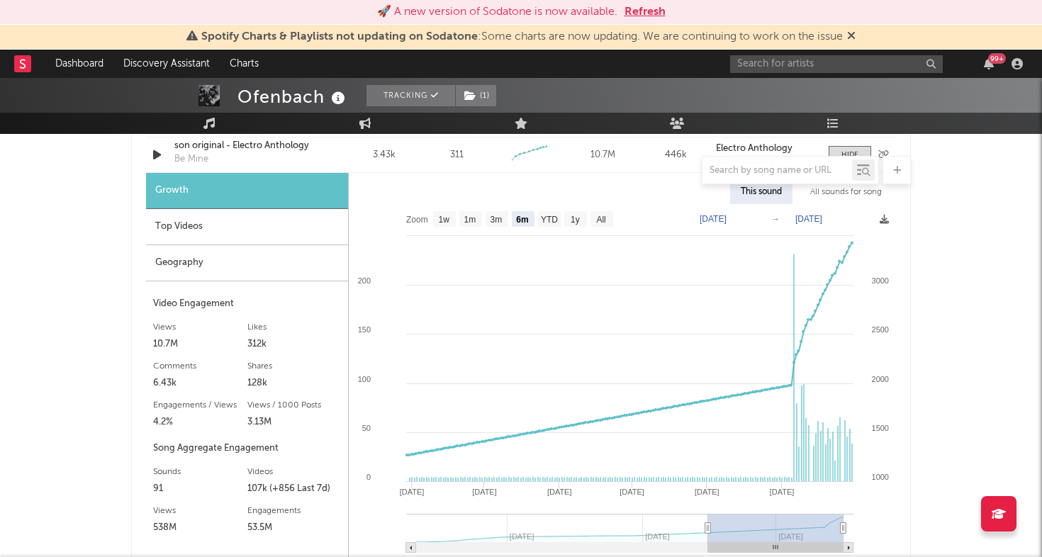
click at [223, 146] on div "son original - Electro Anthology" at bounding box center [248, 146] width 148 height 14
click at [240, 227] on div "Top Videos" at bounding box center [247, 227] width 202 height 36
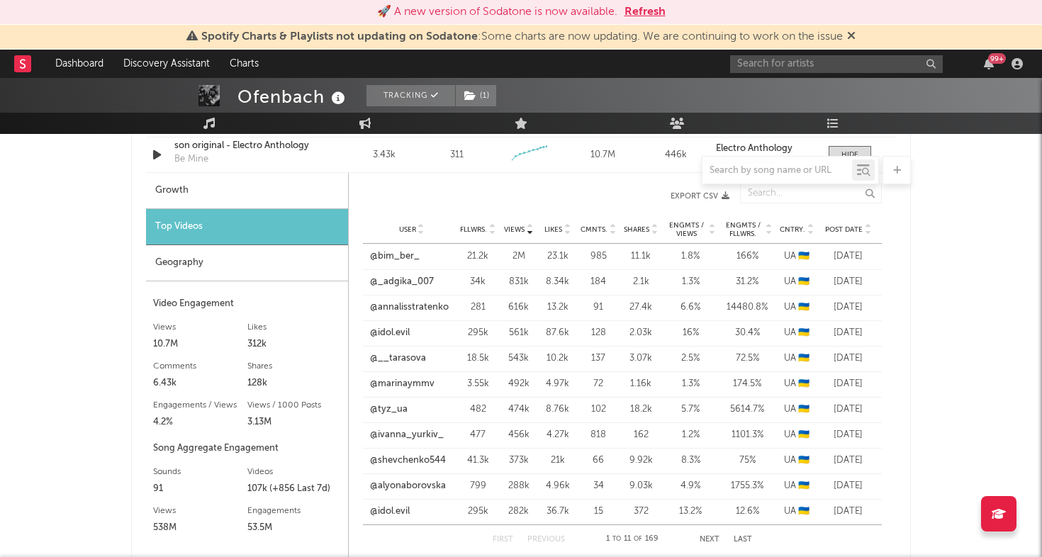
click at [849, 227] on span "Post Date" at bounding box center [844, 229] width 38 height 9
click at [391, 255] on link "@oksanajysk" at bounding box center [396, 257] width 55 height 14
click at [428, 282] on link "@angelofpurityandjustice" at bounding box center [411, 282] width 84 height 14
click at [411, 306] on link "@lazerka_mykolaiv" at bounding box center [410, 308] width 82 height 14
click at [416, 384] on link "@shevchenko544" at bounding box center [407, 384] width 76 height 14
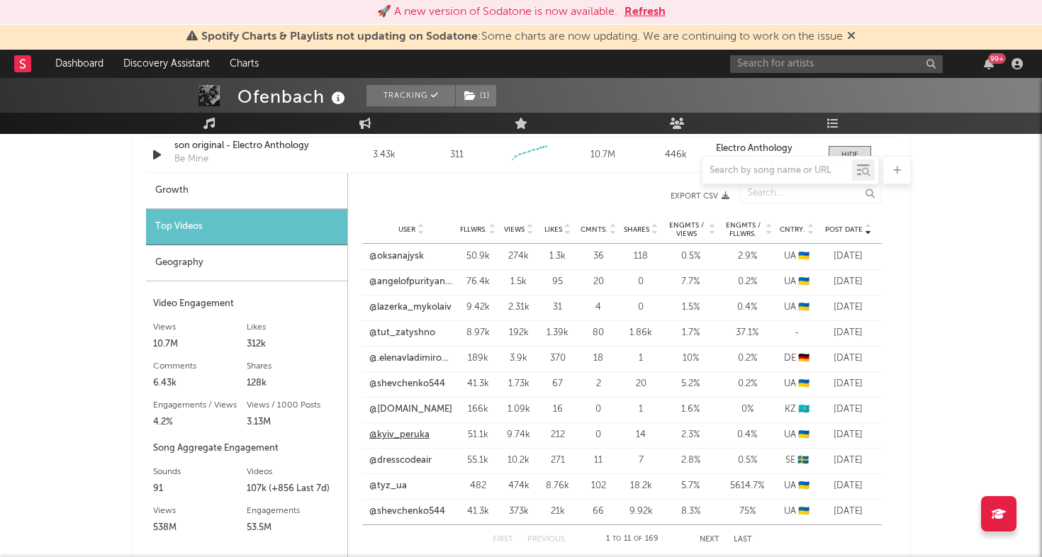
click at [406, 438] on link "@kyiv_peruka" at bounding box center [399, 435] width 60 height 14
click at [394, 488] on link "@tyz_ua" at bounding box center [388, 486] width 38 height 14
click at [827, 60] on input "text" at bounding box center [836, 64] width 213 height 18
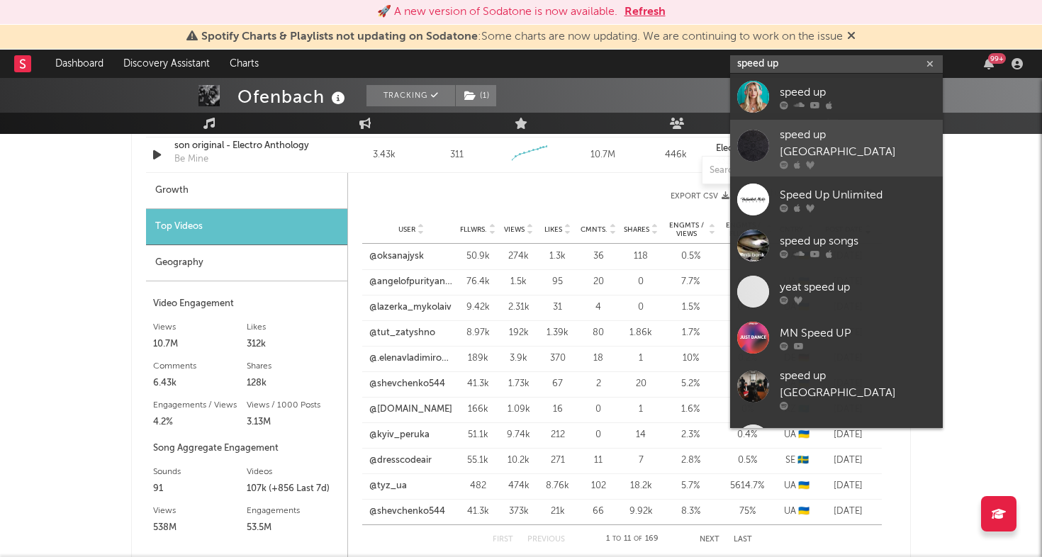
type input "speed up"
click at [784, 161] on icon at bounding box center [784, 165] width 9 height 9
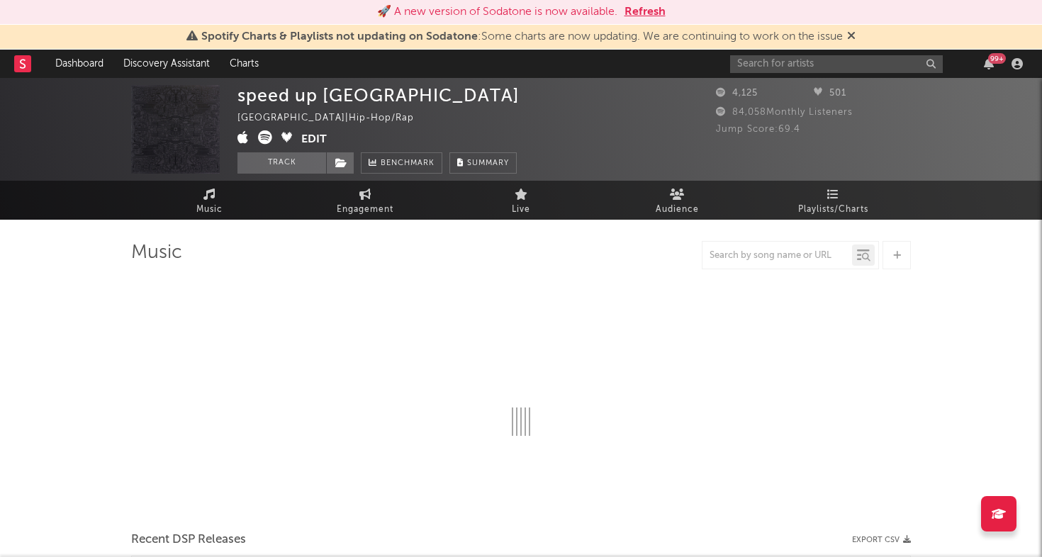
select select "6m"
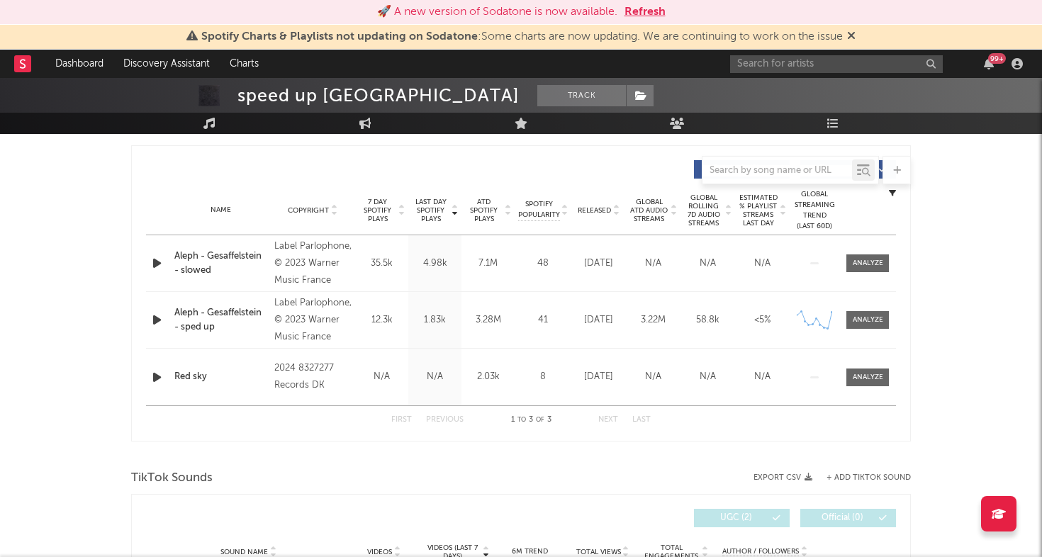
scroll to position [710, 0]
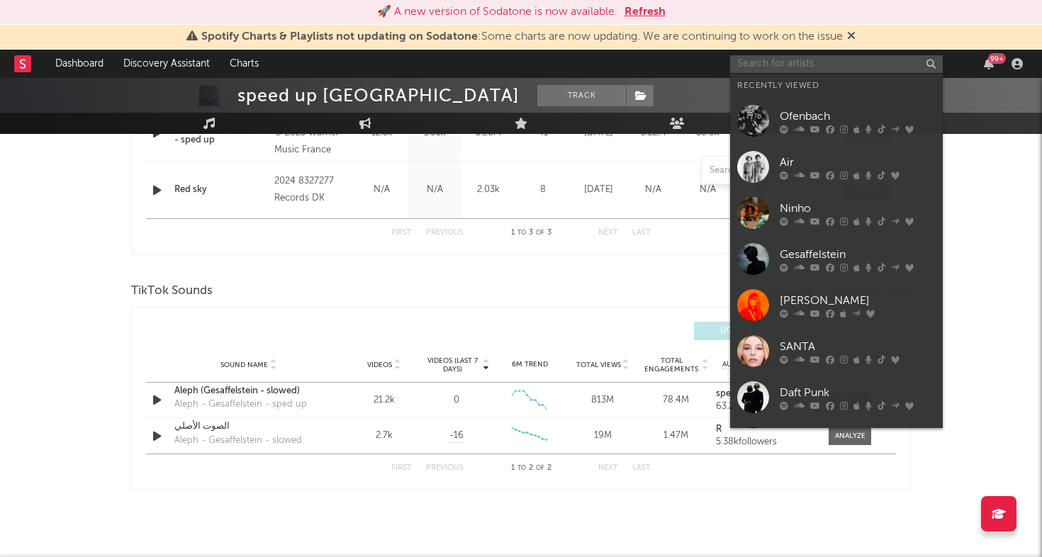
click at [849, 70] on input "text" at bounding box center [836, 64] width 213 height 18
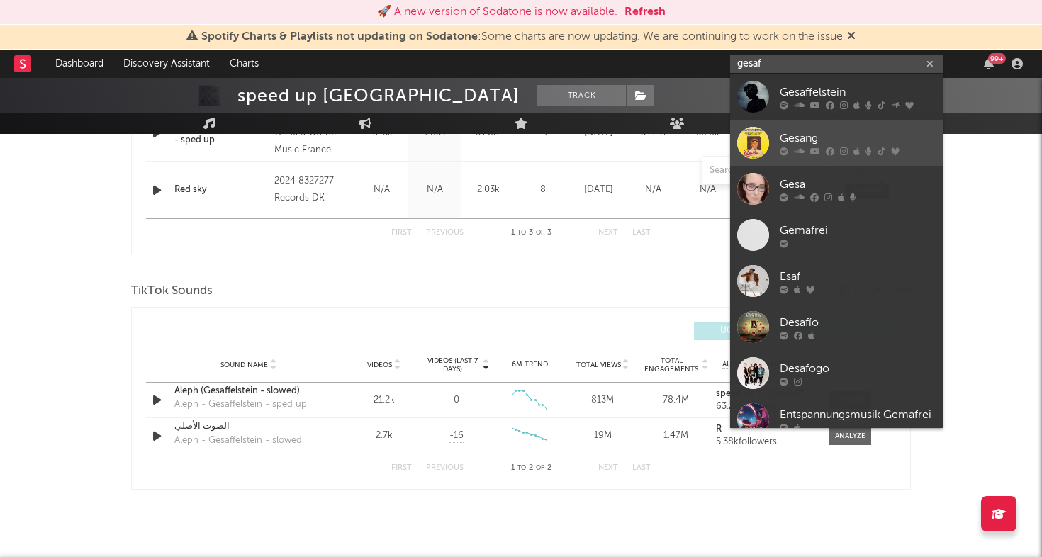
type input "gesaf"
click at [808, 123] on link "Gesang" at bounding box center [836, 143] width 213 height 46
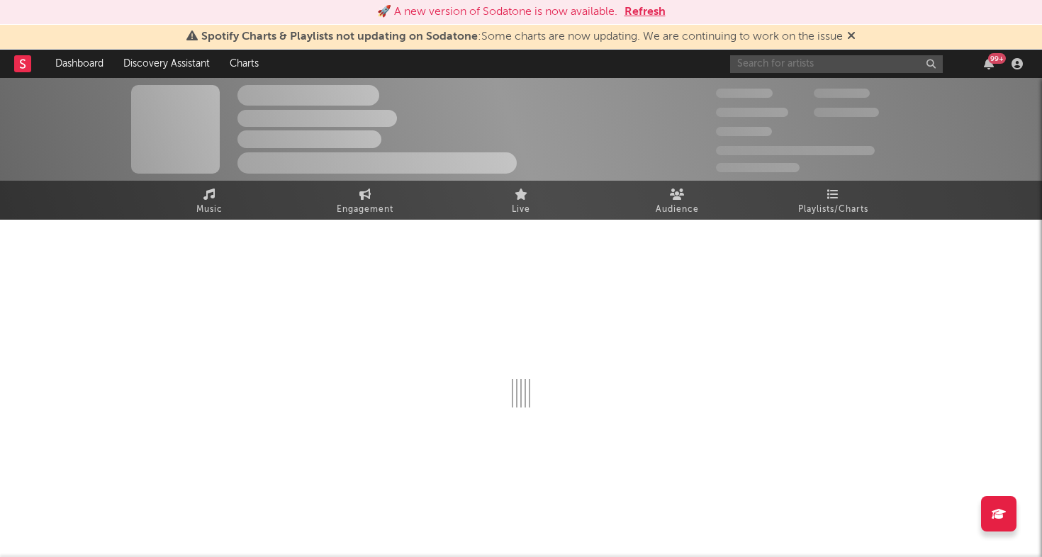
click at [798, 59] on input "text" at bounding box center [836, 64] width 213 height 18
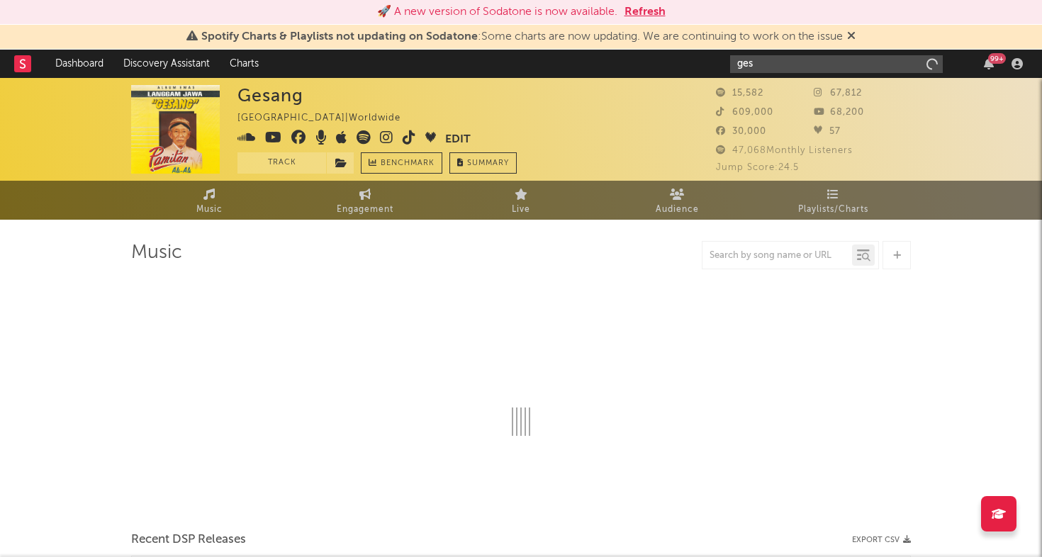
type input "gesa"
select select "1w"
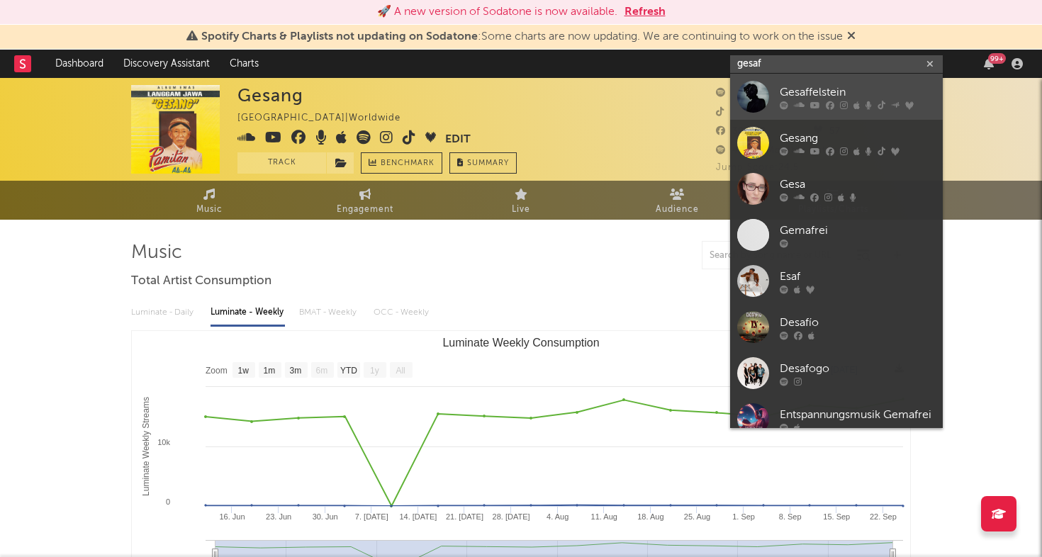
type input "gesaf"
click at [764, 91] on div at bounding box center [753, 97] width 32 height 32
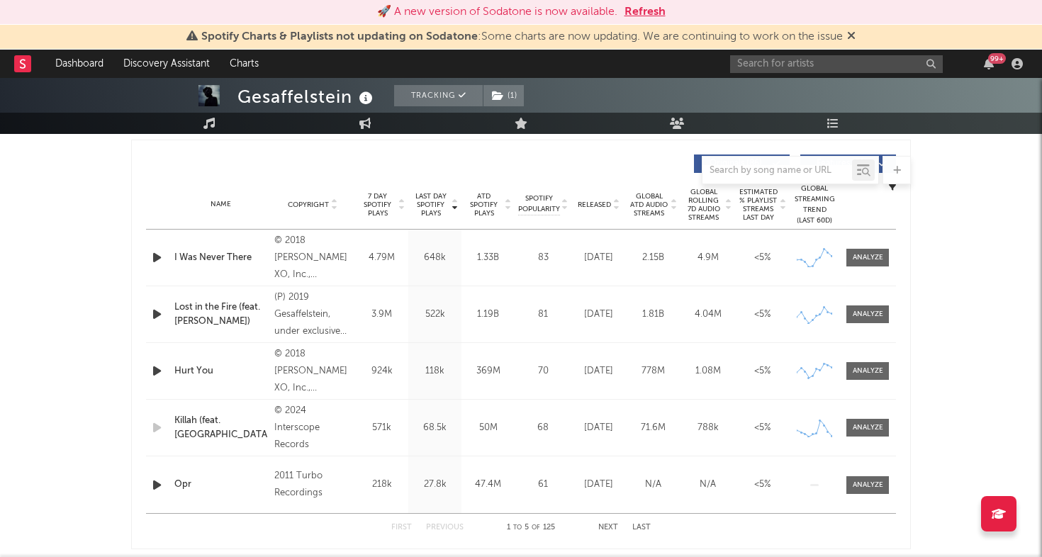
select select "6m"
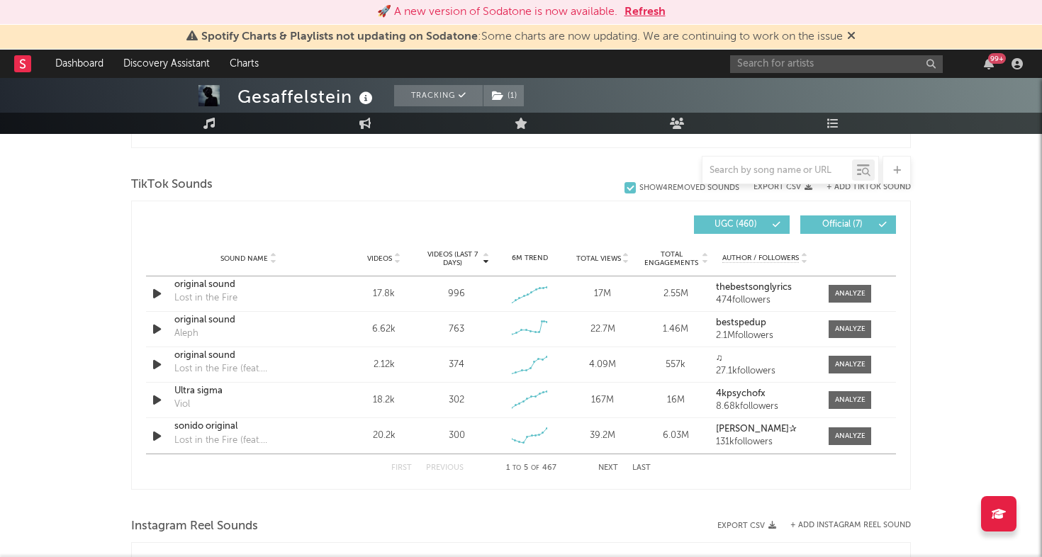
scroll to position [929, 0]
click at [765, 169] on input "text" at bounding box center [778, 170] width 150 height 11
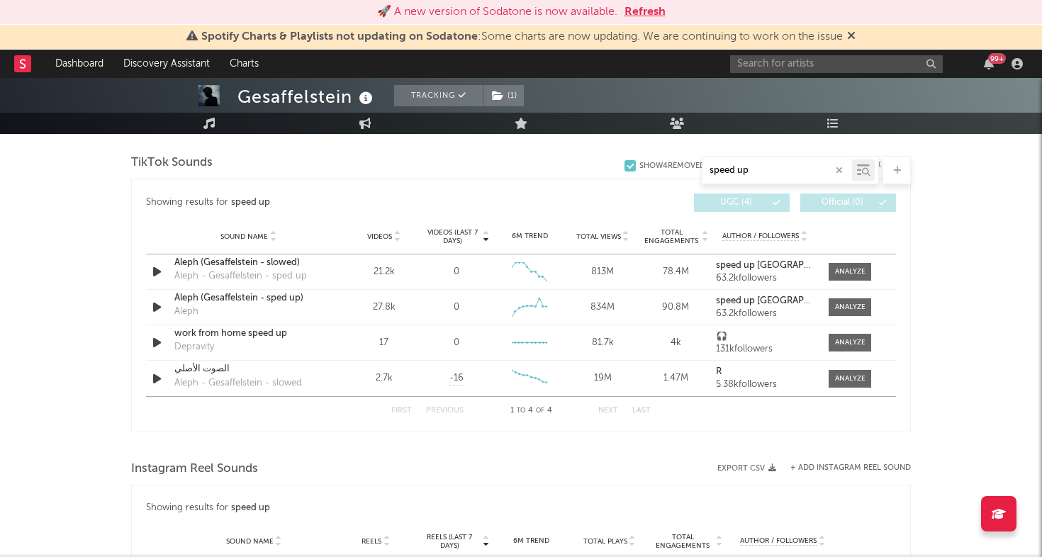
scroll to position [706, 0]
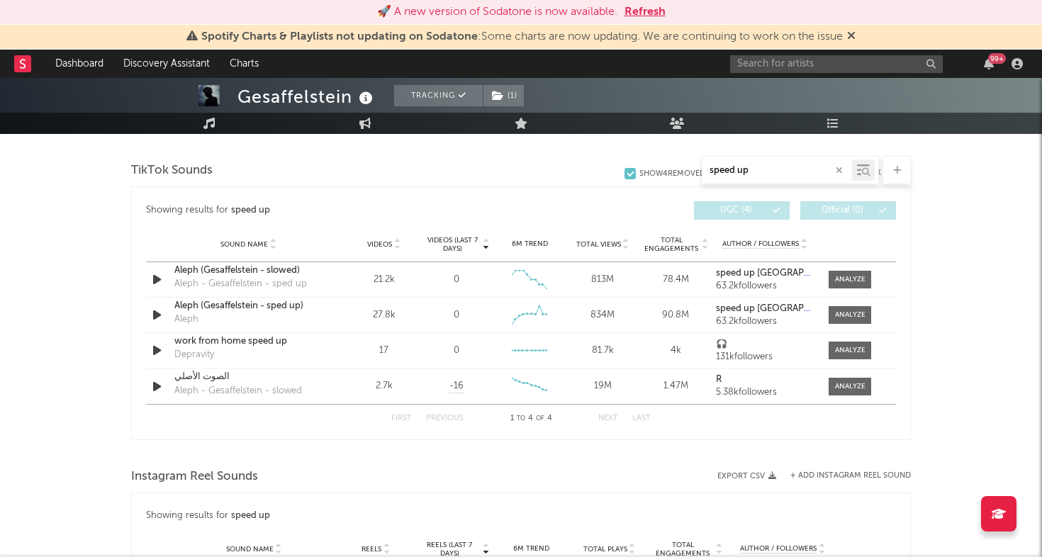
click at [736, 167] on input "speed up" at bounding box center [778, 170] width 150 height 11
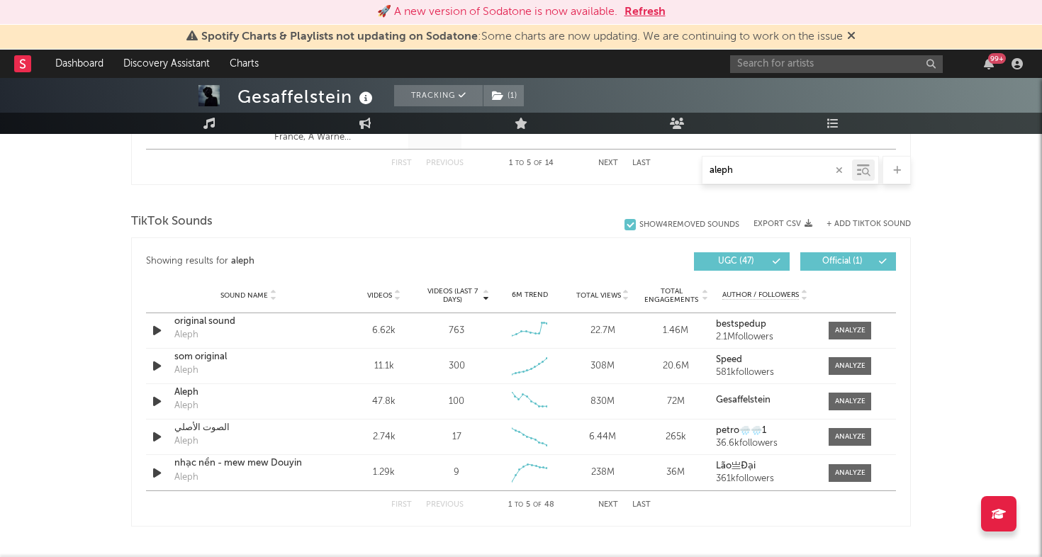
scroll to position [891, 0]
type input "aleph"
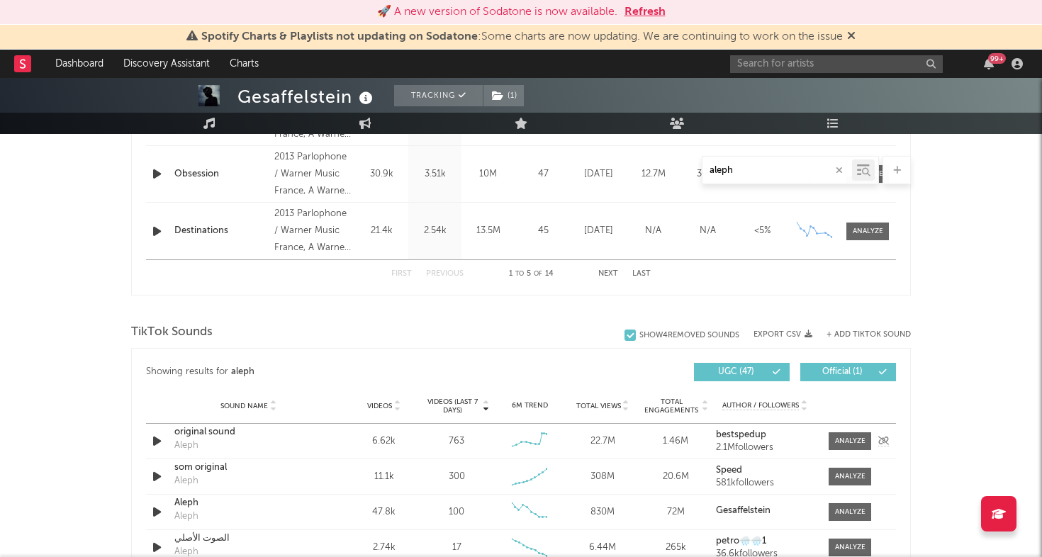
scroll to position [781, 0]
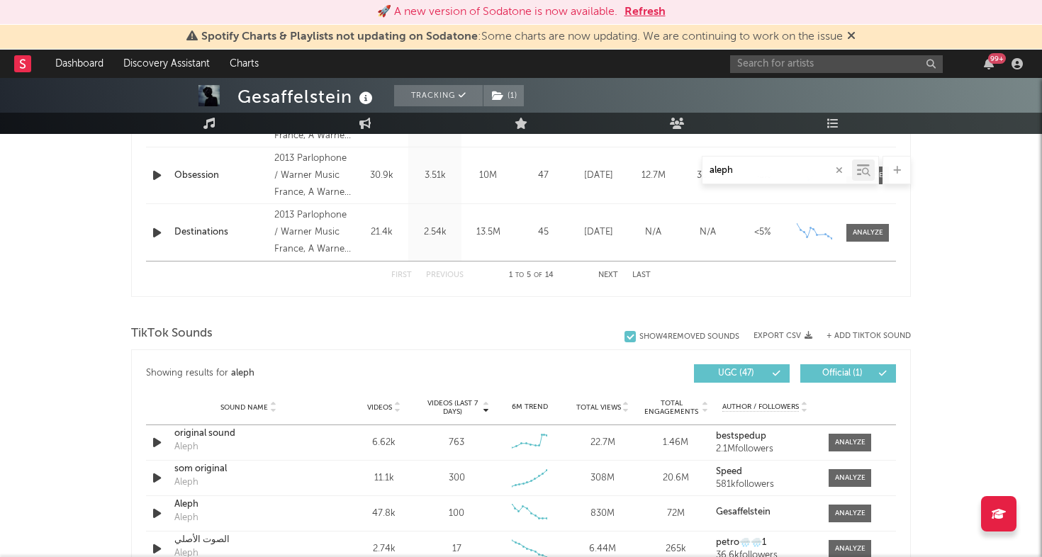
click at [856, 335] on button "+ Add TikTok Sound" at bounding box center [869, 337] width 84 height 8
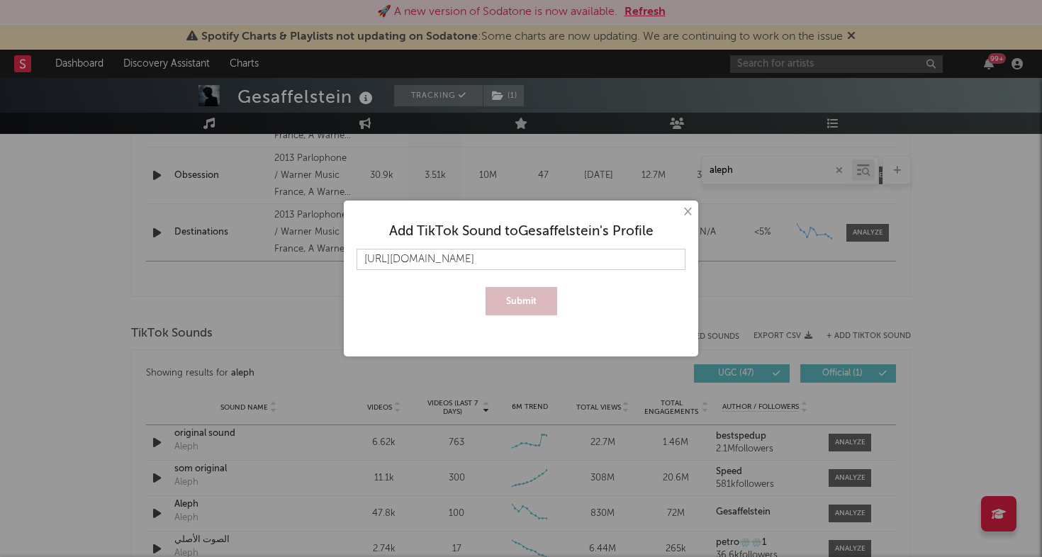
scroll to position [0, 82]
type input "[URL][DOMAIN_NAME]"
click at [529, 296] on button "Submit" at bounding box center [522, 301] width 72 height 28
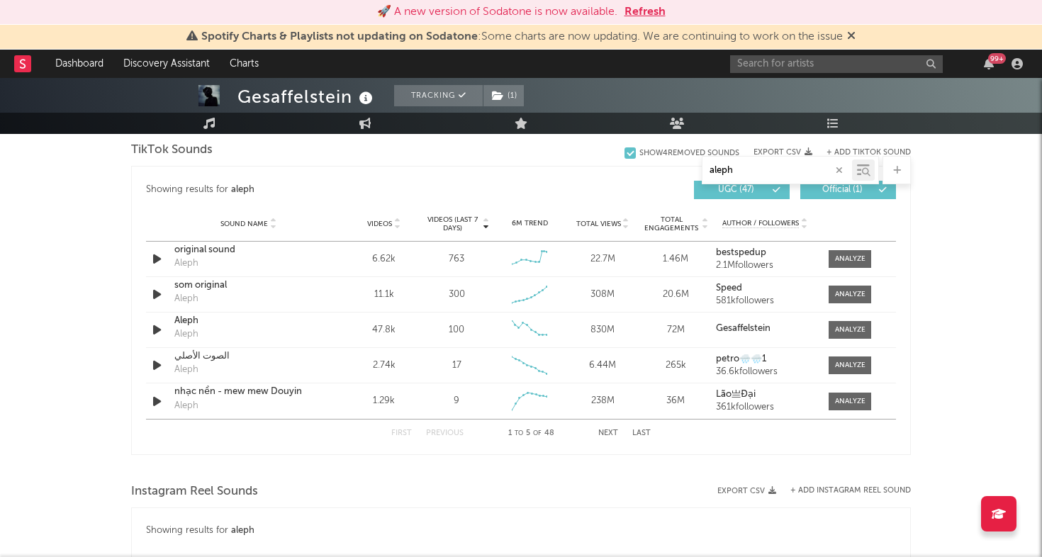
scroll to position [969, 0]
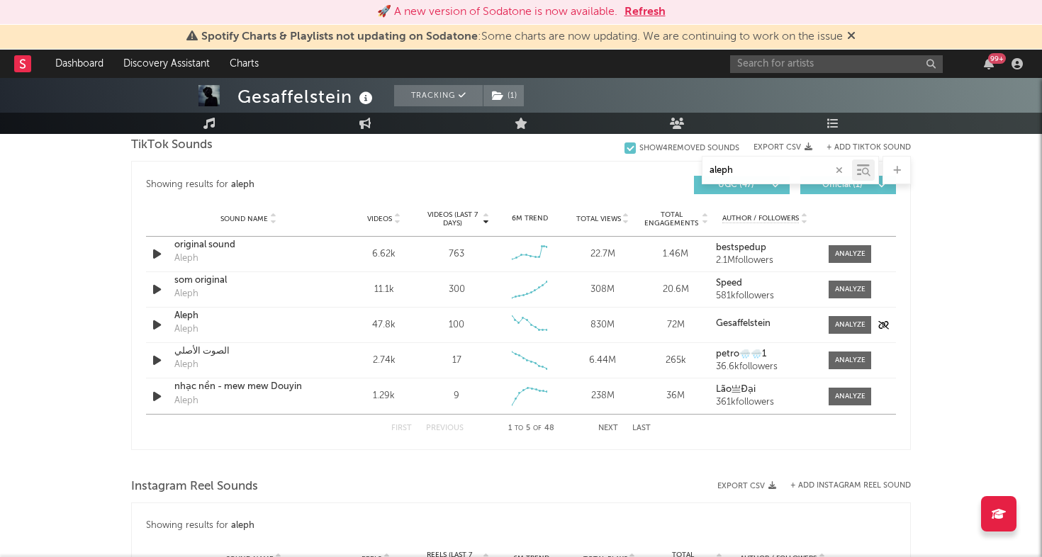
drag, startPoint x: 840, startPoint y: 323, endPoint x: 751, endPoint y: 323, distance: 88.6
click at [840, 323] on div at bounding box center [850, 325] width 30 height 11
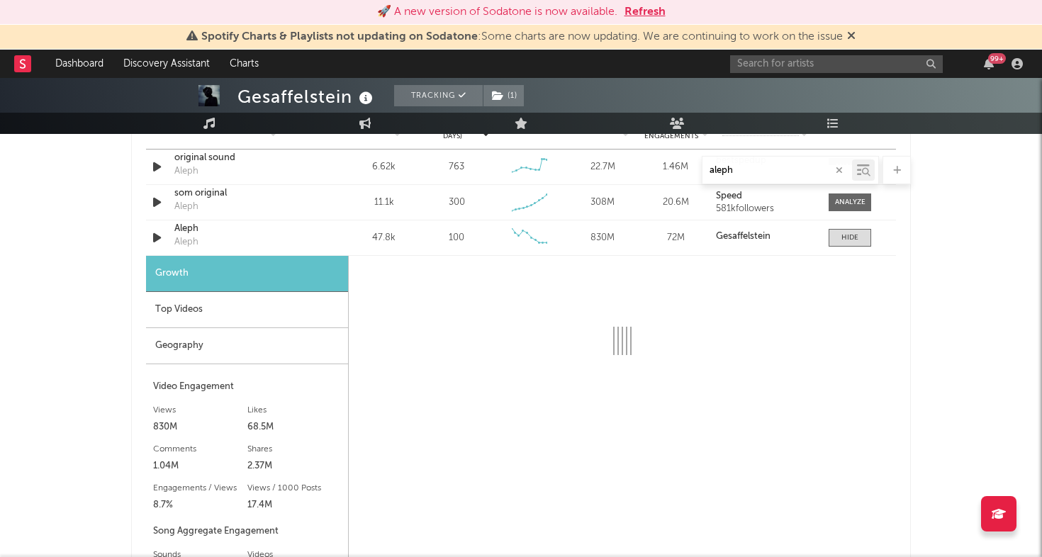
scroll to position [1066, 0]
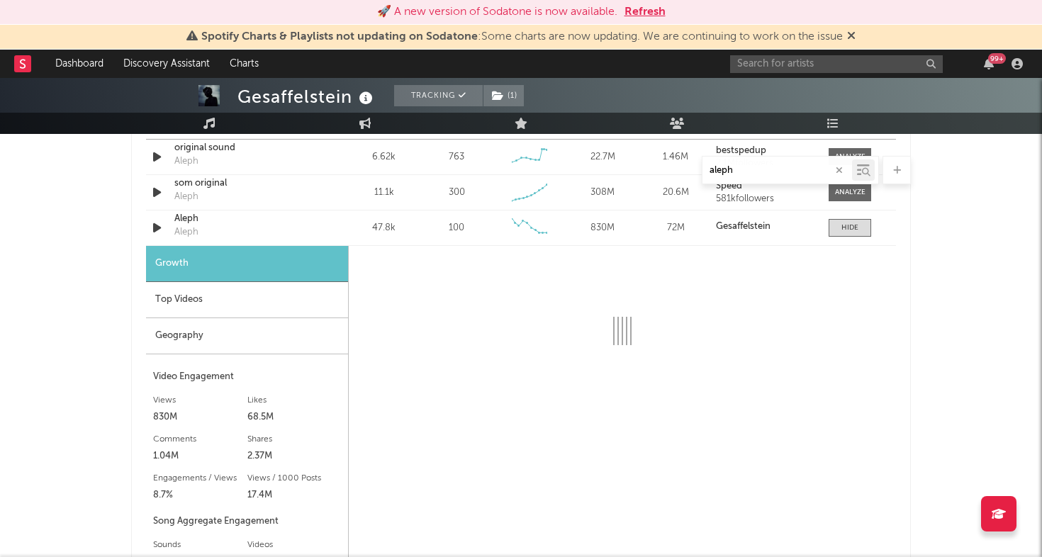
click at [269, 328] on div "Geography" at bounding box center [247, 336] width 202 height 36
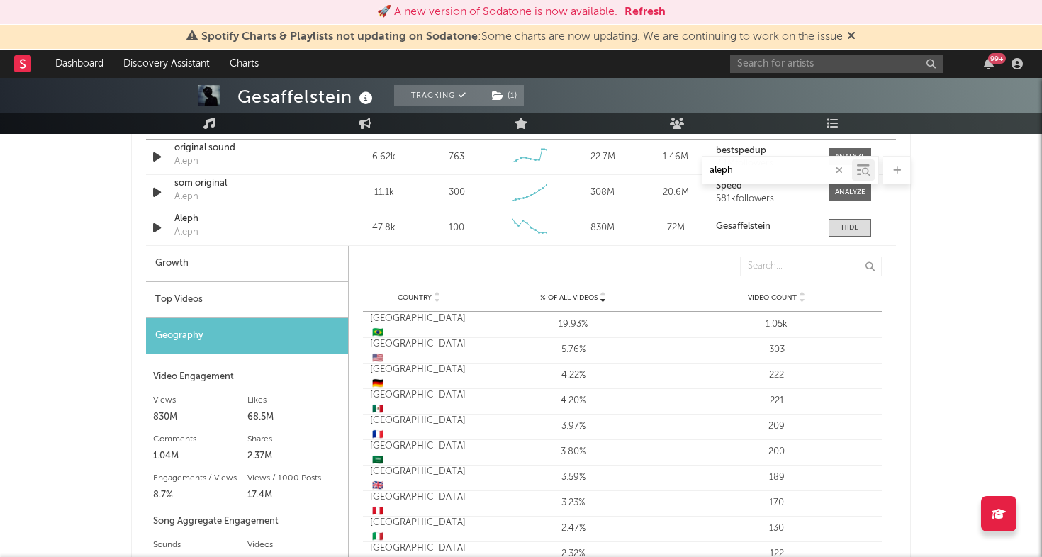
click at [280, 296] on div "Top Videos" at bounding box center [247, 300] width 202 height 36
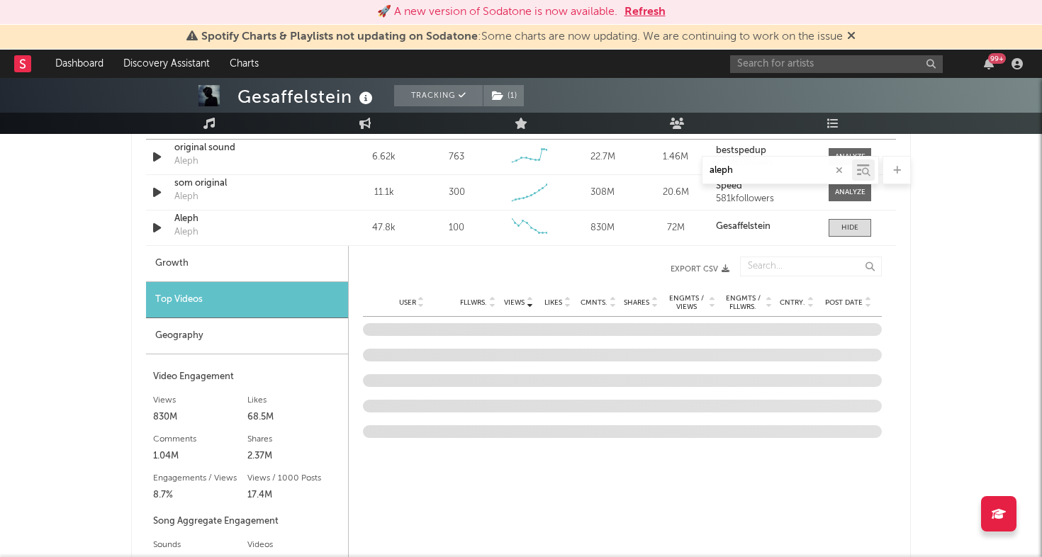
click at [832, 299] on span "Post Date" at bounding box center [844, 303] width 38 height 9
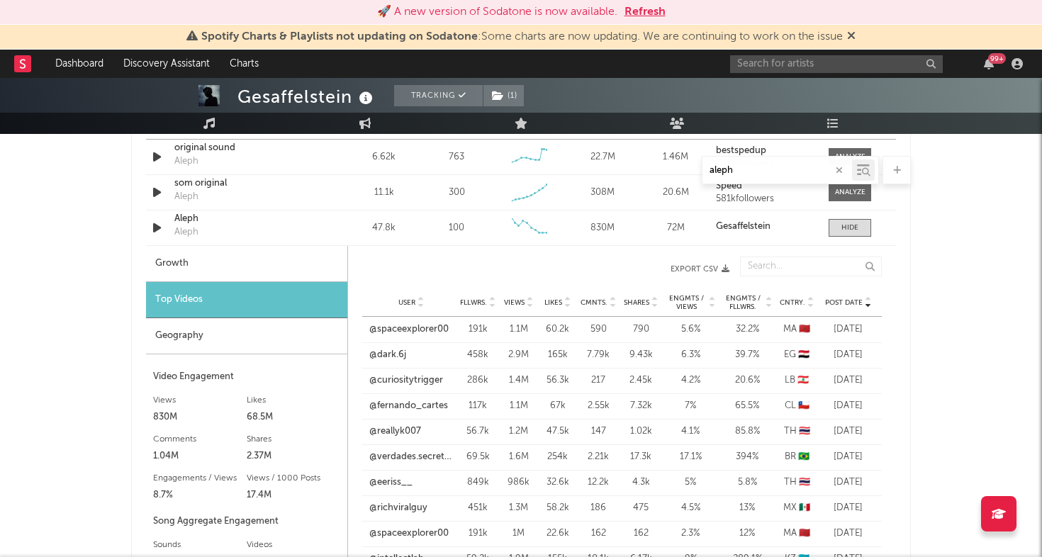
click at [832, 299] on span "Post Date" at bounding box center [844, 303] width 38 height 9
click at [847, 220] on span at bounding box center [850, 228] width 43 height 18
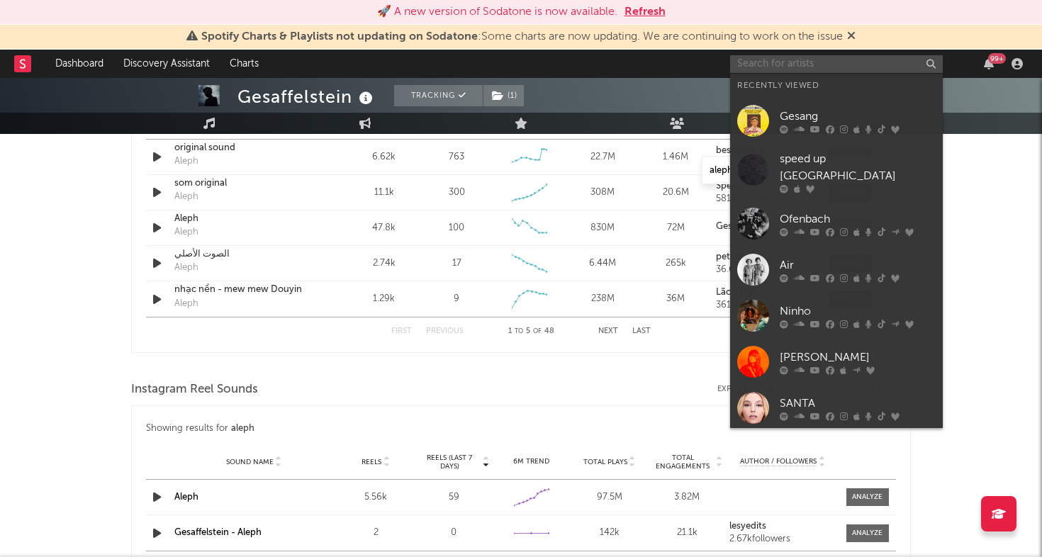
click at [842, 57] on input "text" at bounding box center [836, 64] width 213 height 18
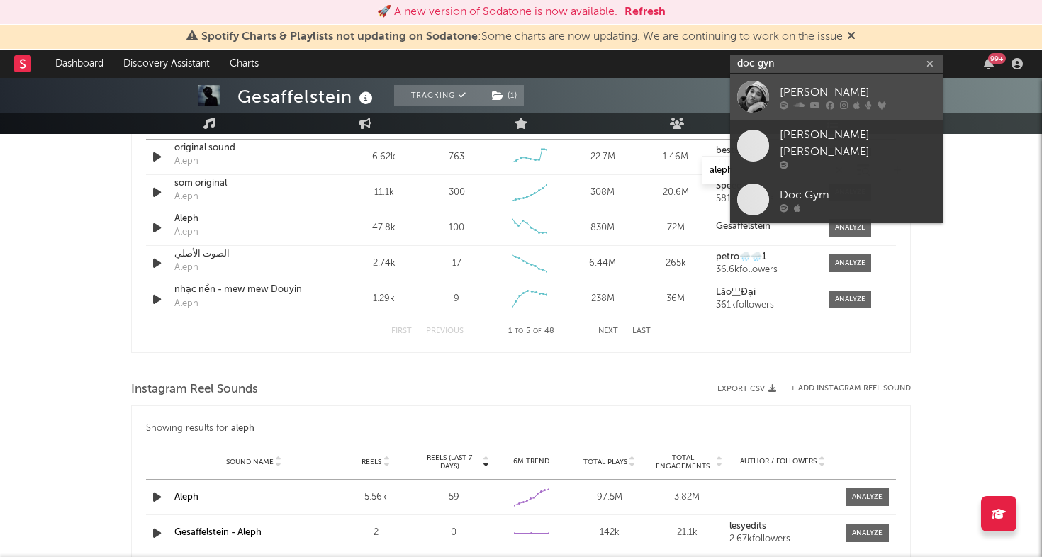
type input "doc gyn"
click at [750, 94] on div at bounding box center [753, 97] width 32 height 32
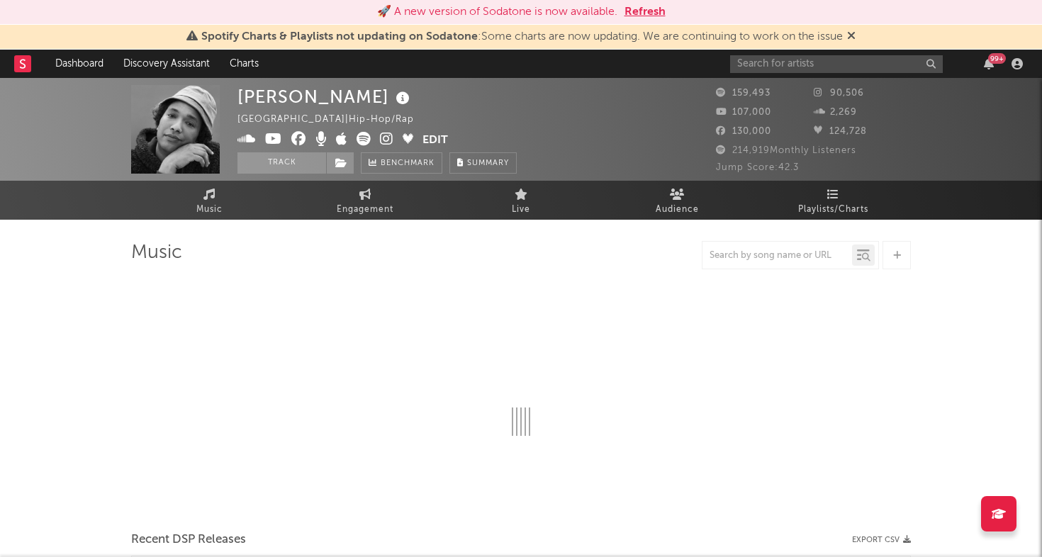
select select "6m"
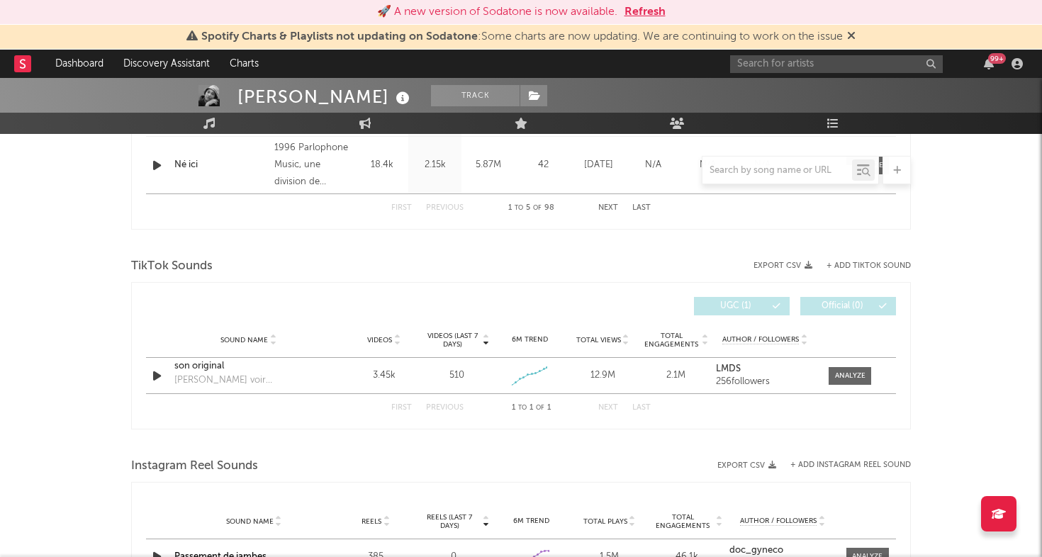
scroll to position [849, 0]
click at [155, 377] on icon "button" at bounding box center [157, 375] width 15 height 18
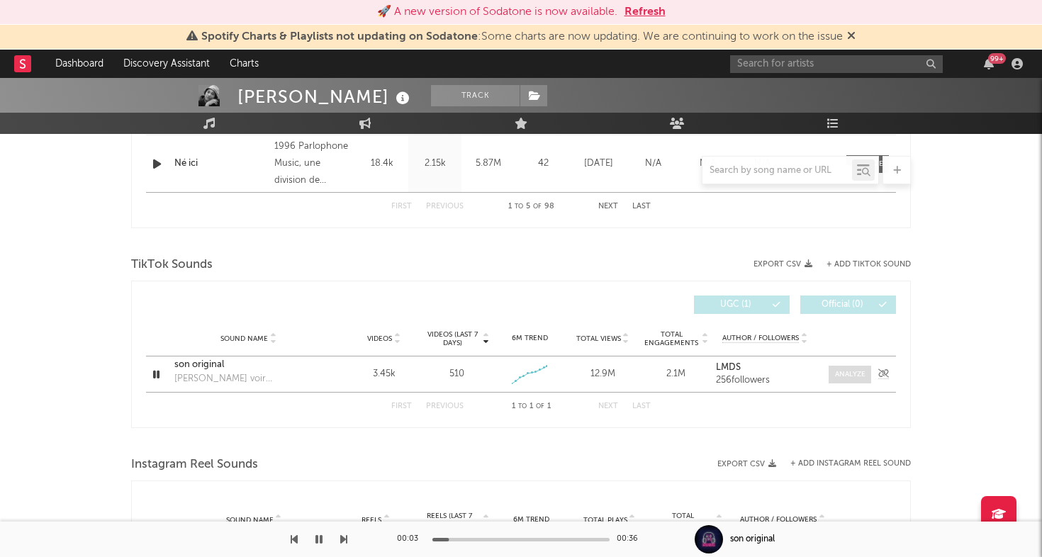
click at [846, 372] on div at bounding box center [850, 374] width 30 height 11
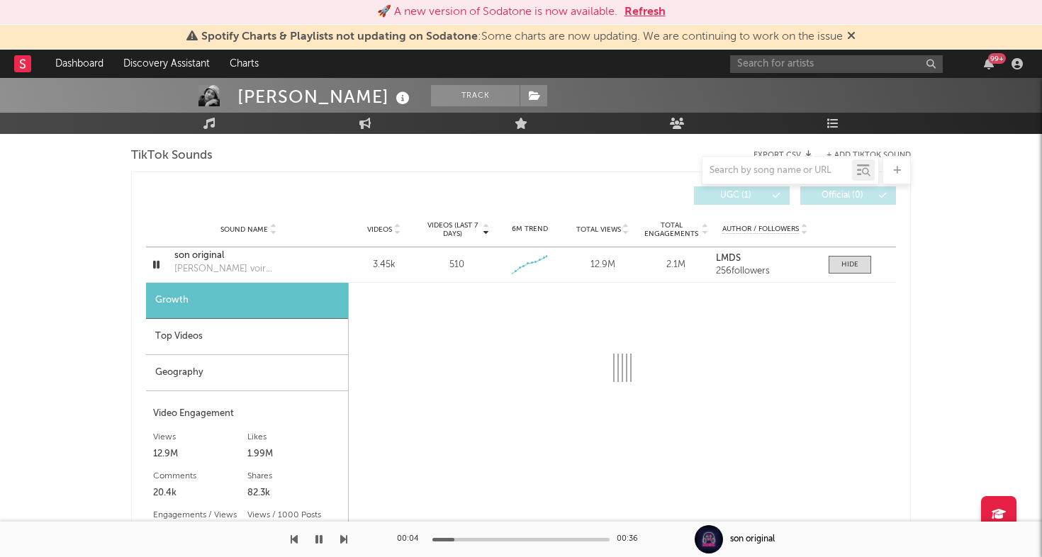
scroll to position [966, 0]
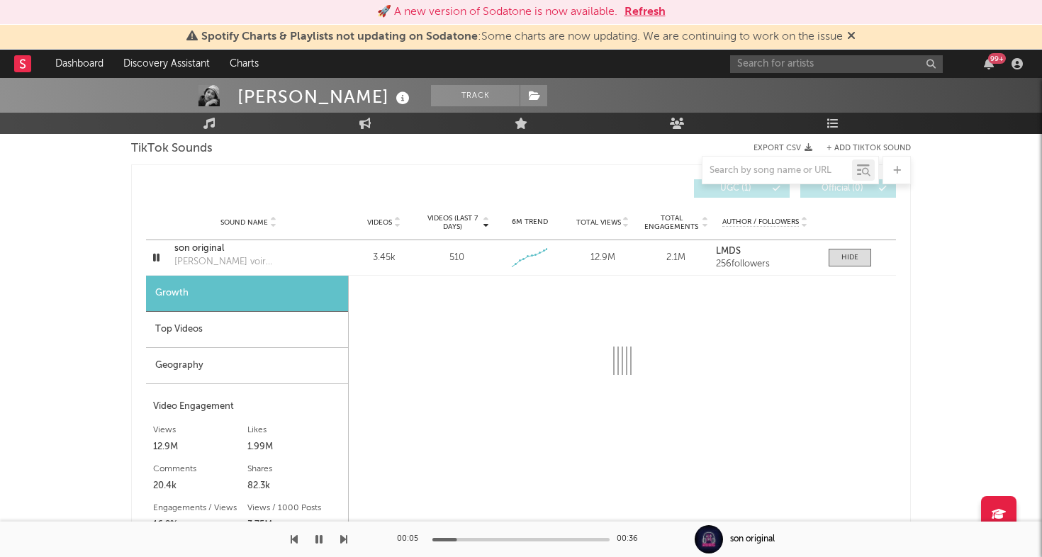
click at [291, 374] on div "Geography" at bounding box center [247, 366] width 202 height 36
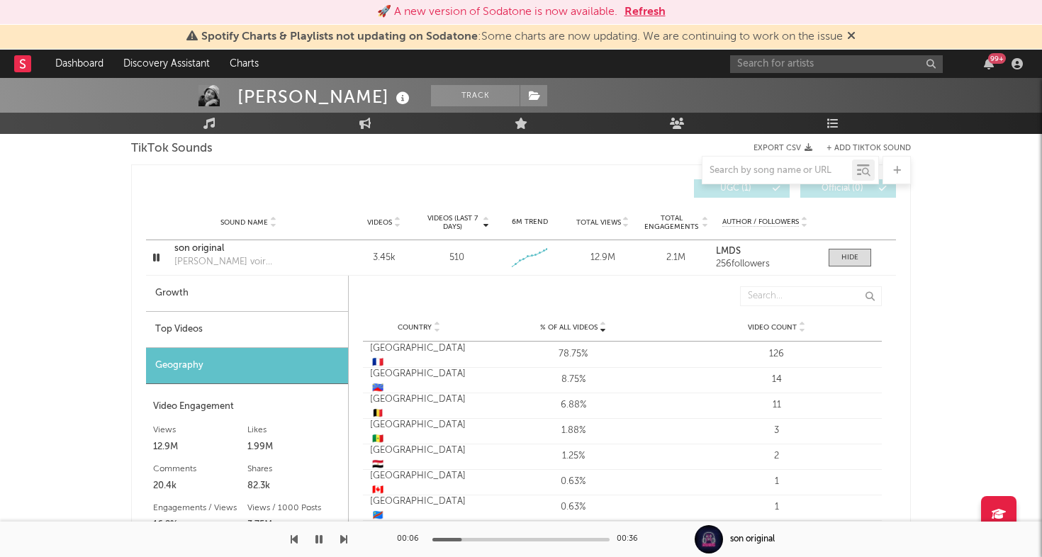
click at [290, 339] on div "Top Videos" at bounding box center [247, 330] width 202 height 36
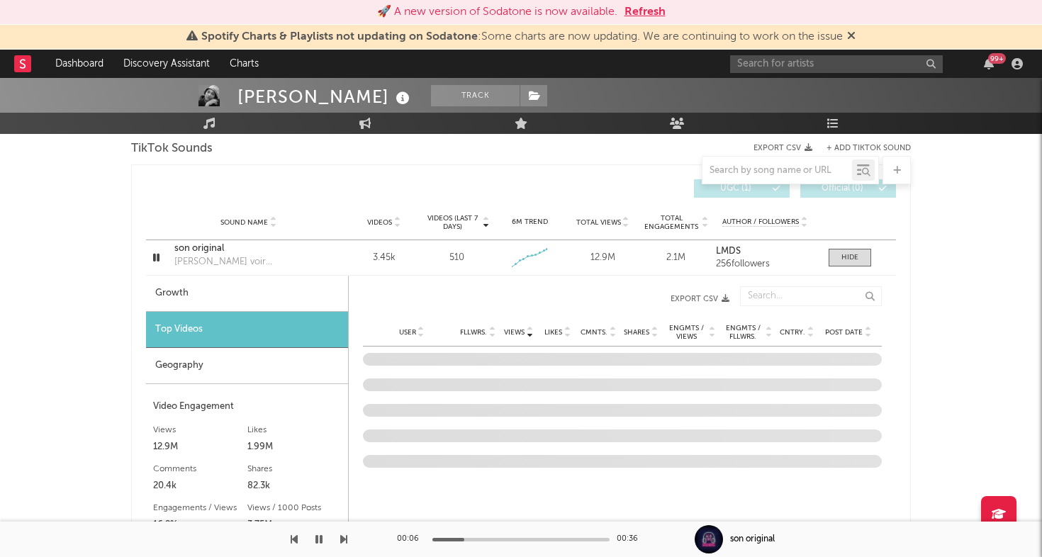
click at [294, 299] on div "Growth" at bounding box center [247, 294] width 202 height 36
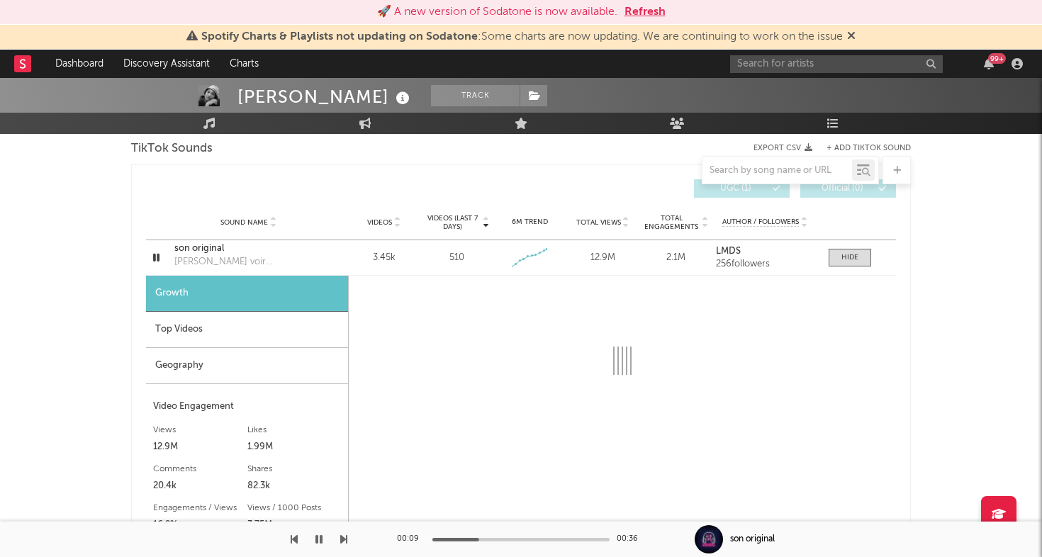
select select "6m"
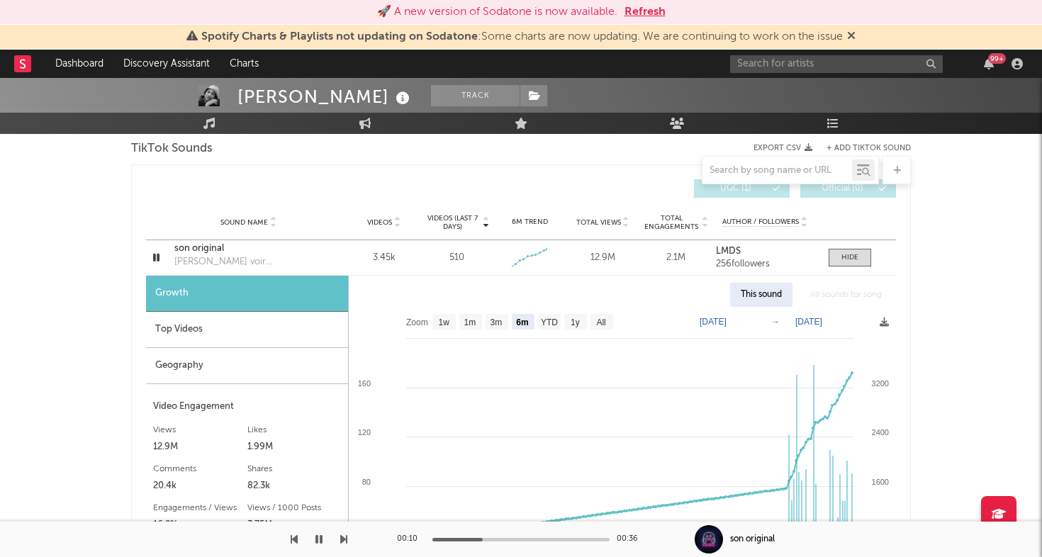
click at [274, 337] on div "Top Videos" at bounding box center [247, 330] width 202 height 36
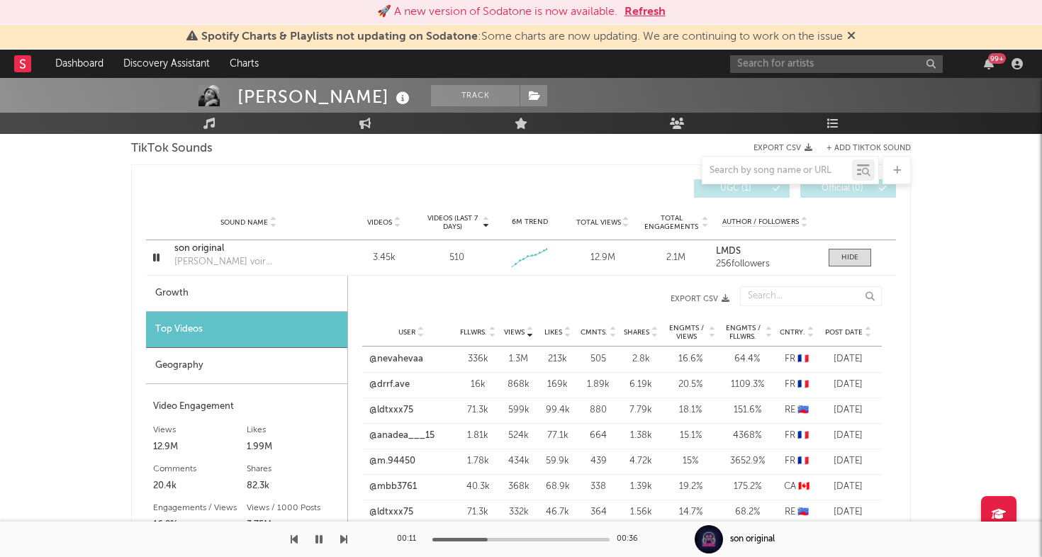
click at [848, 333] on span "Post Date" at bounding box center [844, 332] width 38 height 9
click at [156, 255] on icon "button" at bounding box center [156, 258] width 13 height 18
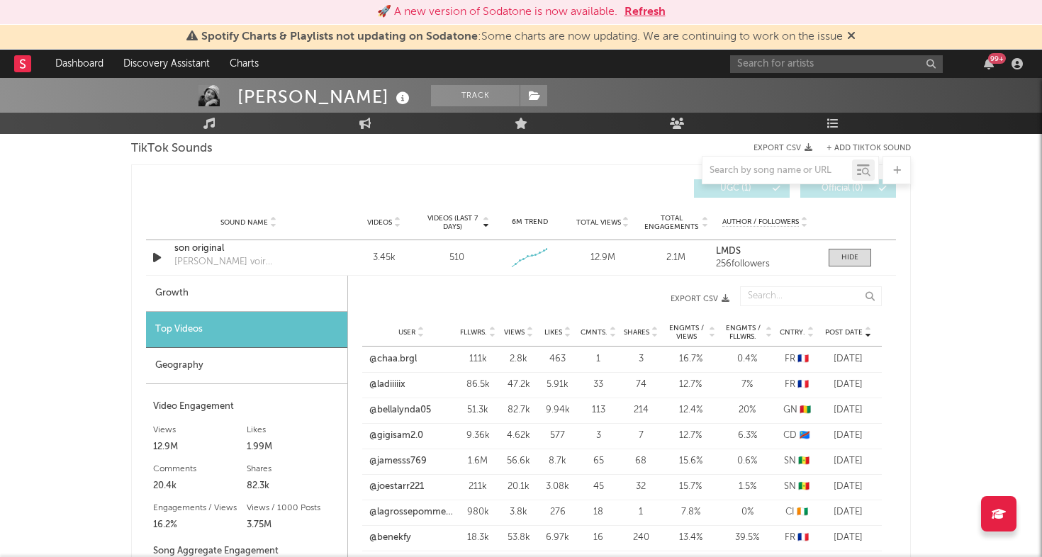
scroll to position [1038, 0]
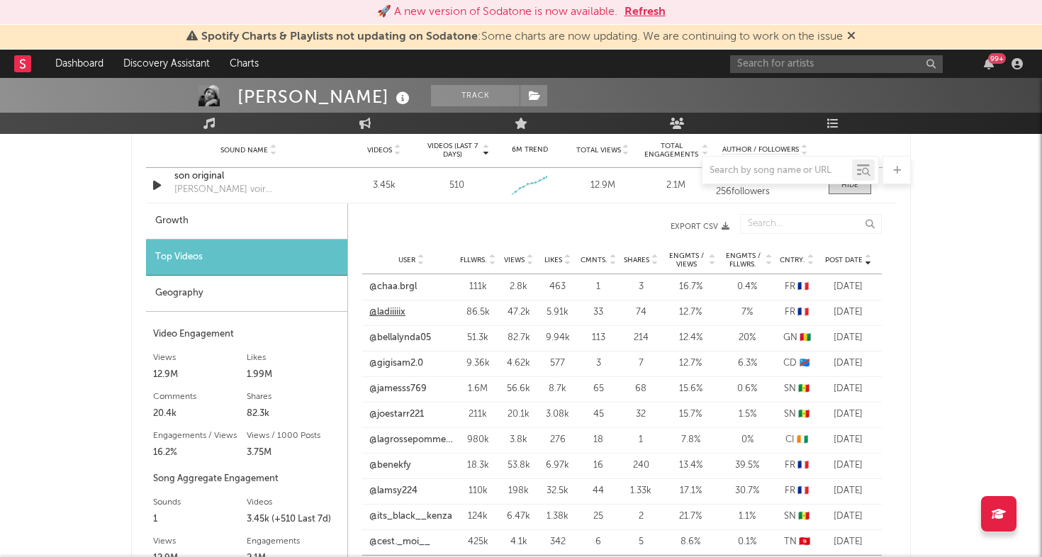
click at [396, 315] on link "@ladiiiiix" at bounding box center [387, 313] width 36 height 14
click at [823, 64] on input "text" at bounding box center [836, 64] width 213 height 18
click at [749, 62] on input "curil [PERSON_NAME]" at bounding box center [836, 64] width 213 height 18
type input "[PERSON_NAME]"
click at [754, 98] on div at bounding box center [753, 97] width 32 height 32
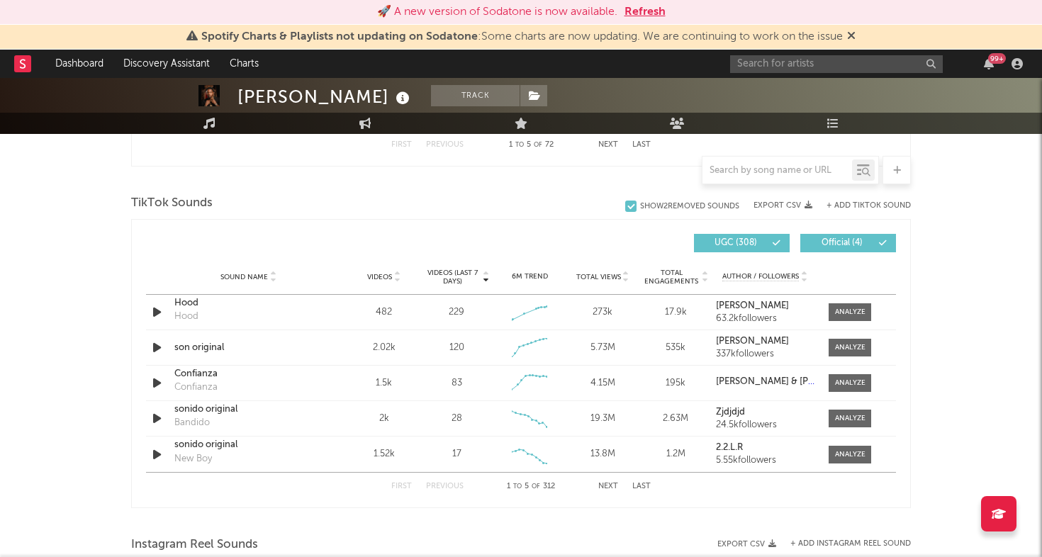
scroll to position [820, 0]
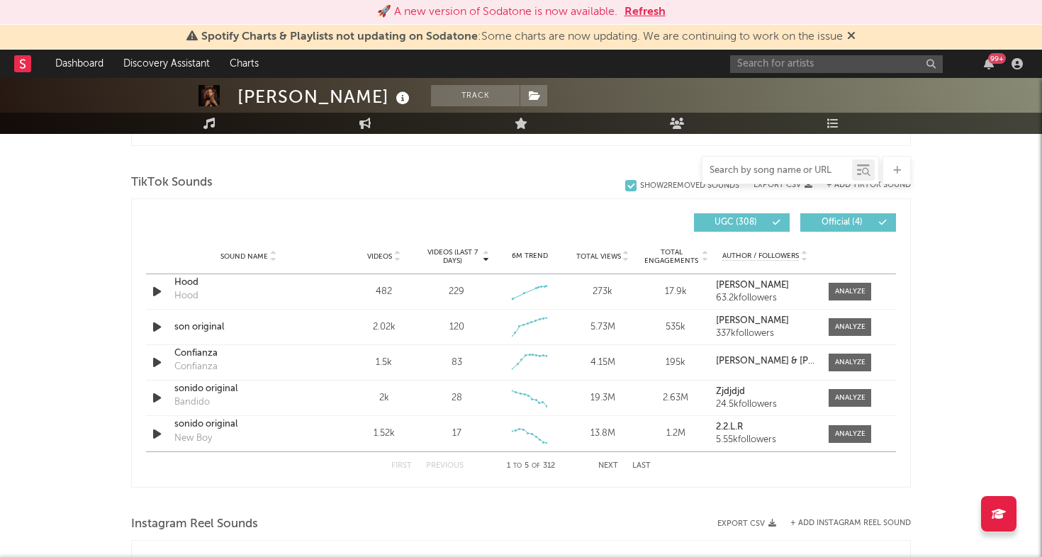
click at [784, 174] on input "text" at bounding box center [778, 170] width 150 height 11
select select "6m"
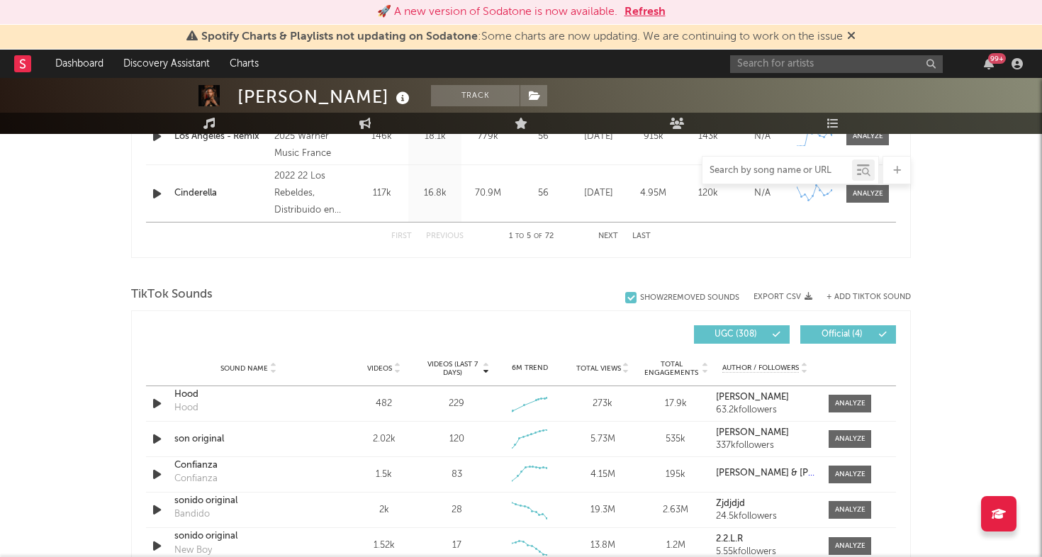
scroll to position [932, 0]
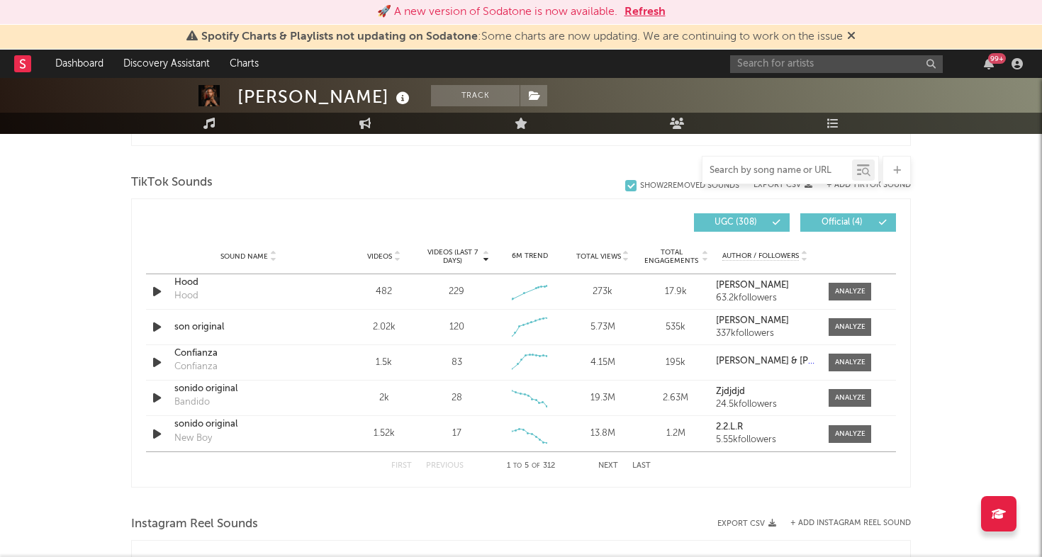
click at [801, 172] on input "text" at bounding box center [778, 170] width 150 height 11
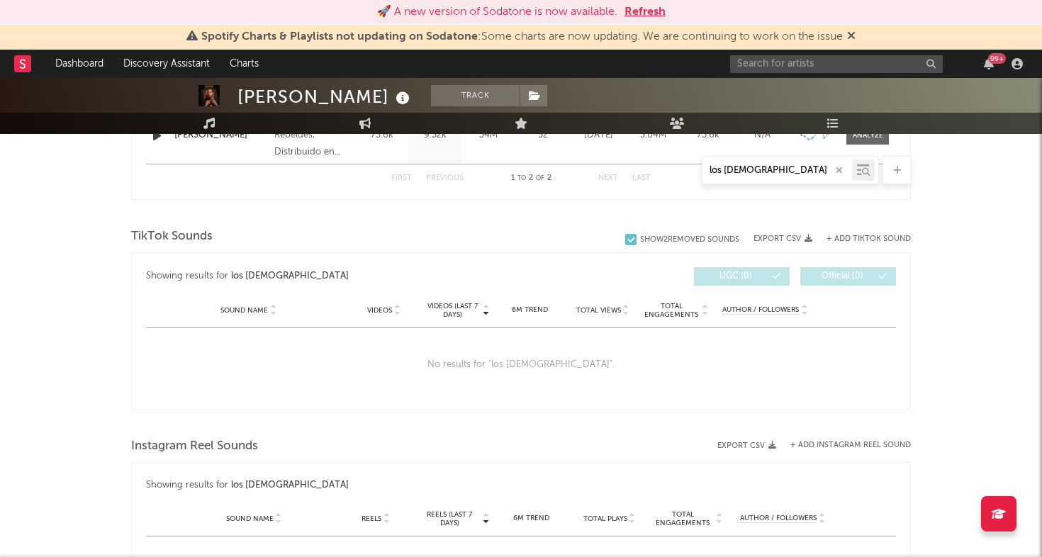
scroll to position [698, 0]
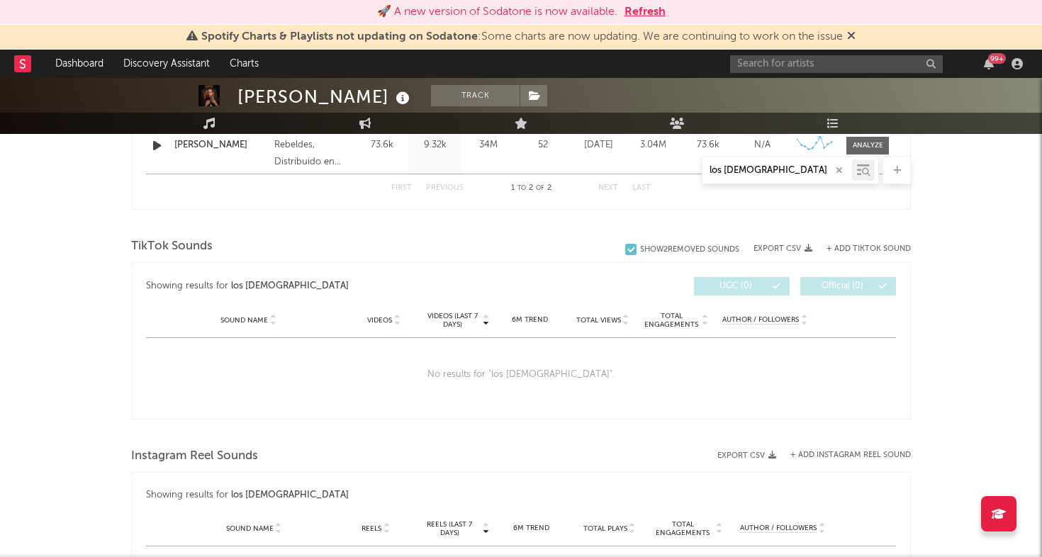
type input "los [DEMOGRAPHIC_DATA]"
click at [787, 62] on input "text" at bounding box center [836, 64] width 213 height 18
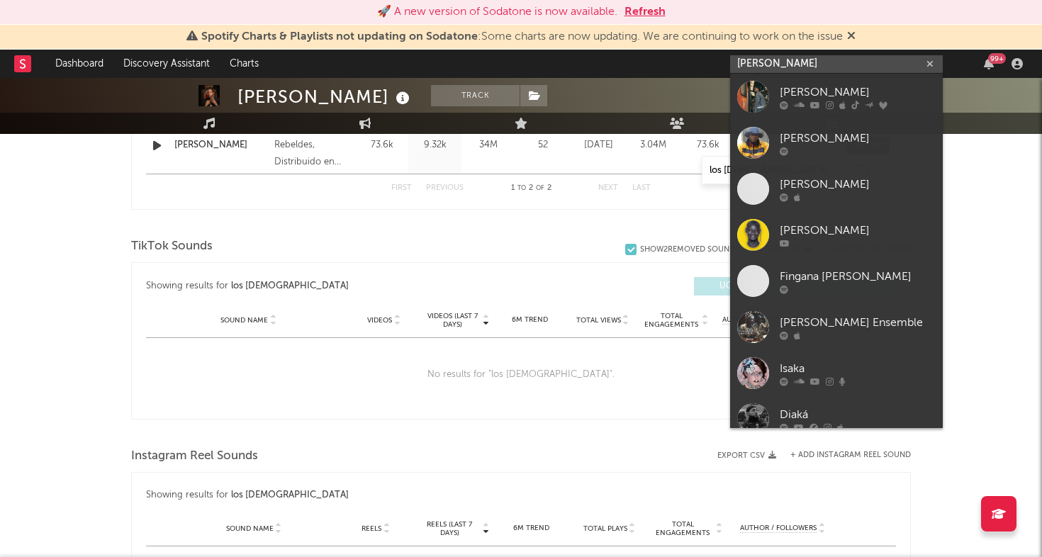
click at [770, 62] on input "[PERSON_NAME]" at bounding box center [836, 64] width 213 height 18
type input "[PERSON_NAME]"
click at [750, 94] on div at bounding box center [753, 97] width 32 height 32
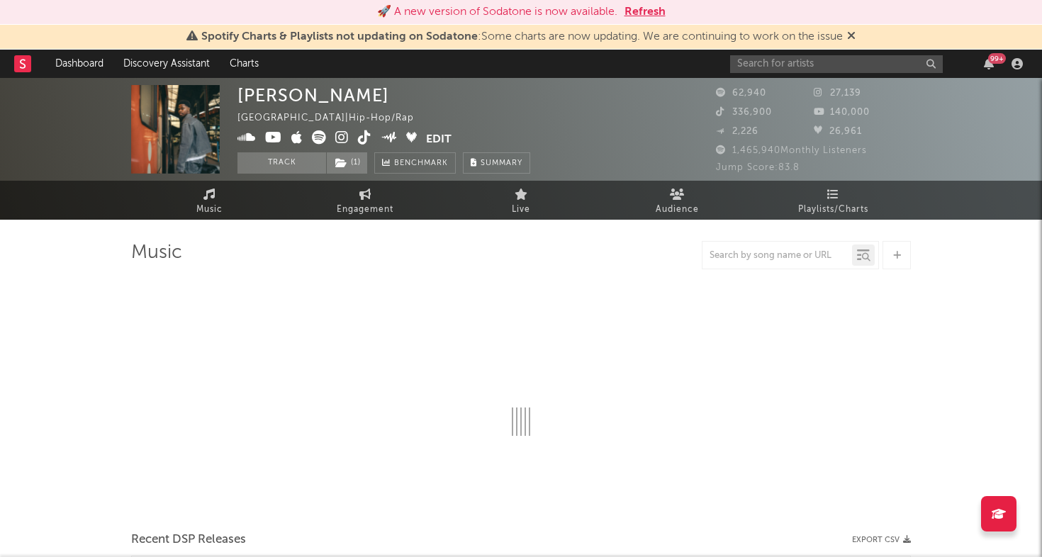
select select "6m"
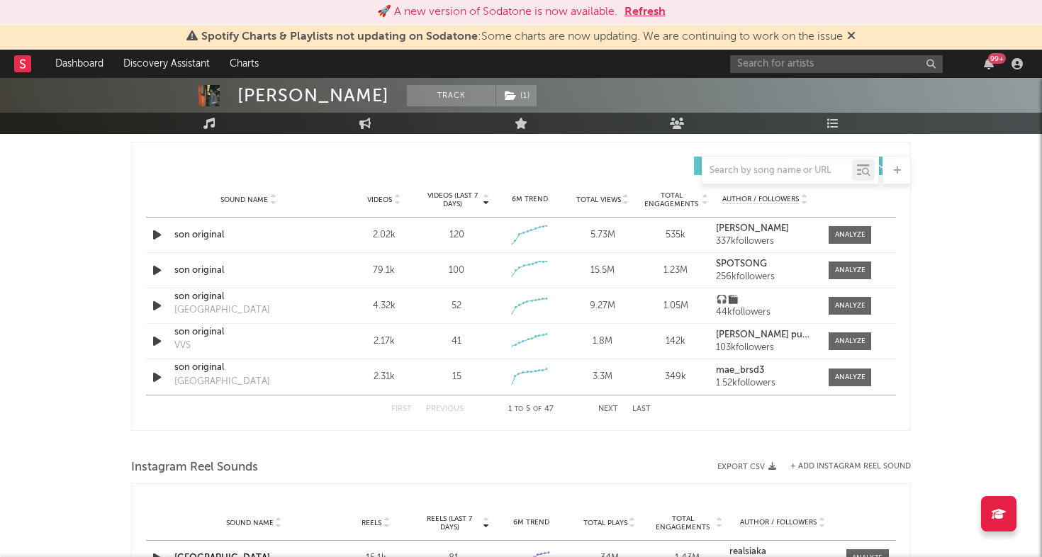
scroll to position [947, 0]
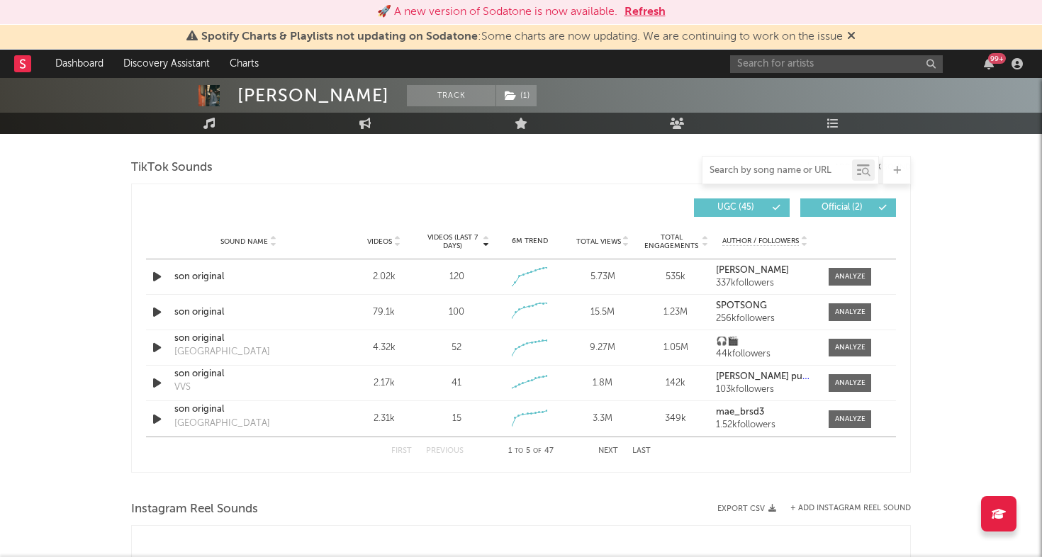
click at [756, 169] on input "text" at bounding box center [778, 170] width 150 height 11
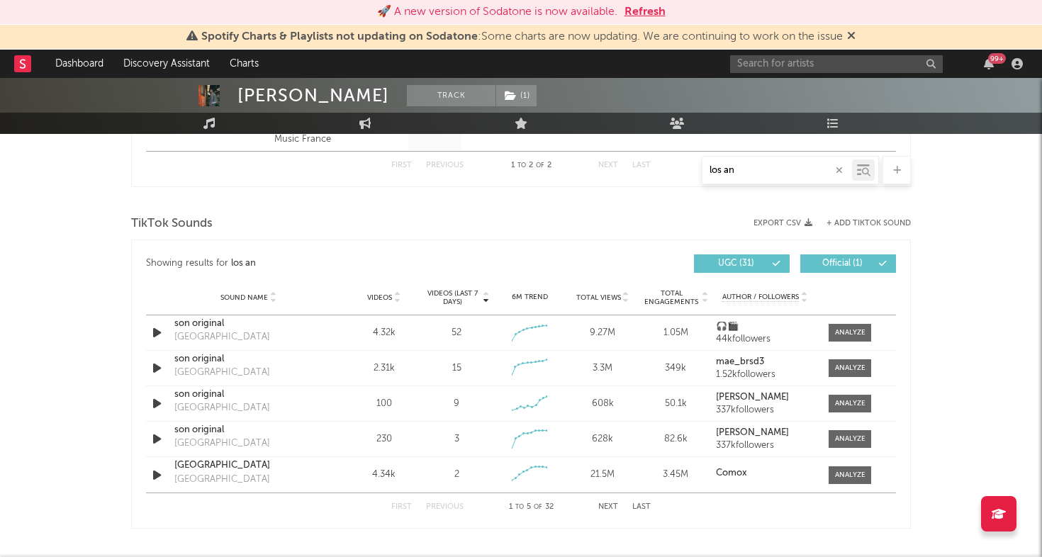
scroll to position [718, 0]
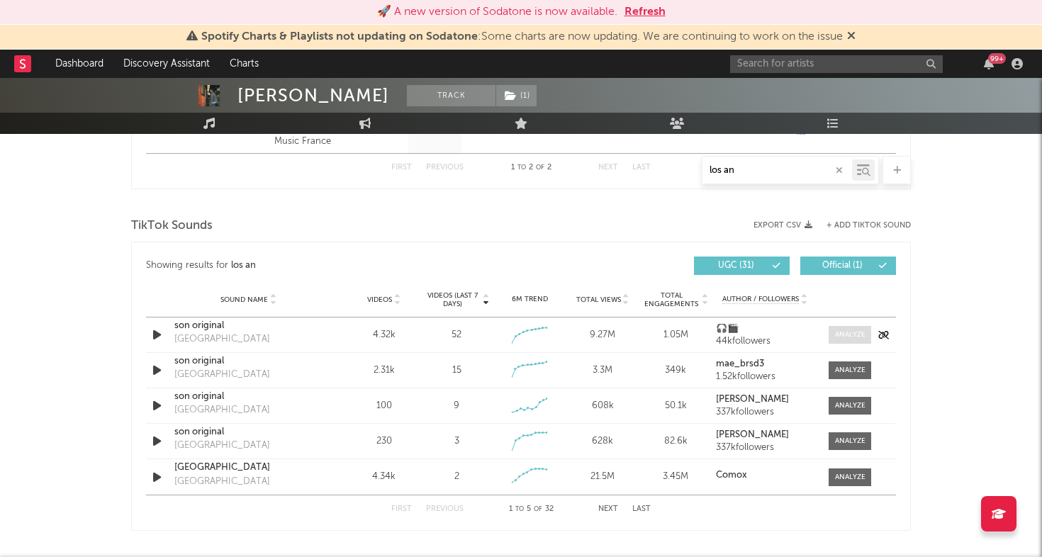
type input "los an"
click at [847, 332] on div at bounding box center [850, 335] width 30 height 11
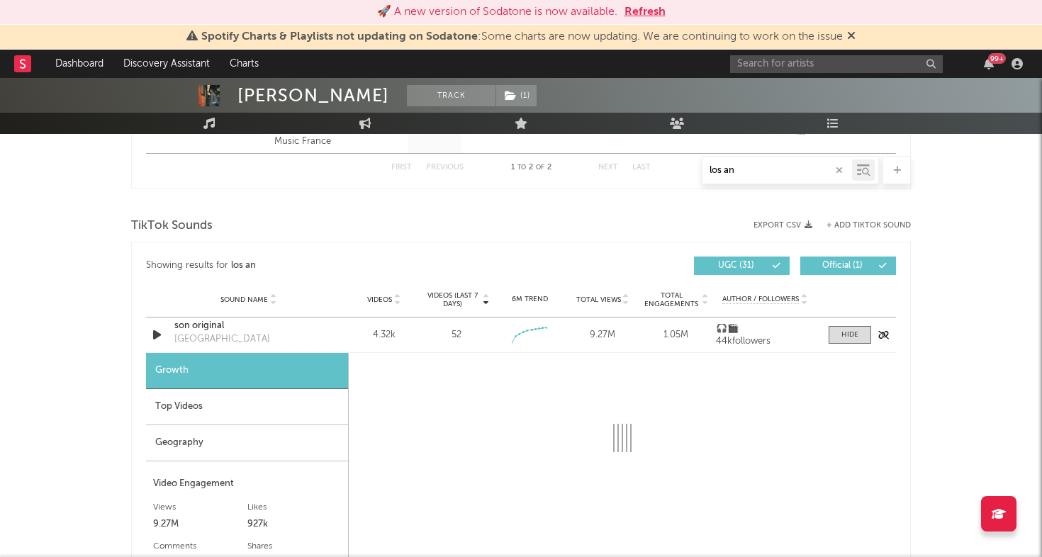
click at [185, 326] on div "son original" at bounding box center [248, 326] width 148 height 14
select select "1w"
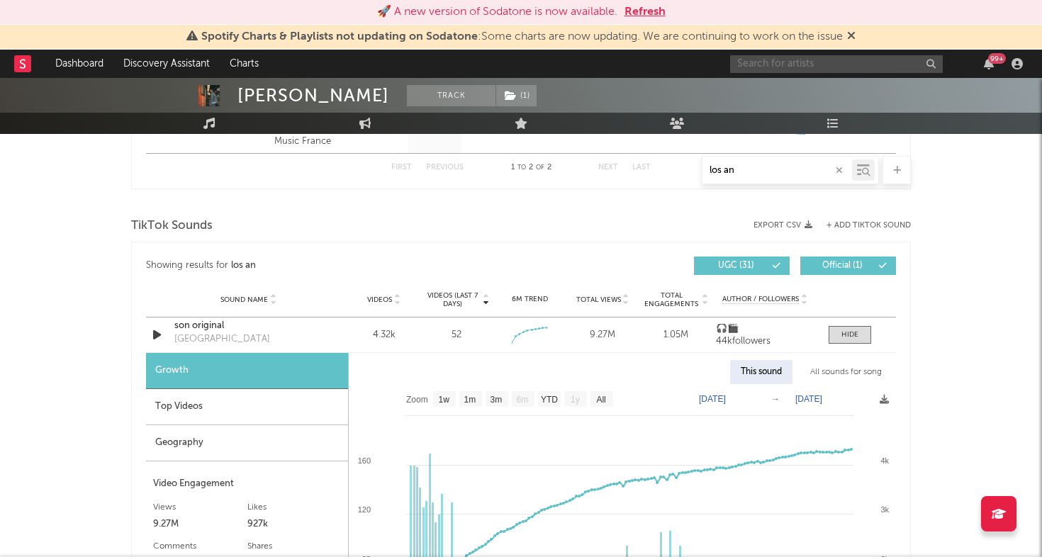
click at [809, 70] on input "text" at bounding box center [836, 64] width 213 height 18
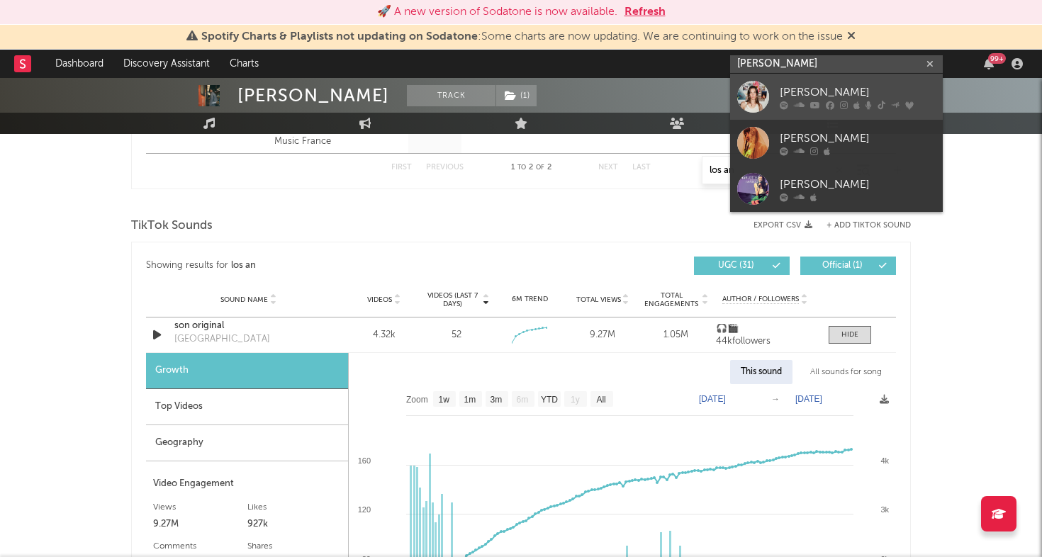
type input "[PERSON_NAME]"
click at [784, 88] on div "[PERSON_NAME]" at bounding box center [858, 92] width 156 height 17
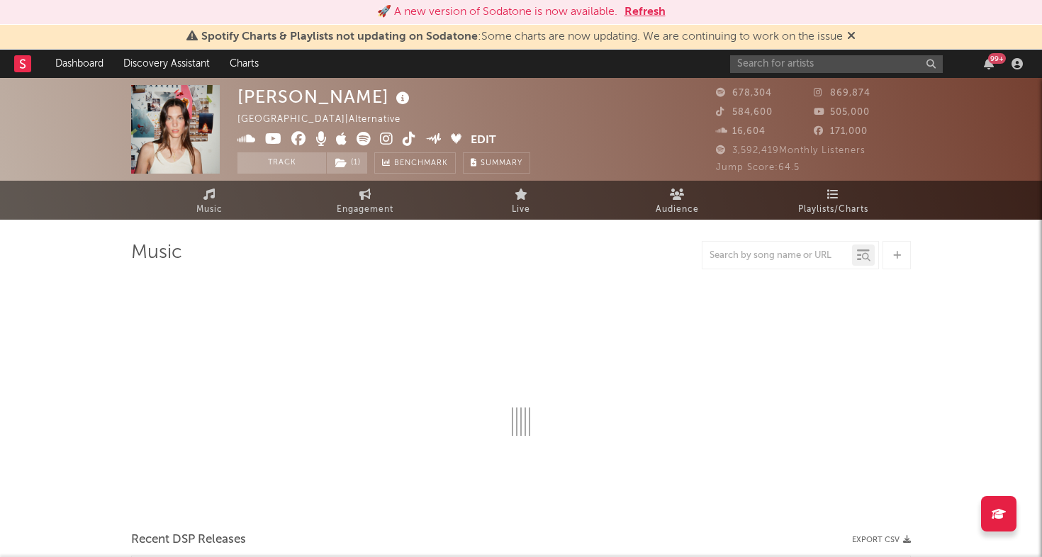
select select "6m"
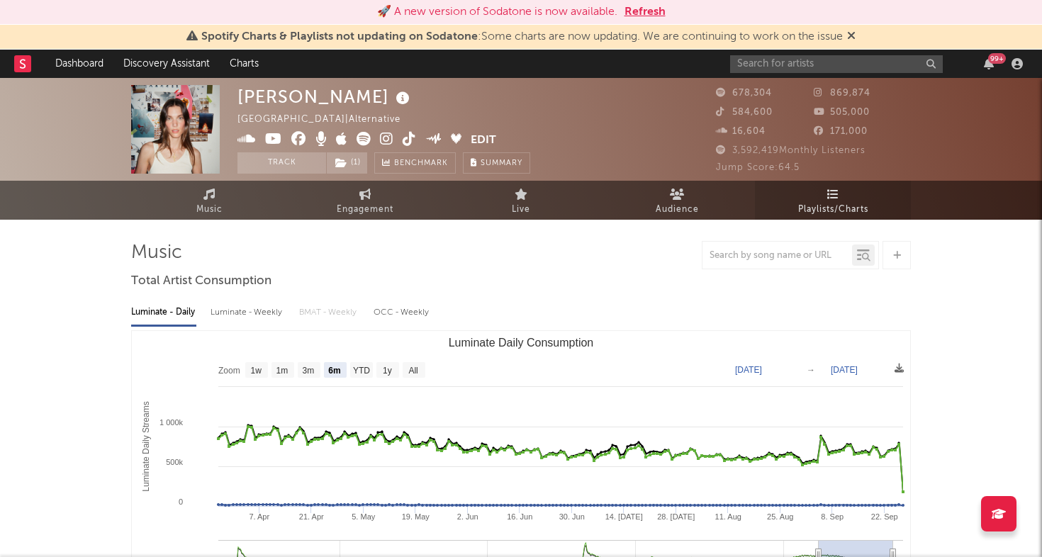
click at [843, 206] on span "Playlists/Charts" at bounding box center [833, 209] width 70 height 17
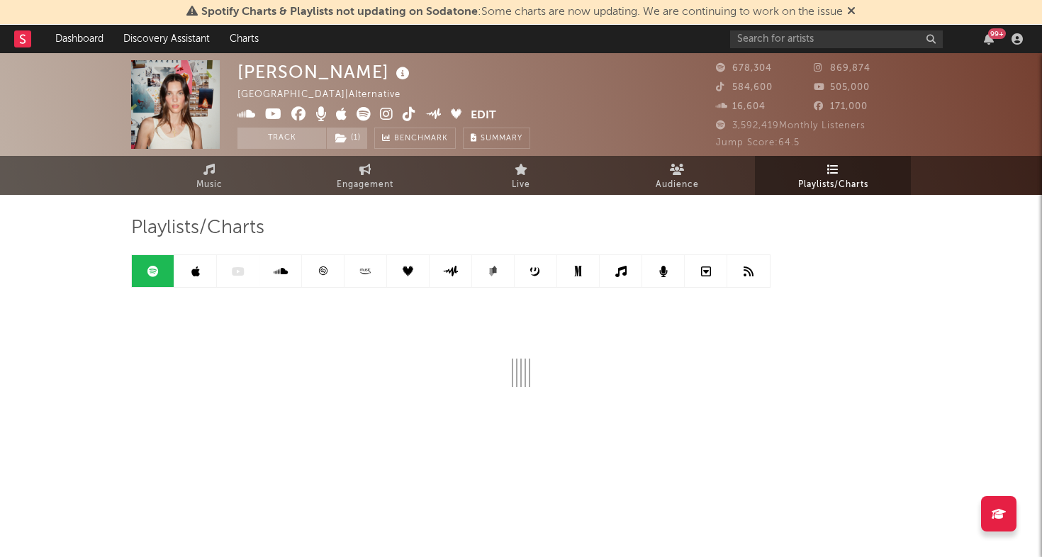
click at [325, 264] on link at bounding box center [323, 271] width 43 height 32
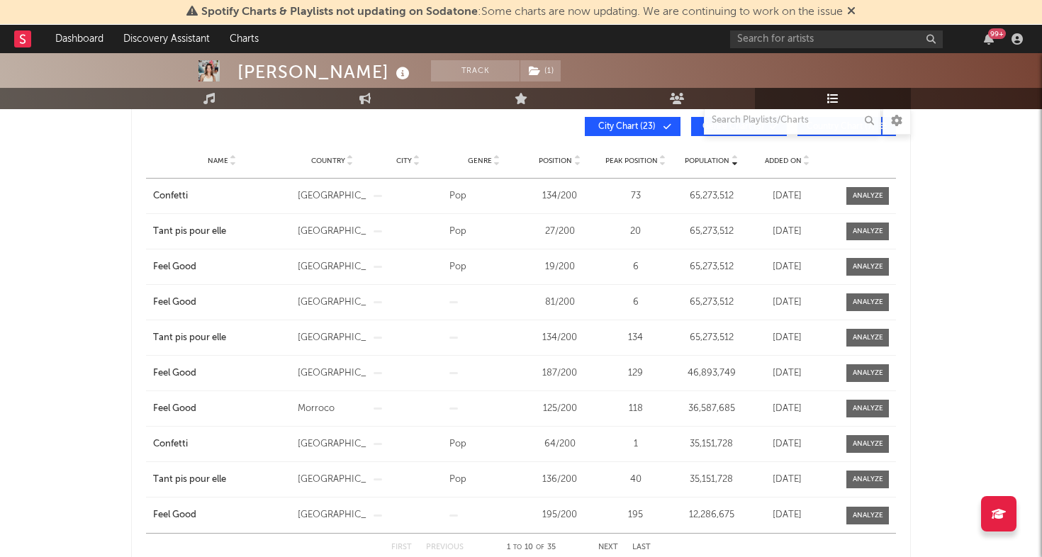
scroll to position [234, 0]
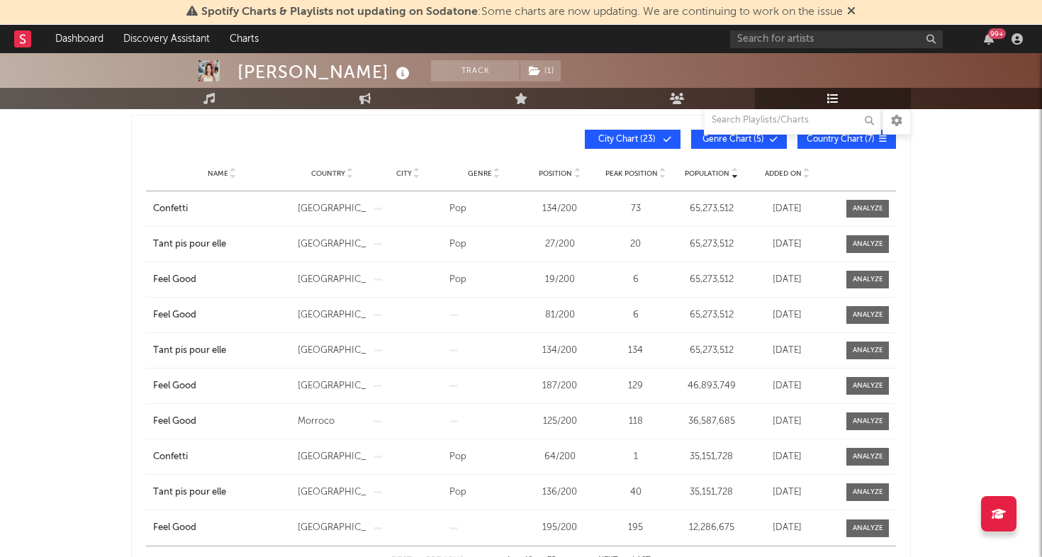
click at [776, 177] on span "Added On" at bounding box center [783, 173] width 37 height 9
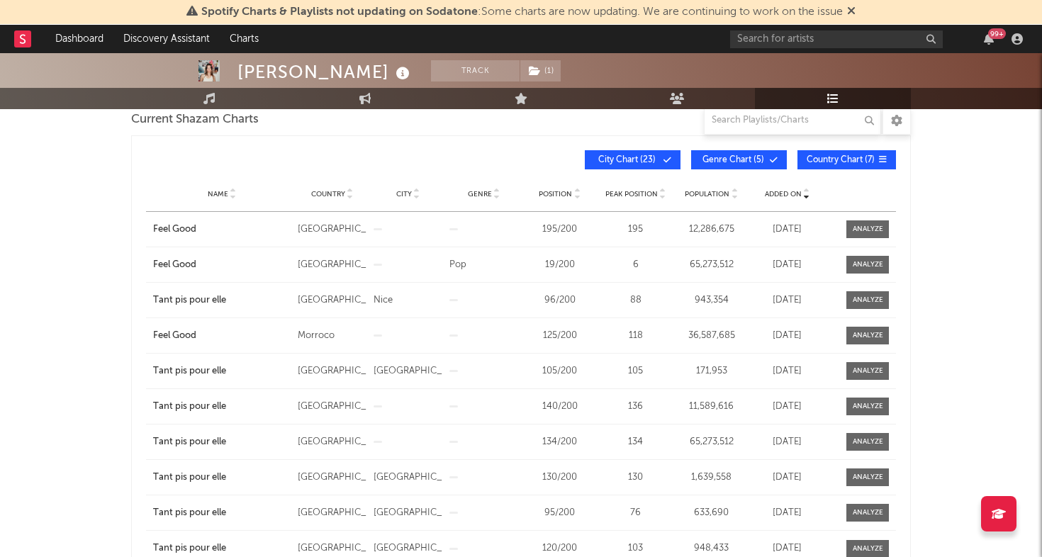
scroll to position [212, 0]
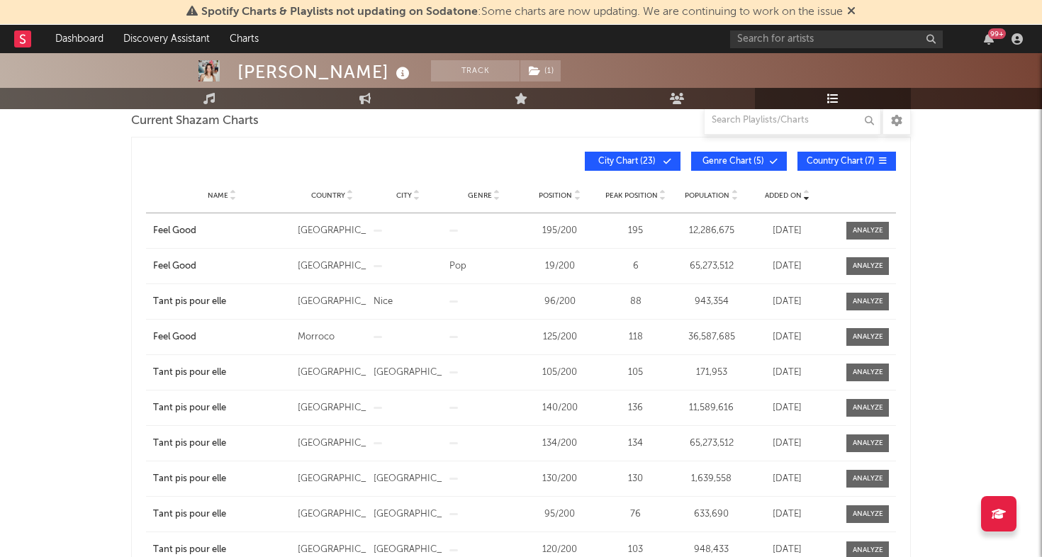
click at [634, 165] on span "City Chart ( 23 )" at bounding box center [626, 161] width 65 height 9
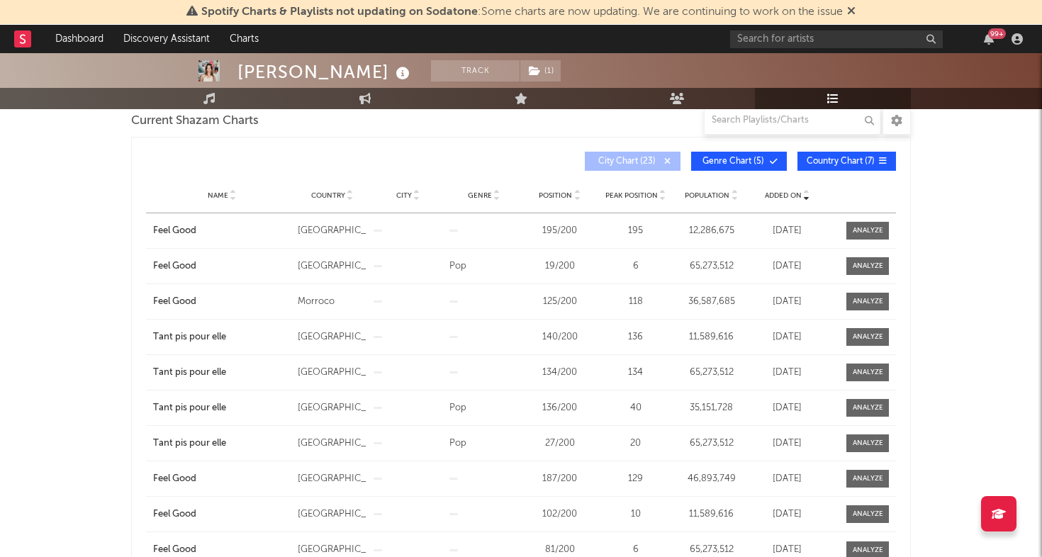
click at [730, 165] on span "Genre Chart ( 5 )" at bounding box center [733, 161] width 65 height 9
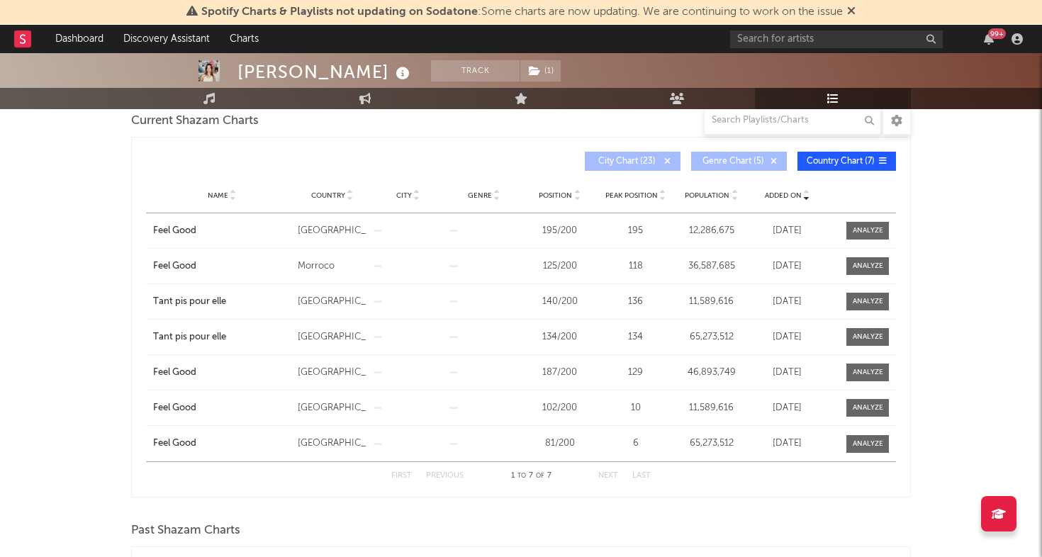
click at [727, 162] on span "Genre Chart ( 5 )" at bounding box center [733, 161] width 65 height 9
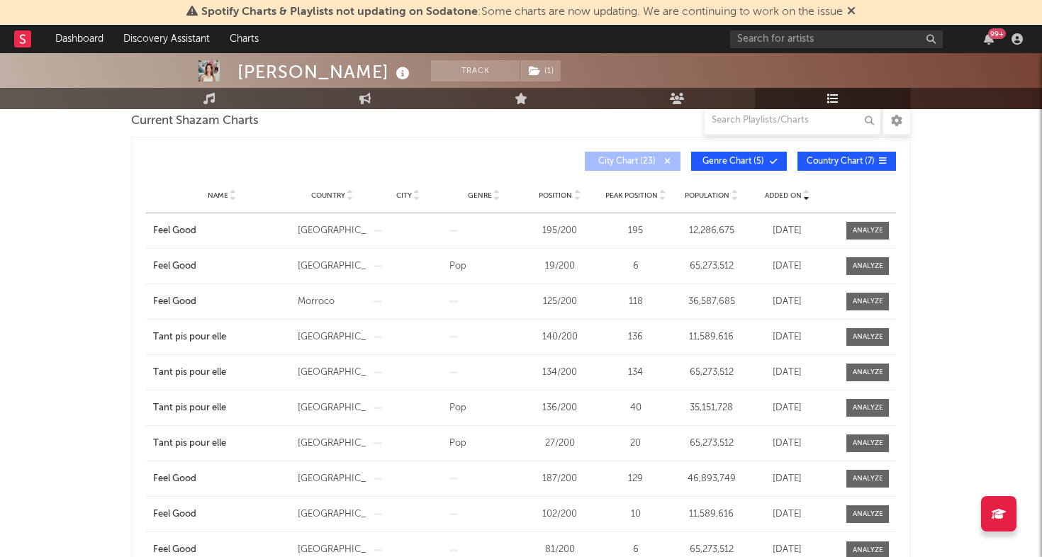
click at [625, 160] on span "City Chart ( 23 )" at bounding box center [626, 161] width 65 height 9
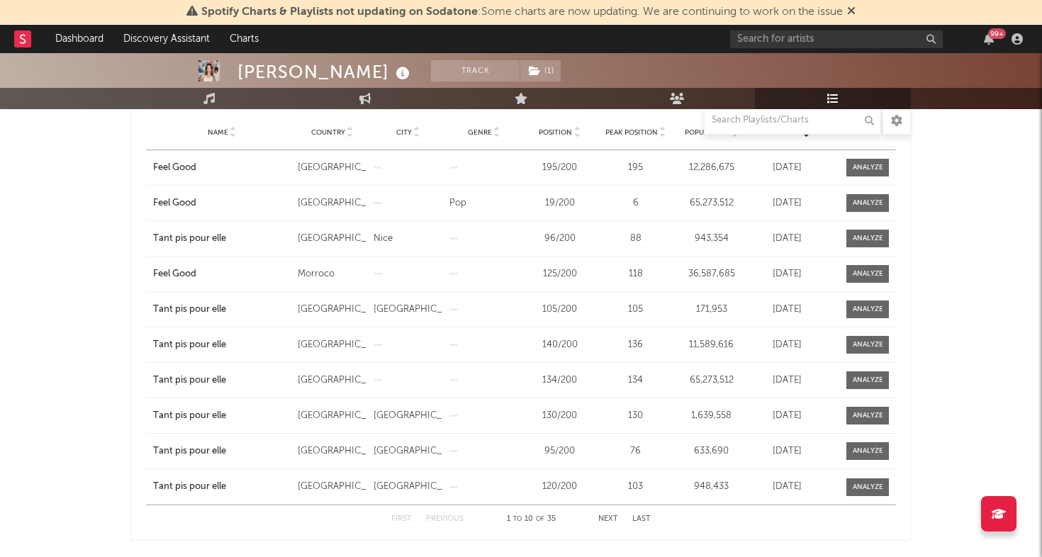
scroll to position [237, 0]
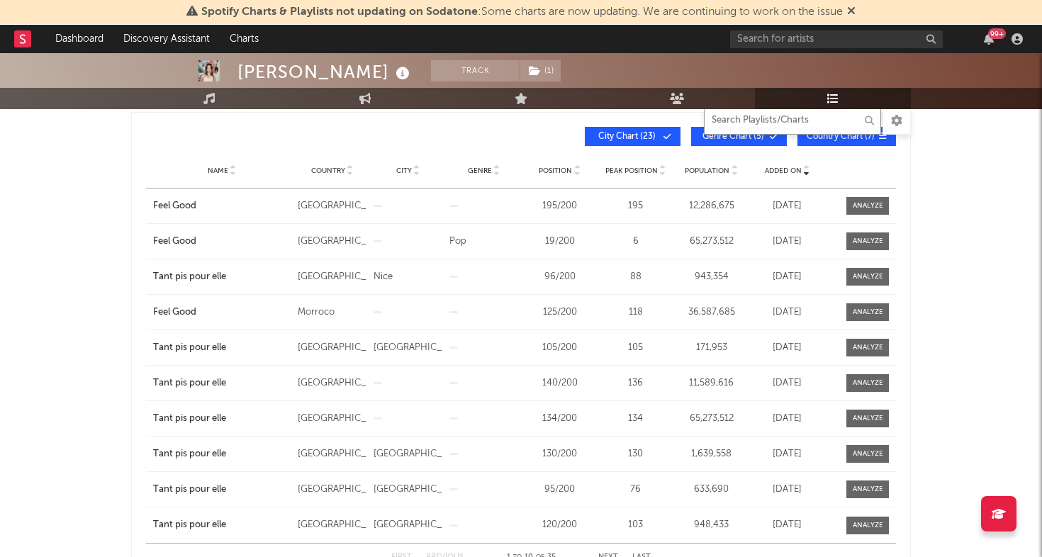
click at [791, 123] on input "text" at bounding box center [792, 120] width 177 height 28
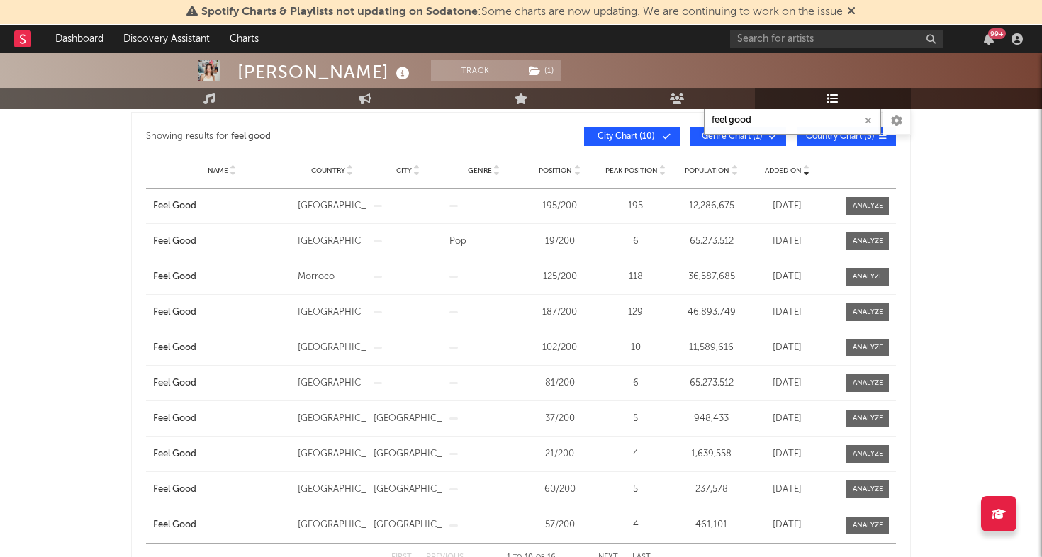
type input "feel good"
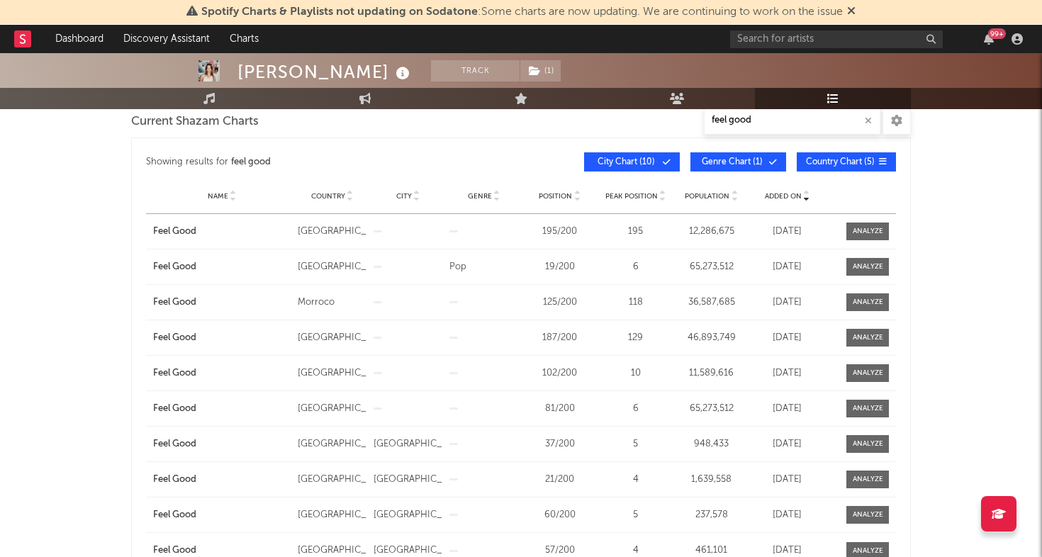
click at [643, 166] on button "City Chart ( 10 )" at bounding box center [632, 161] width 96 height 19
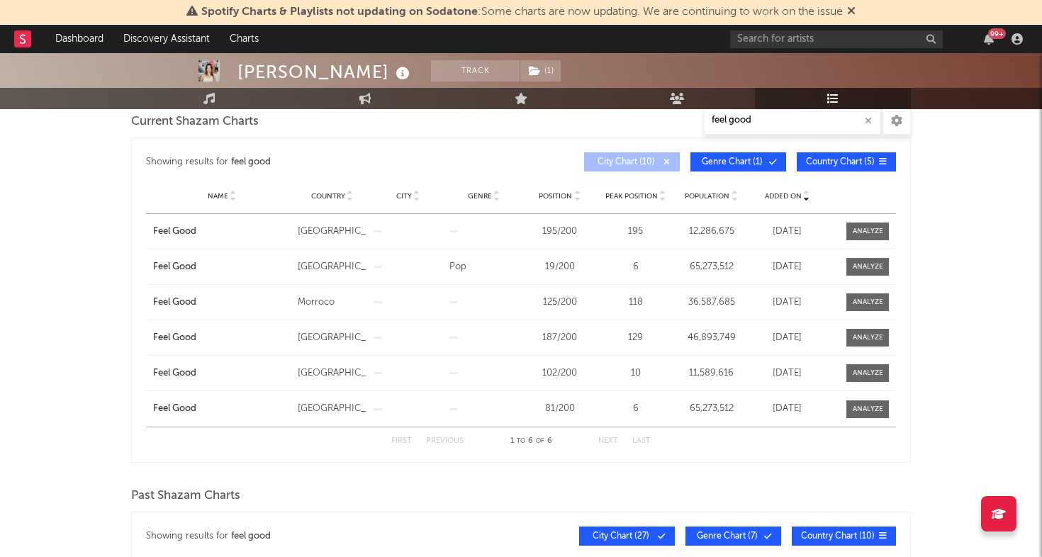
click at [734, 162] on span "Genre Chart ( 1 )" at bounding box center [732, 162] width 65 height 9
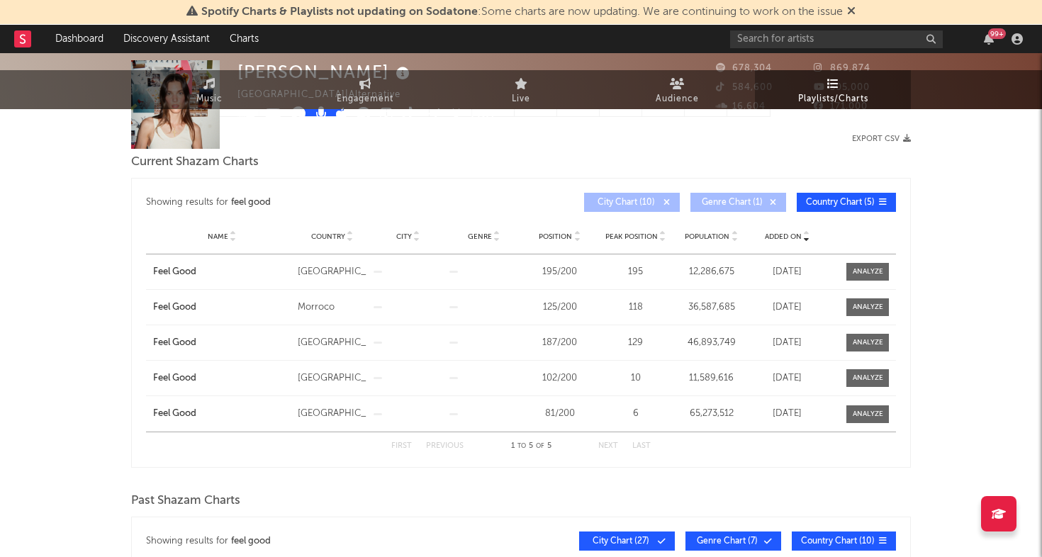
scroll to position [0, 0]
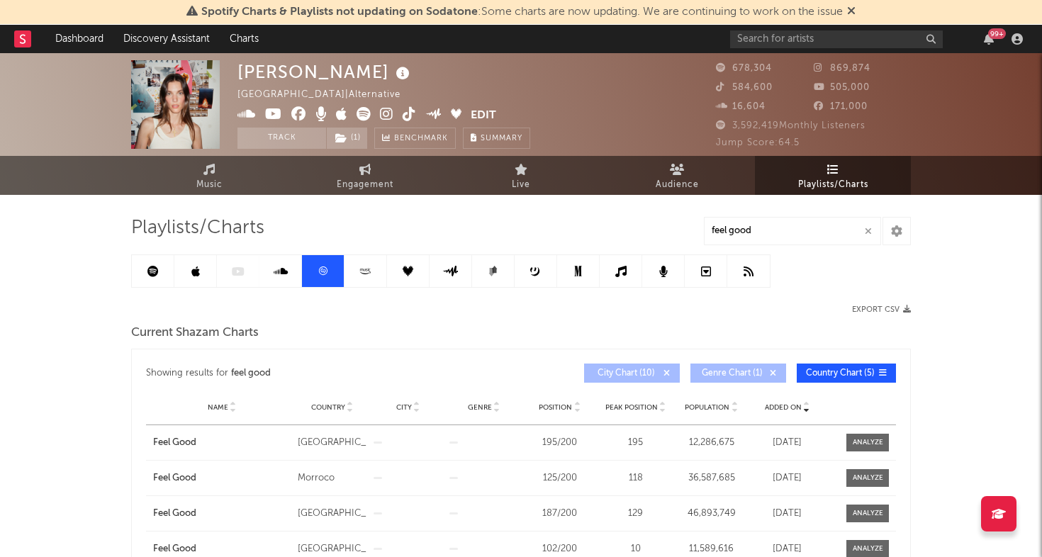
click at [197, 274] on icon at bounding box center [195, 271] width 9 height 11
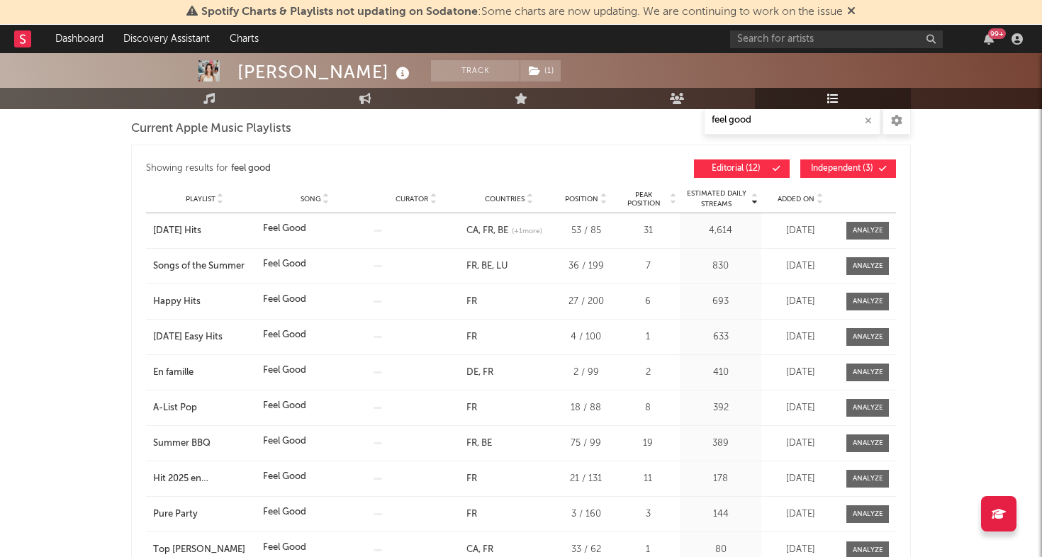
scroll to position [198, 0]
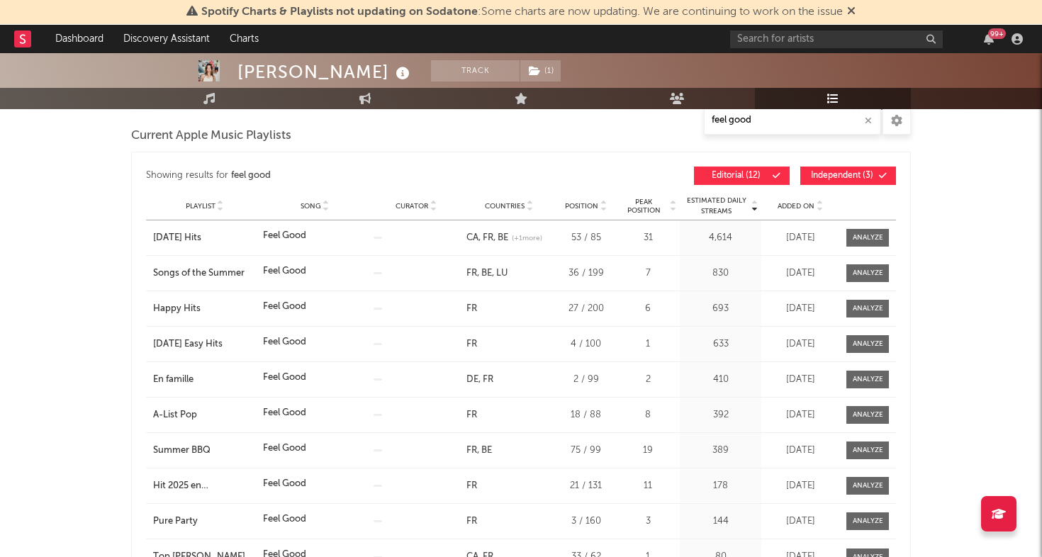
click at [793, 204] on span "Added On" at bounding box center [796, 206] width 37 height 9
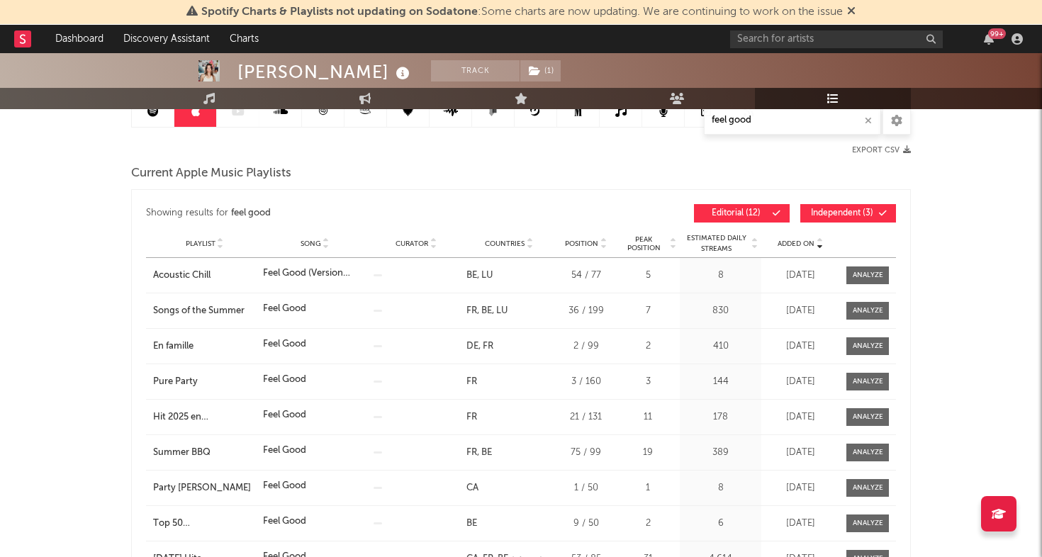
scroll to position [149, 0]
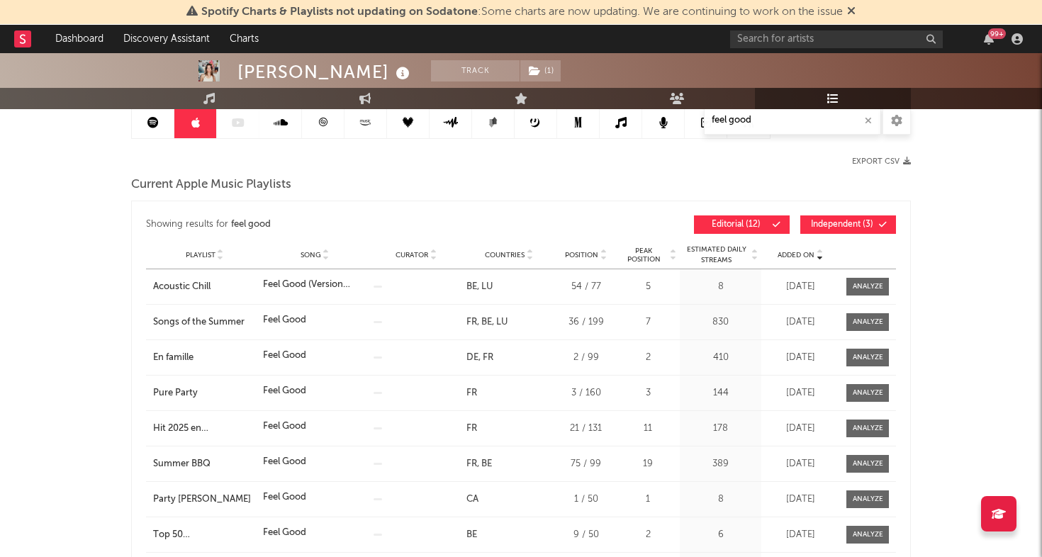
click at [152, 125] on icon at bounding box center [152, 122] width 11 height 11
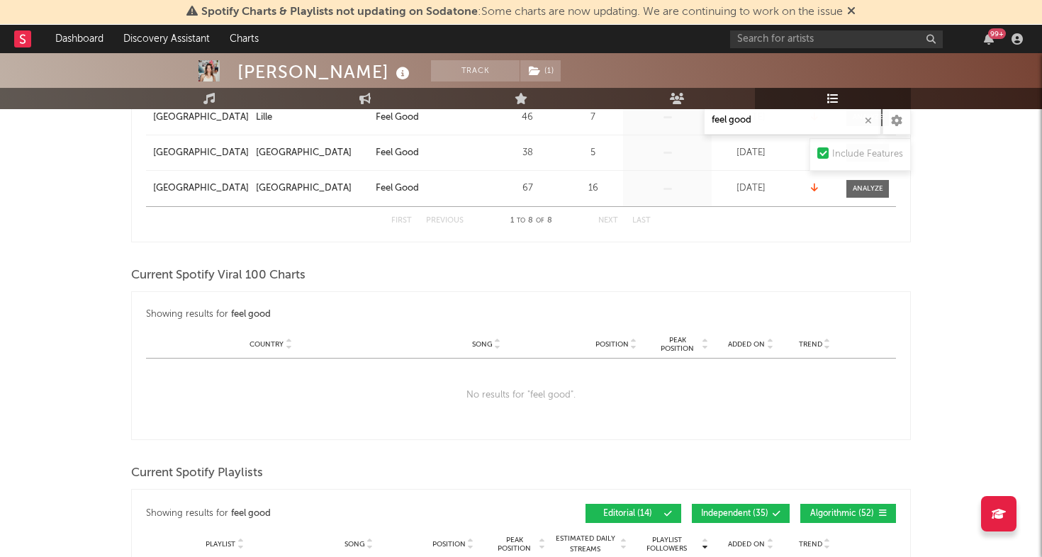
scroll to position [452, 0]
